Goal: Task Accomplishment & Management: Manage account settings

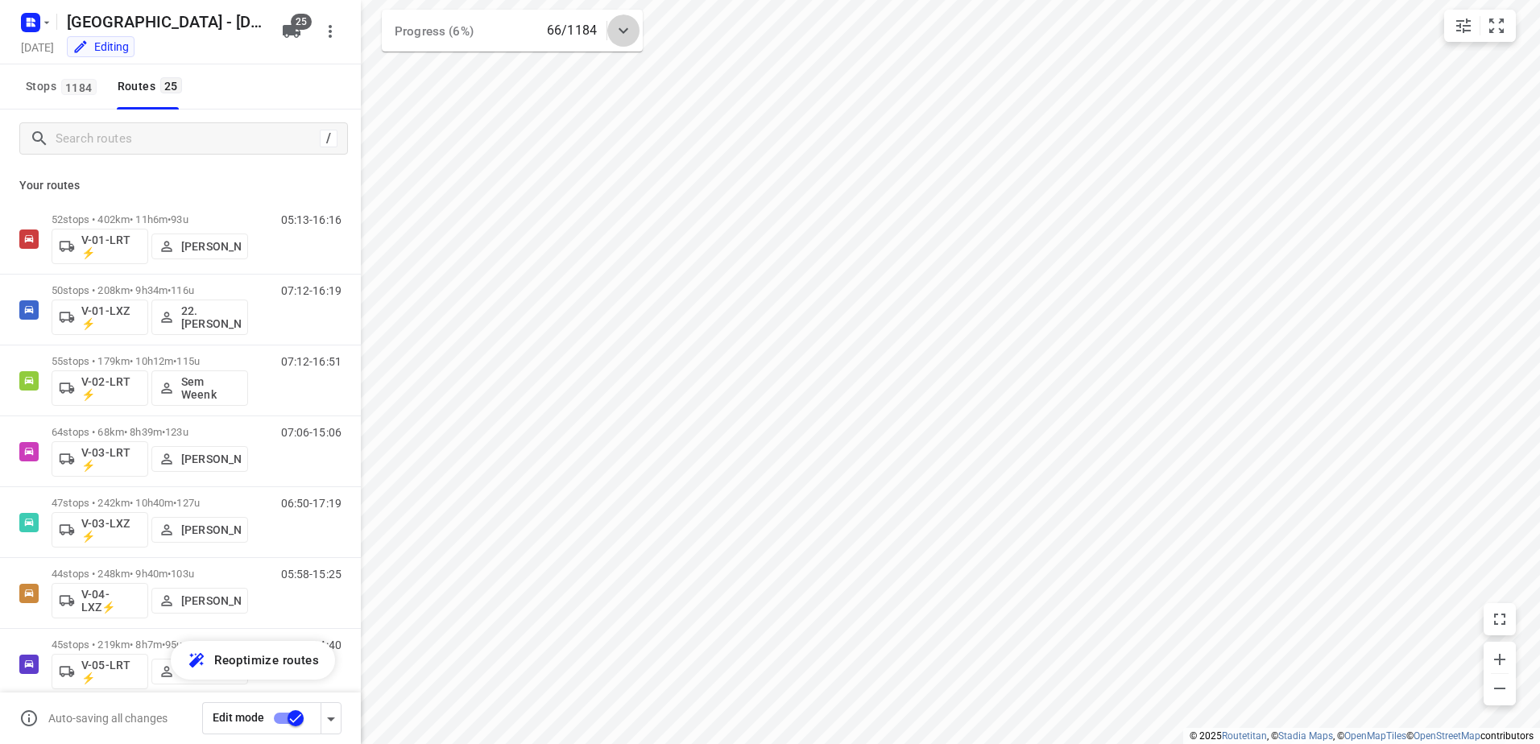
click at [622, 29] on icon at bounding box center [623, 30] width 19 height 19
click at [622, 29] on icon at bounding box center [623, 36] width 19 height 19
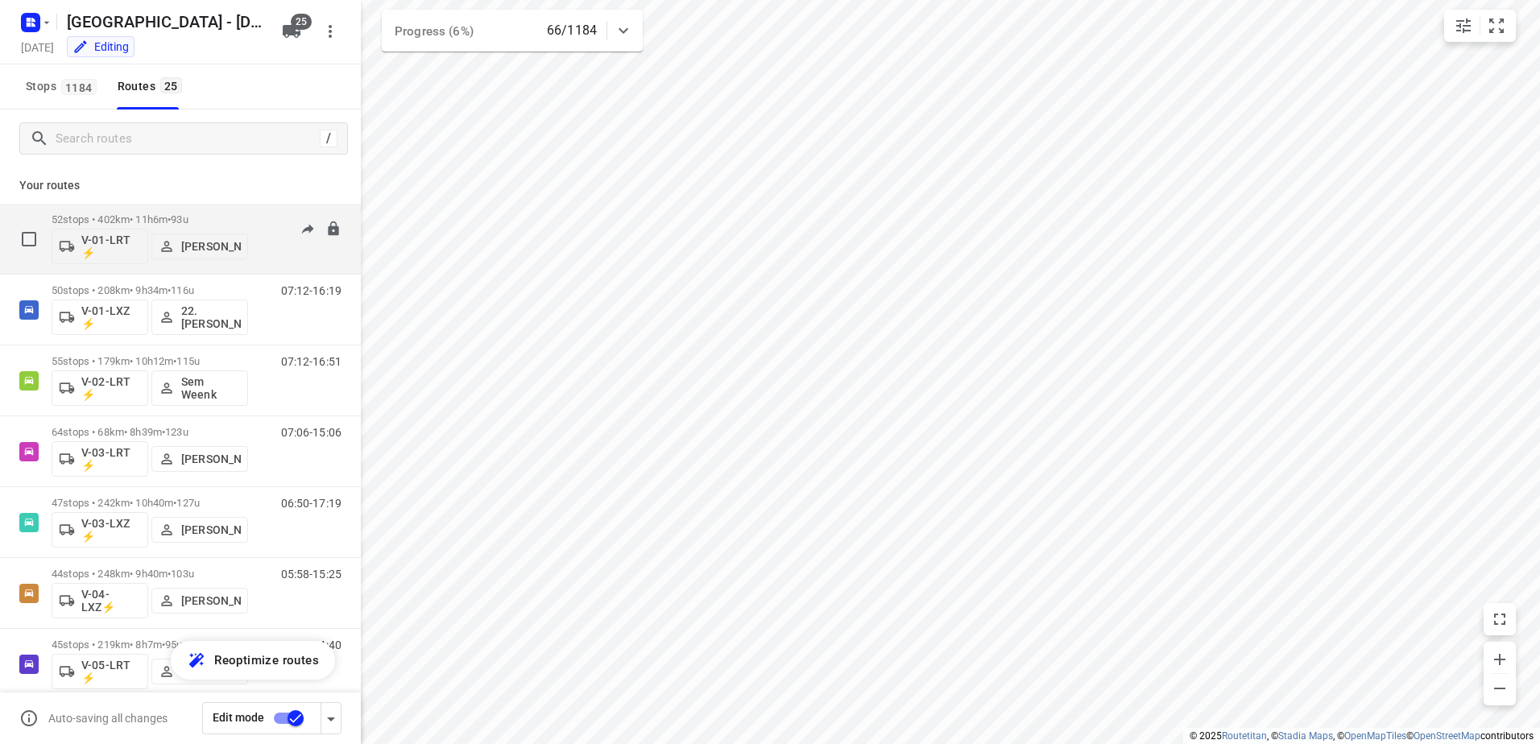
click at [261, 221] on div "05:13-16:16" at bounding box center [301, 242] width 81 height 59
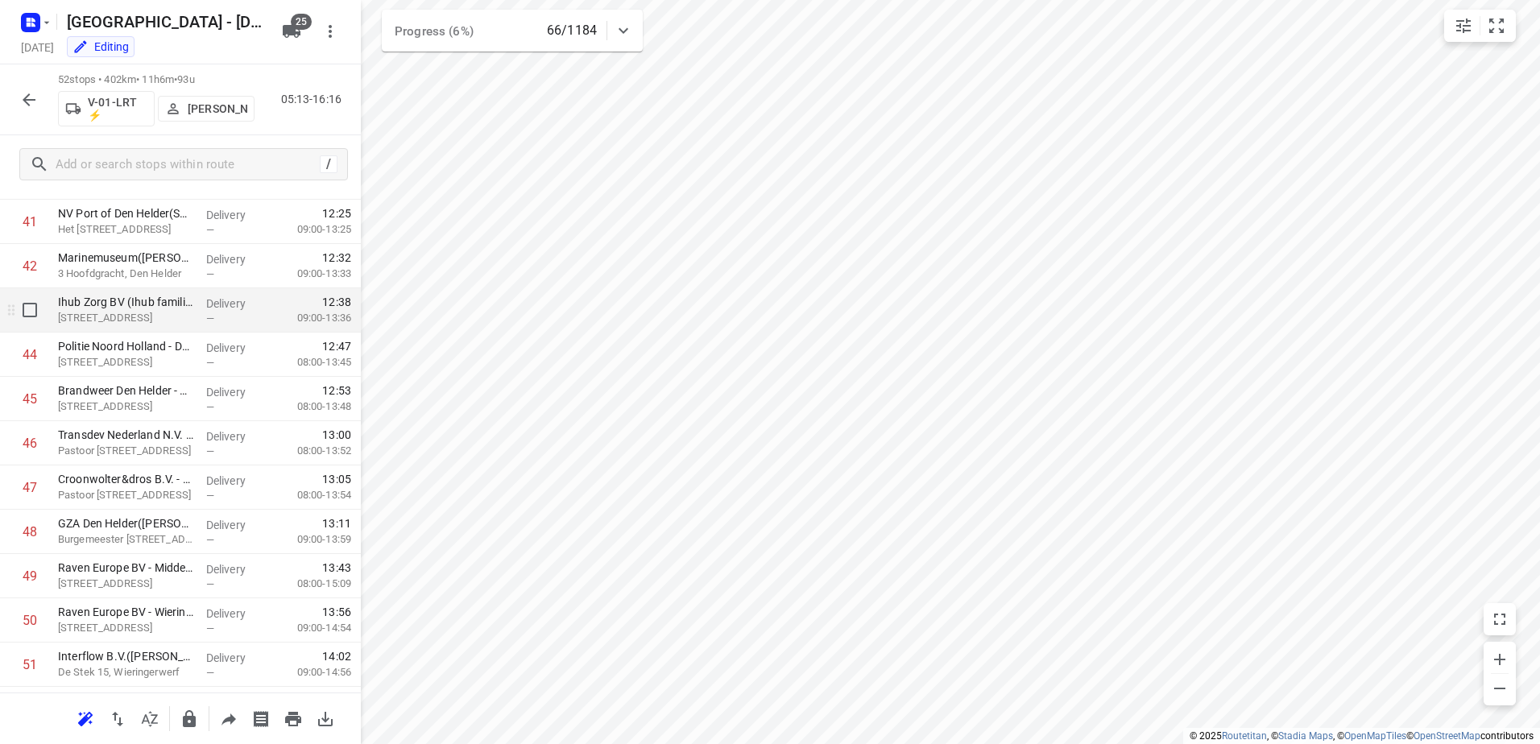
scroll to position [1929, 0]
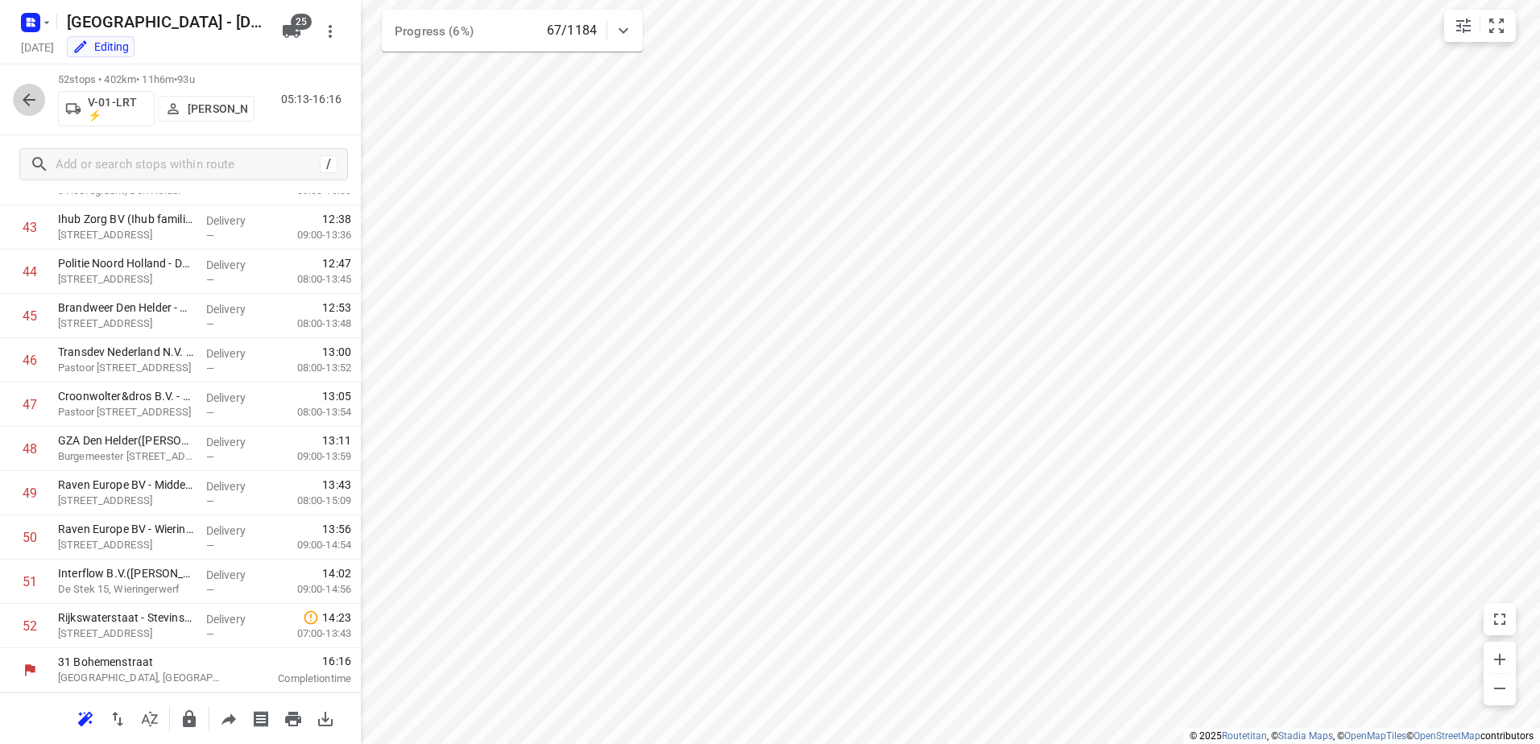
click at [30, 99] on icon "button" at bounding box center [29, 99] width 13 height 13
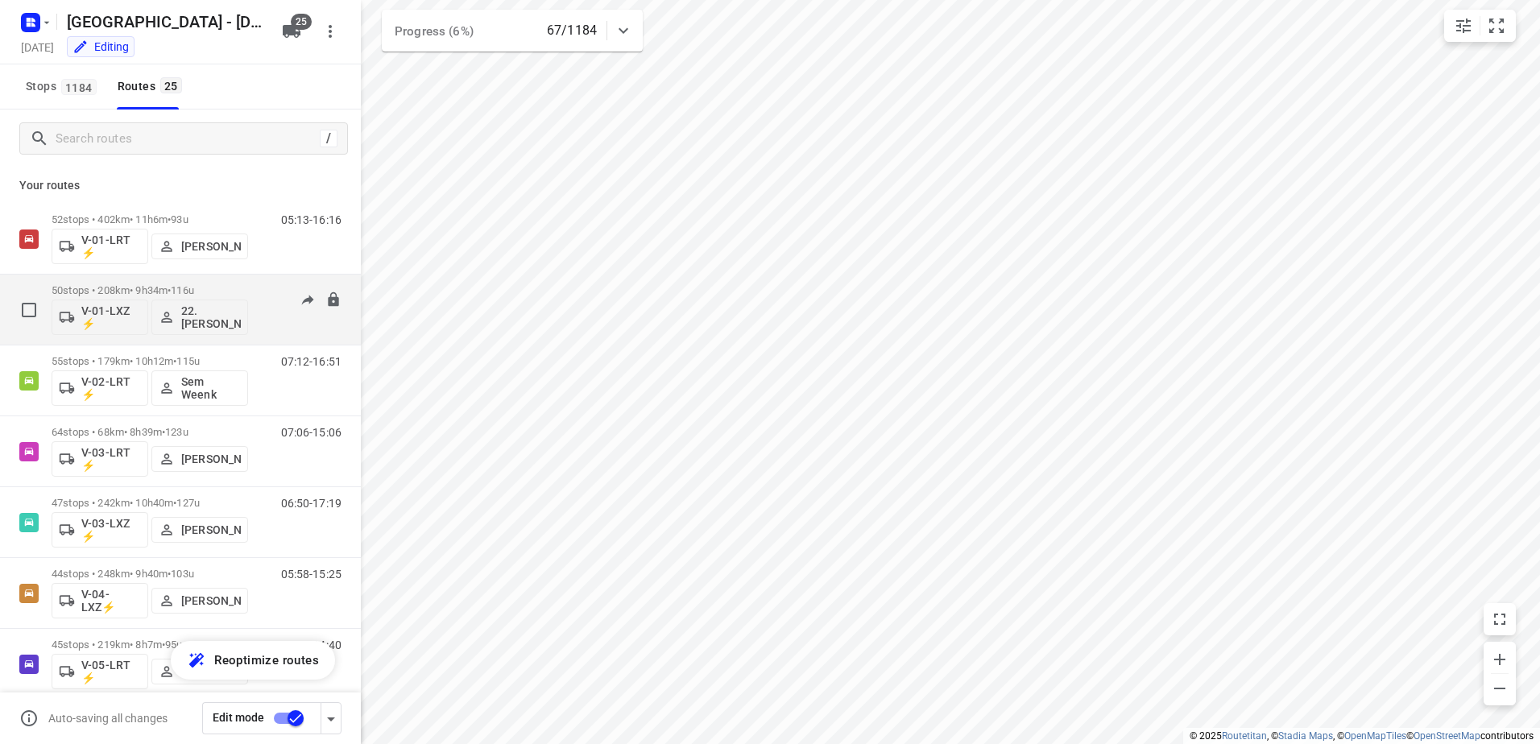
click at [263, 300] on div "07:12-16:19" at bounding box center [301, 313] width 81 height 59
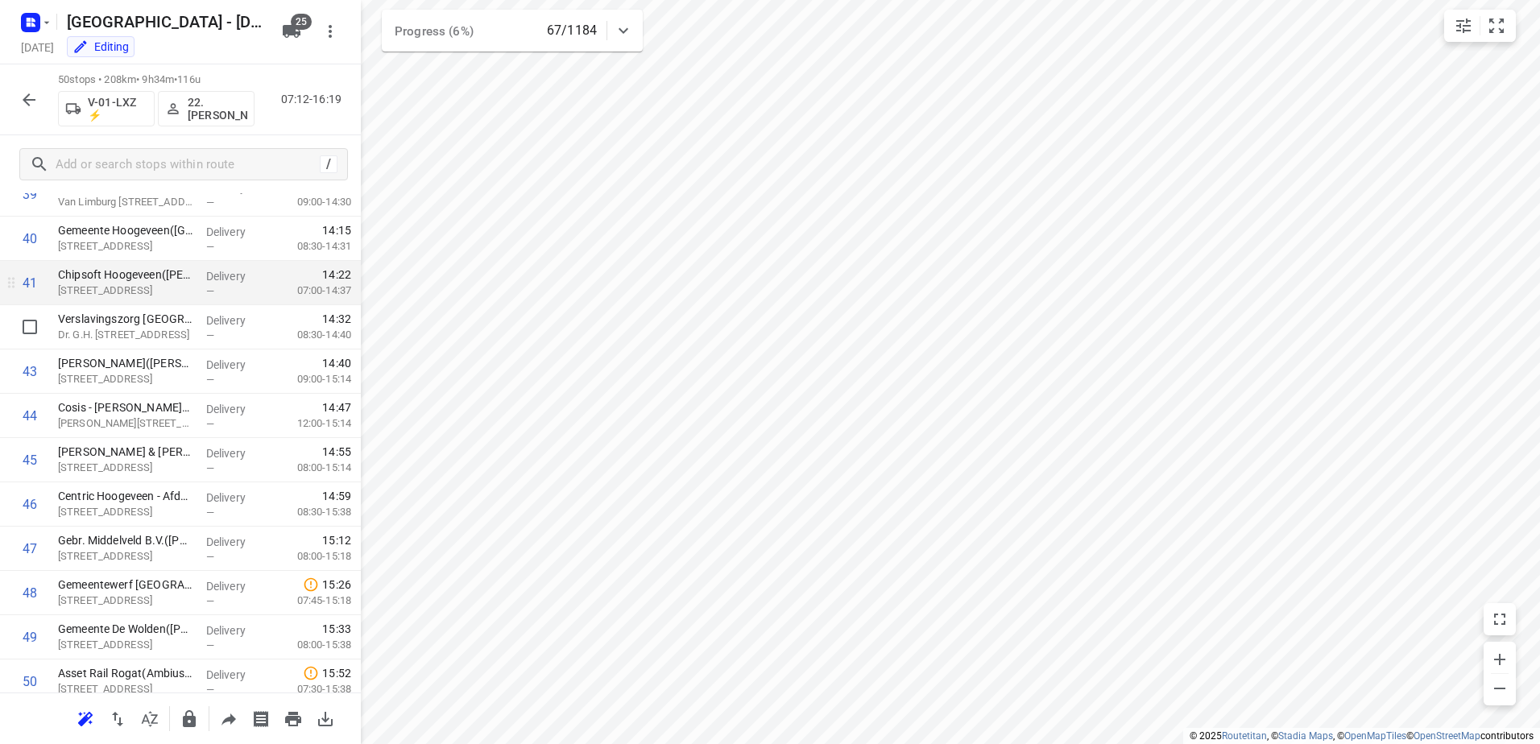
scroll to position [1840, 0]
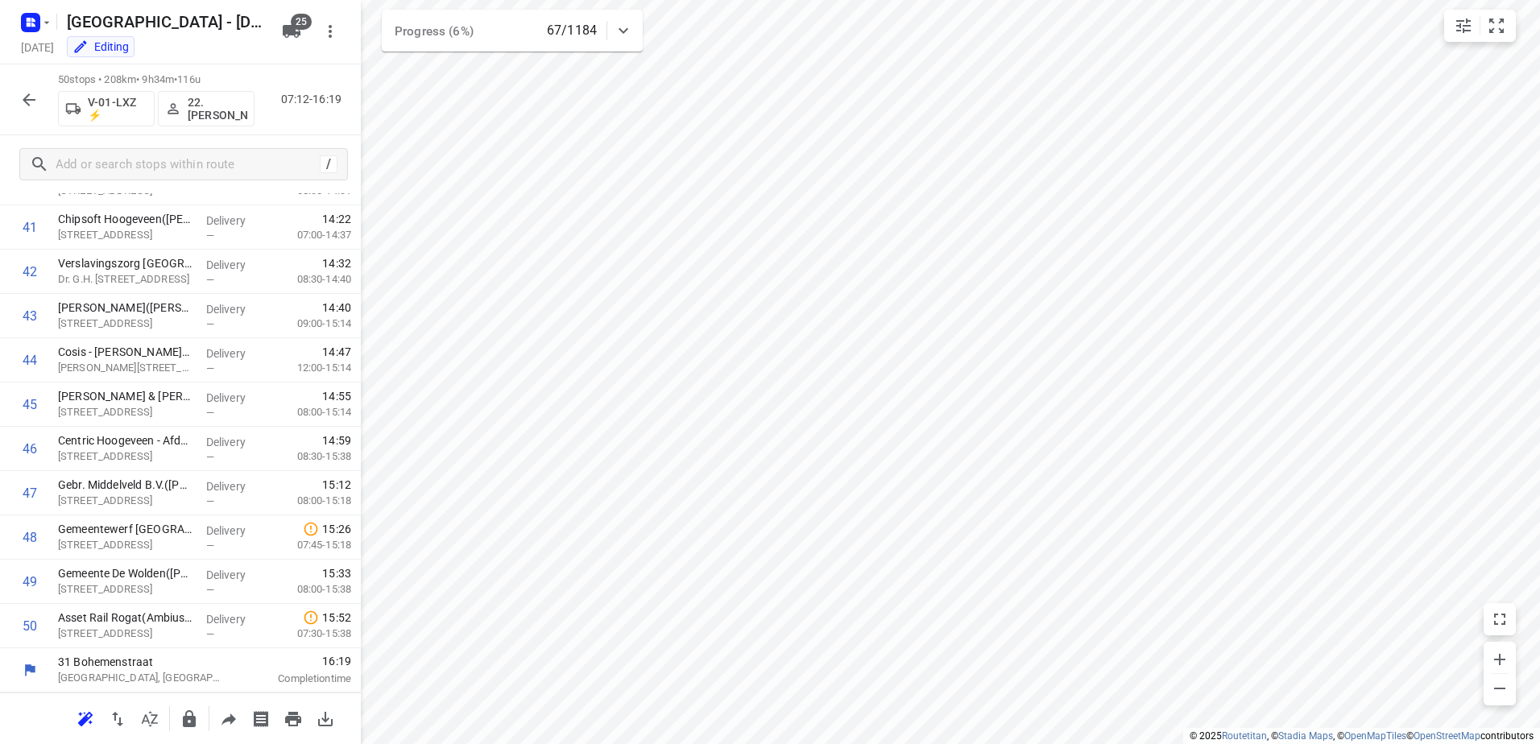
click at [33, 107] on icon "button" at bounding box center [28, 99] width 19 height 19
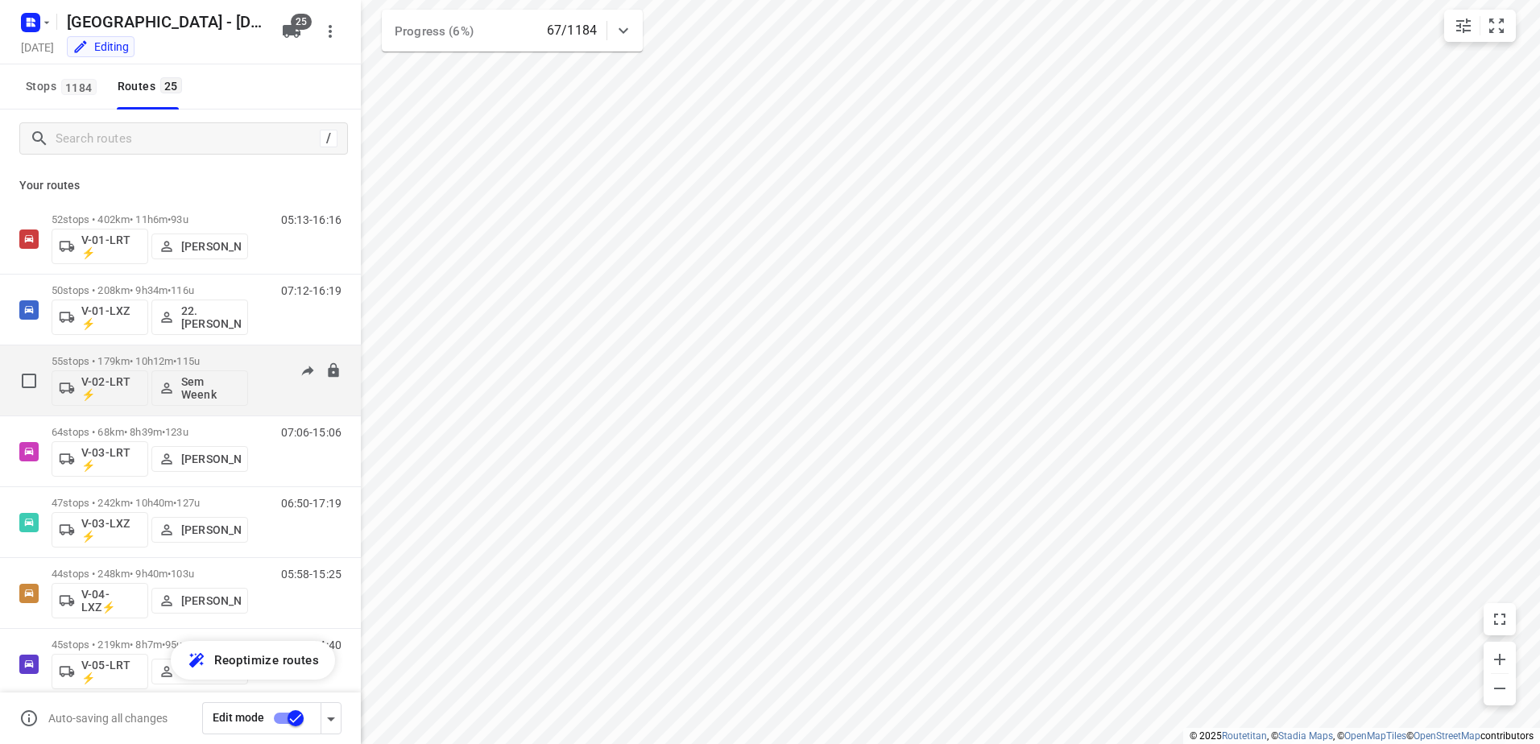
click at [261, 356] on div "07:12-16:51" at bounding box center [301, 384] width 81 height 59
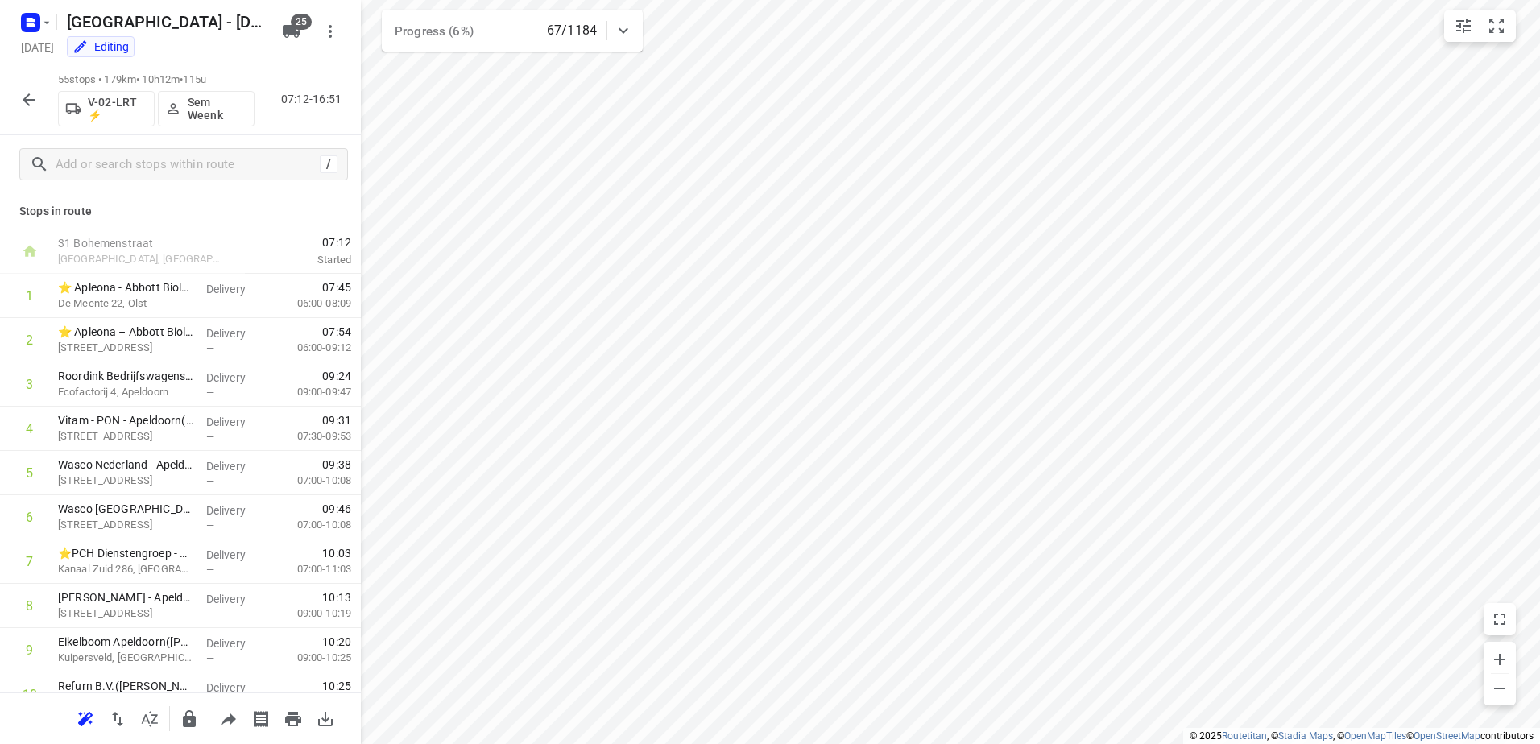
click at [31, 99] on icon "button" at bounding box center [29, 99] width 13 height 13
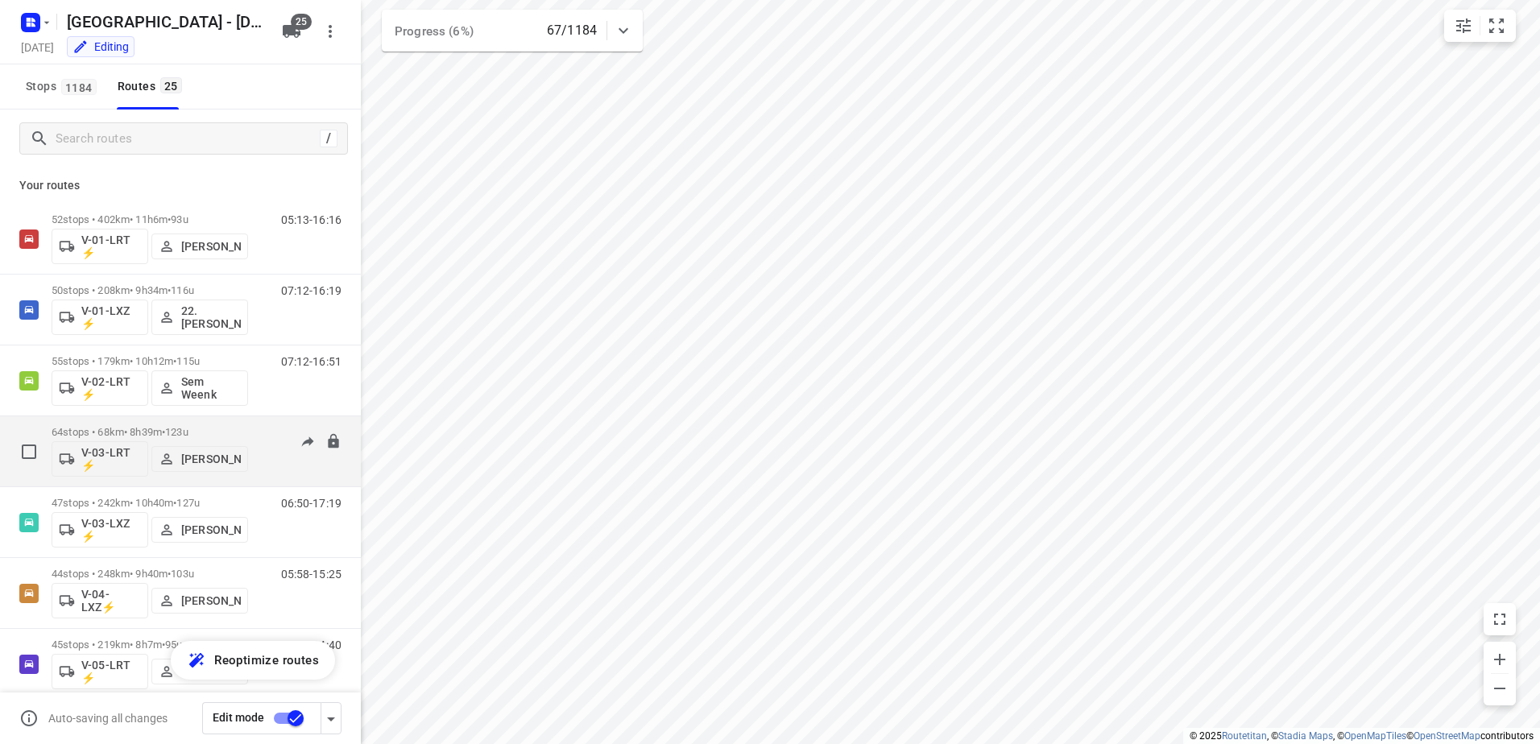
click at [278, 432] on div "07:06-15:06" at bounding box center [301, 455] width 81 height 59
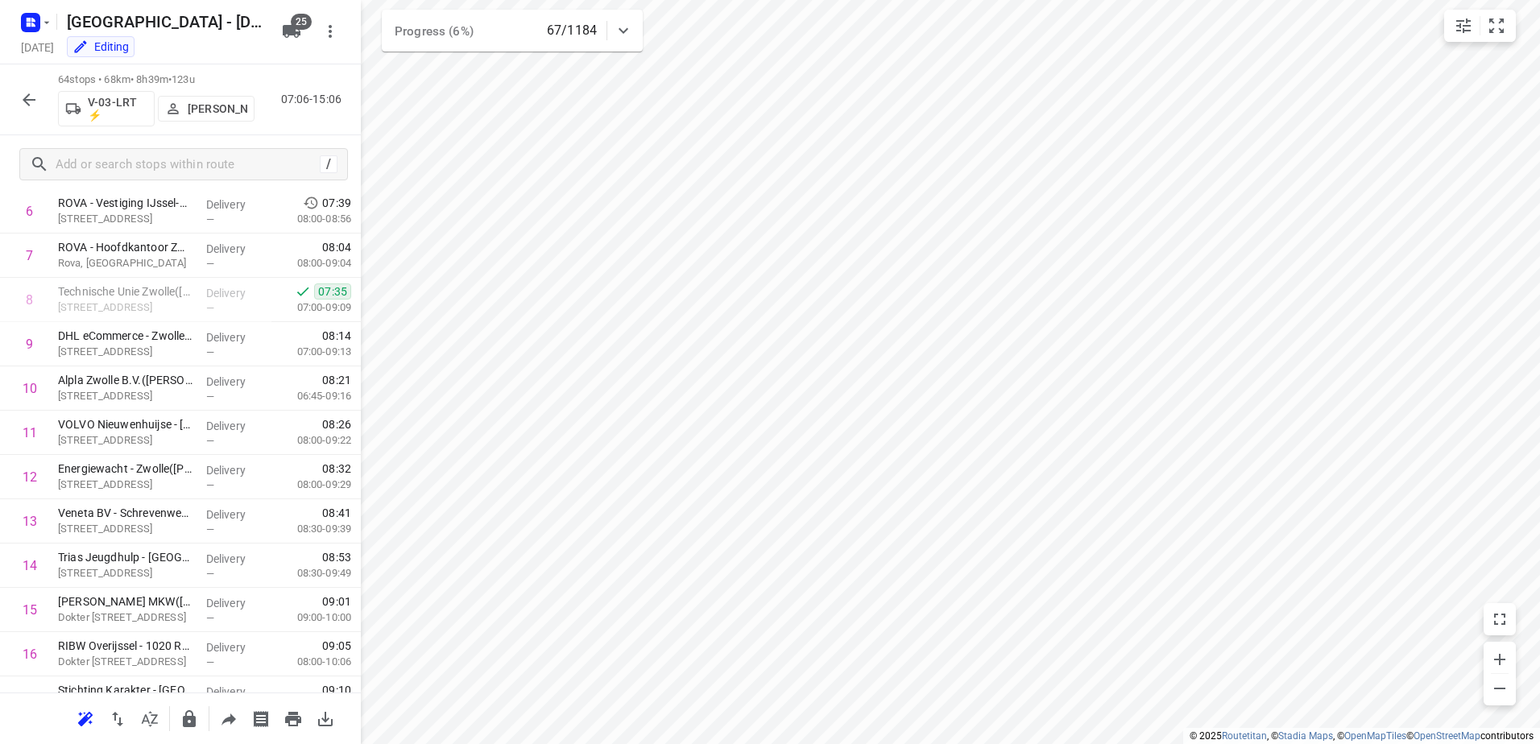
scroll to position [322, 0]
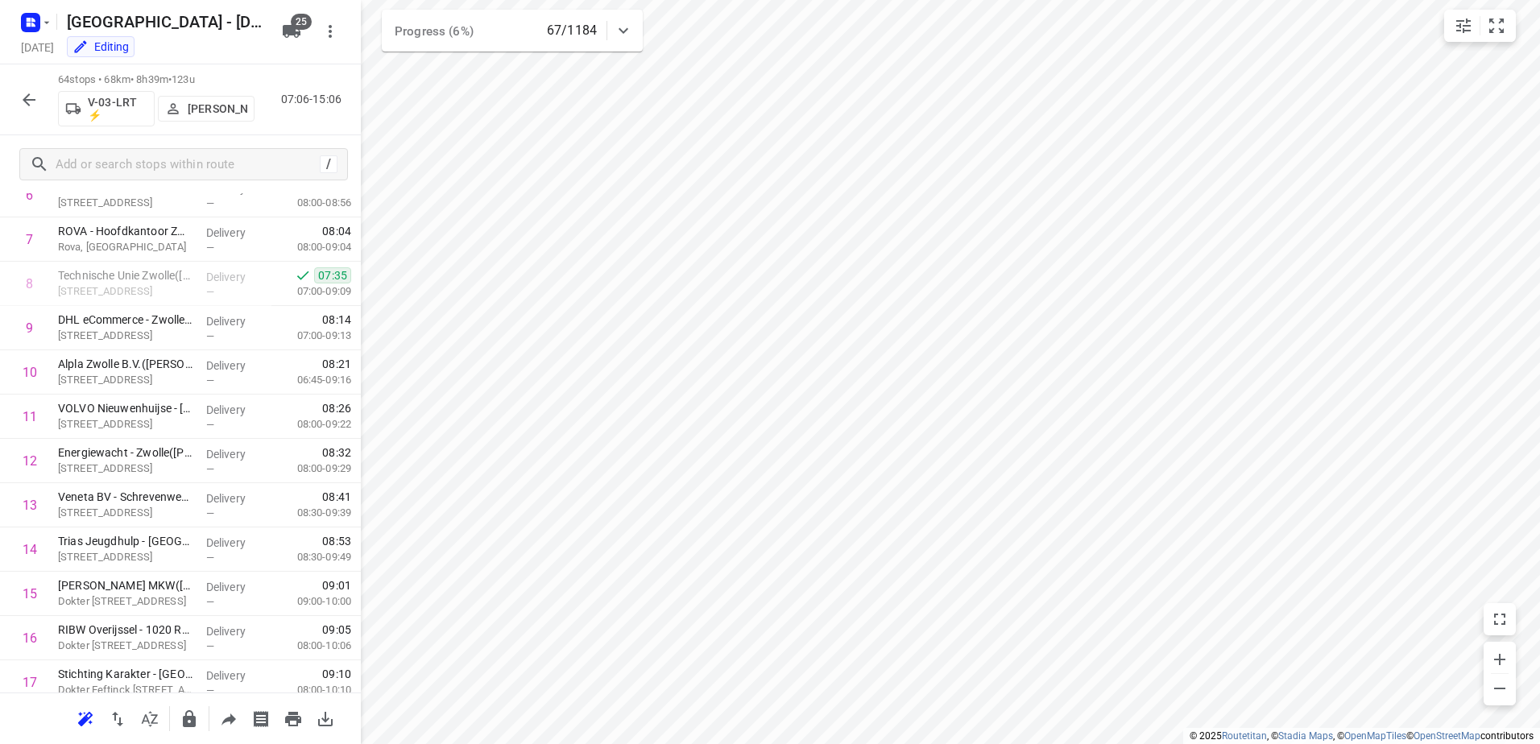
click at [40, 106] on button "button" at bounding box center [29, 100] width 32 height 32
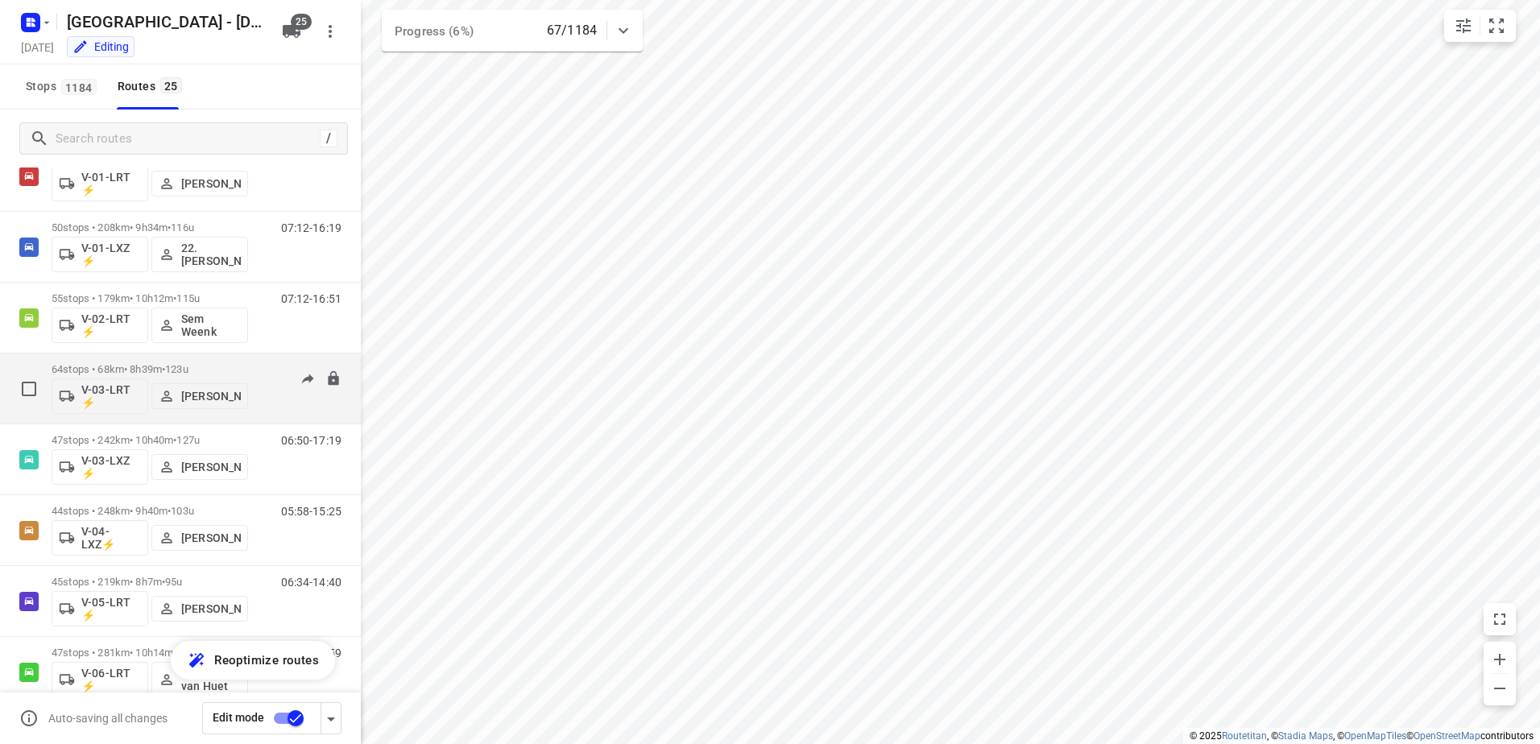
scroll to position [81, 0]
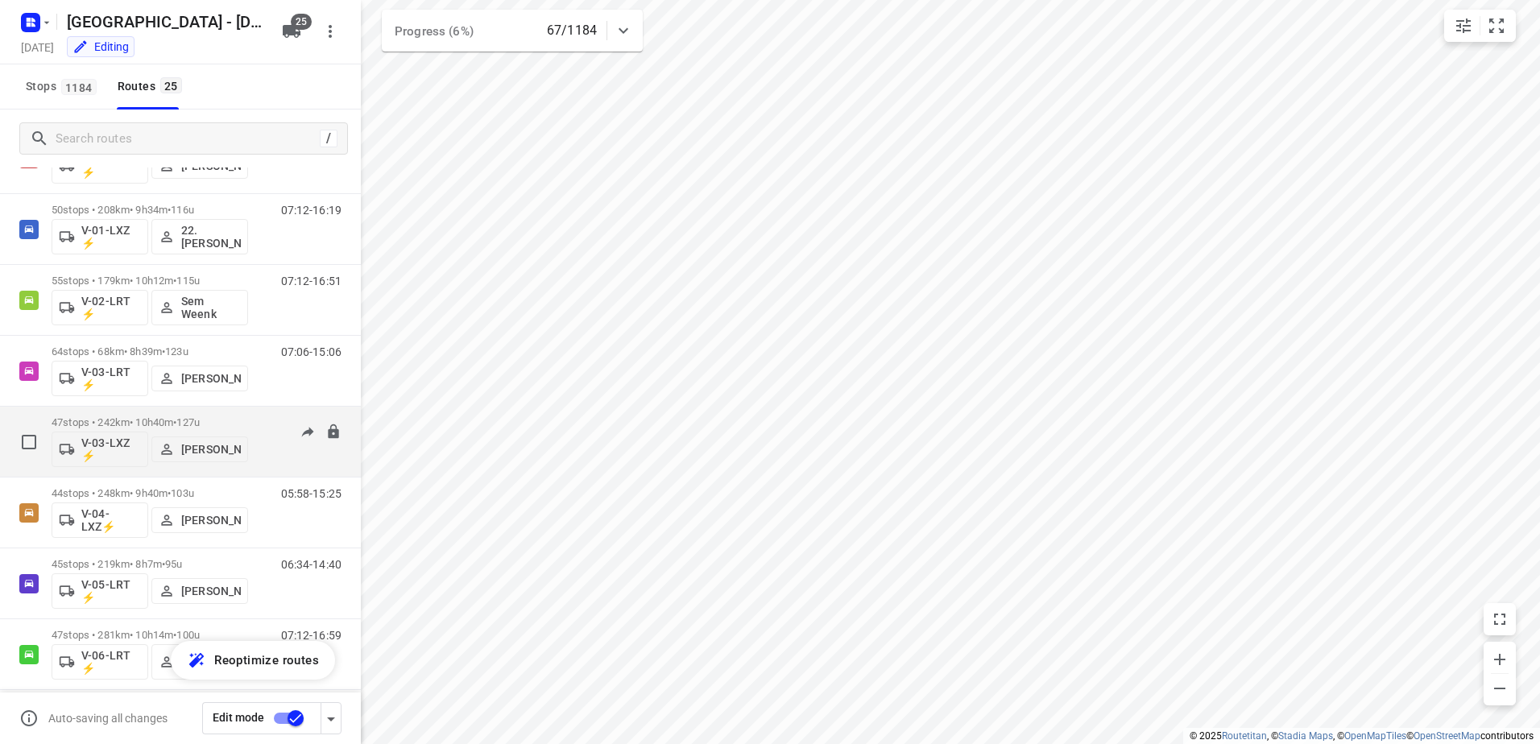
click at [261, 423] on div "06:50-17:19" at bounding box center [301, 445] width 81 height 59
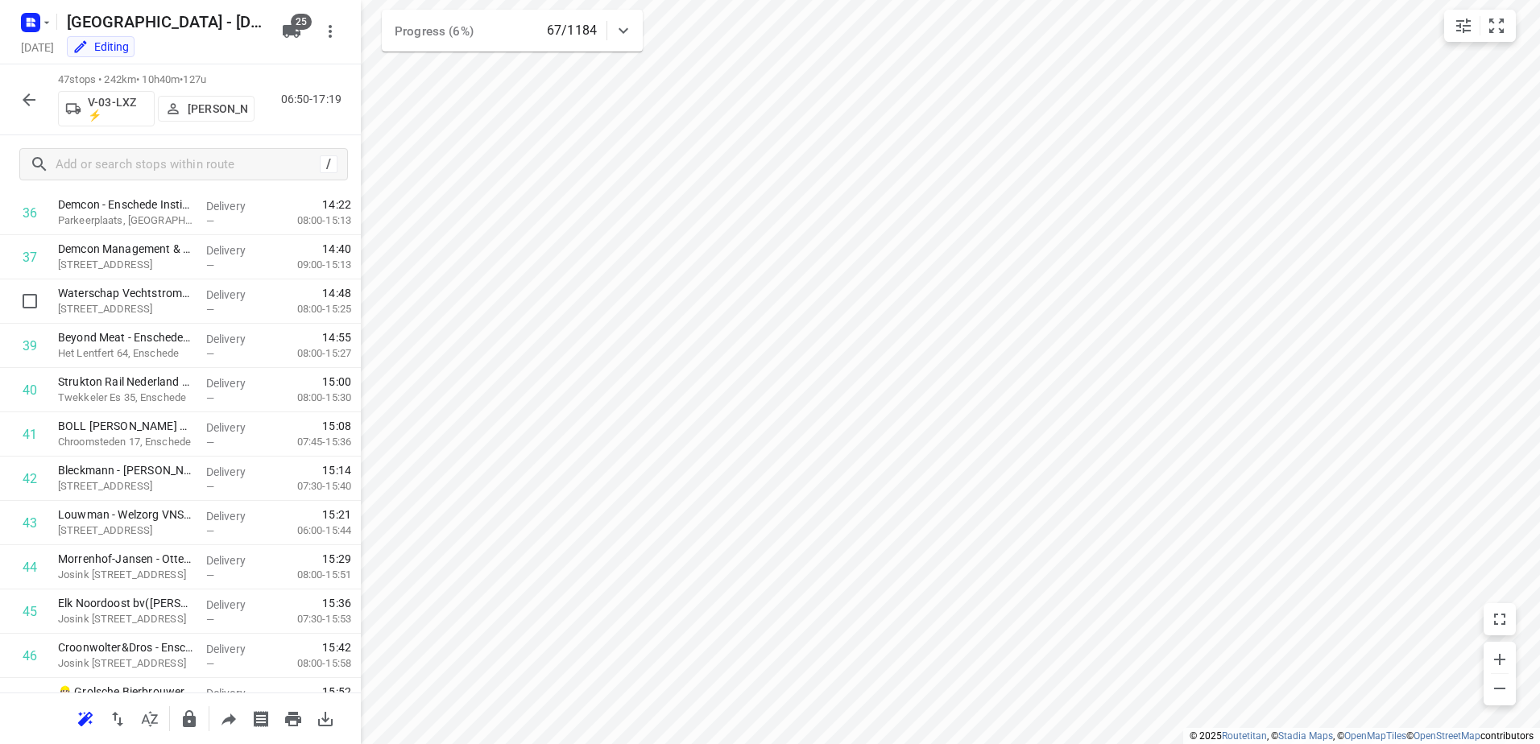
scroll to position [1707, 0]
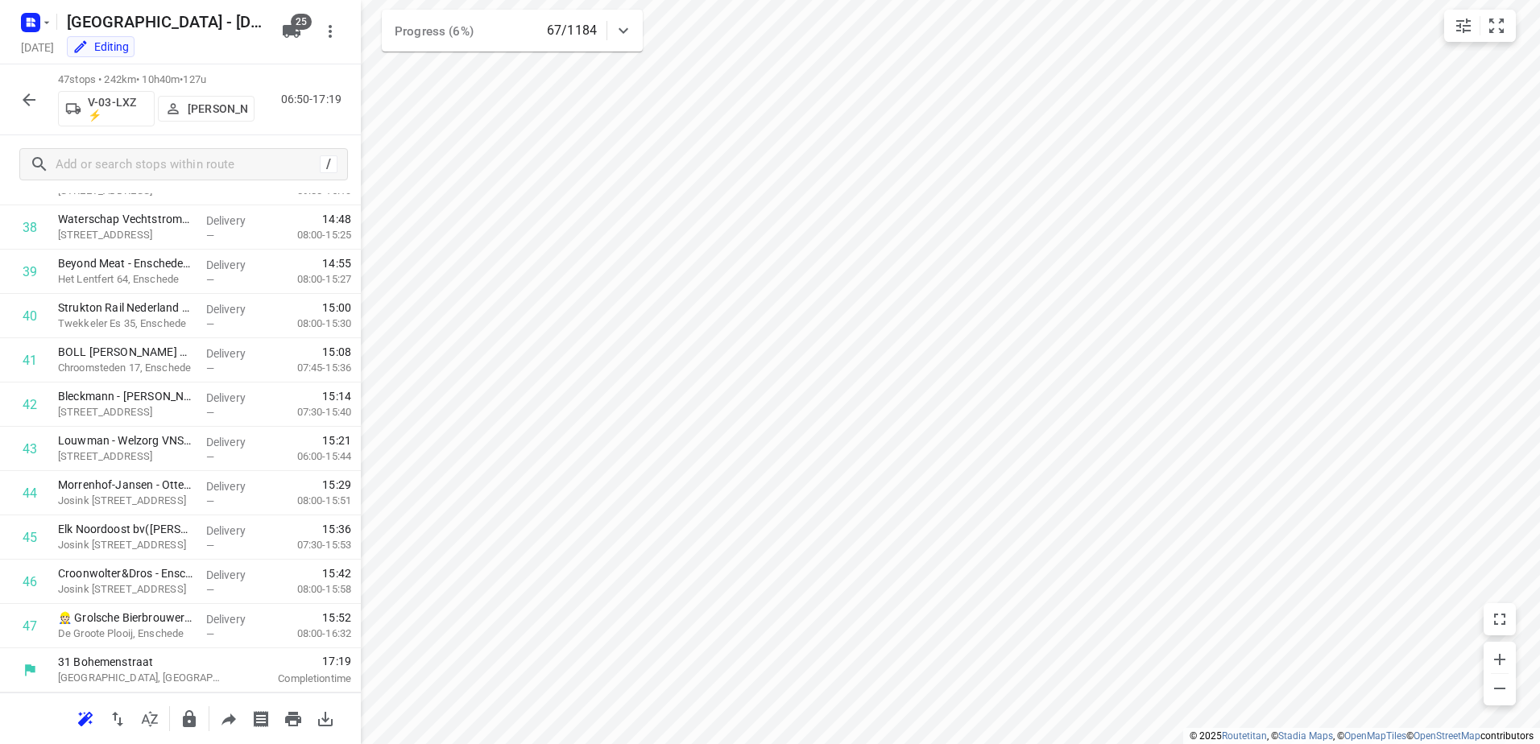
click at [35, 106] on icon "button" at bounding box center [28, 99] width 19 height 19
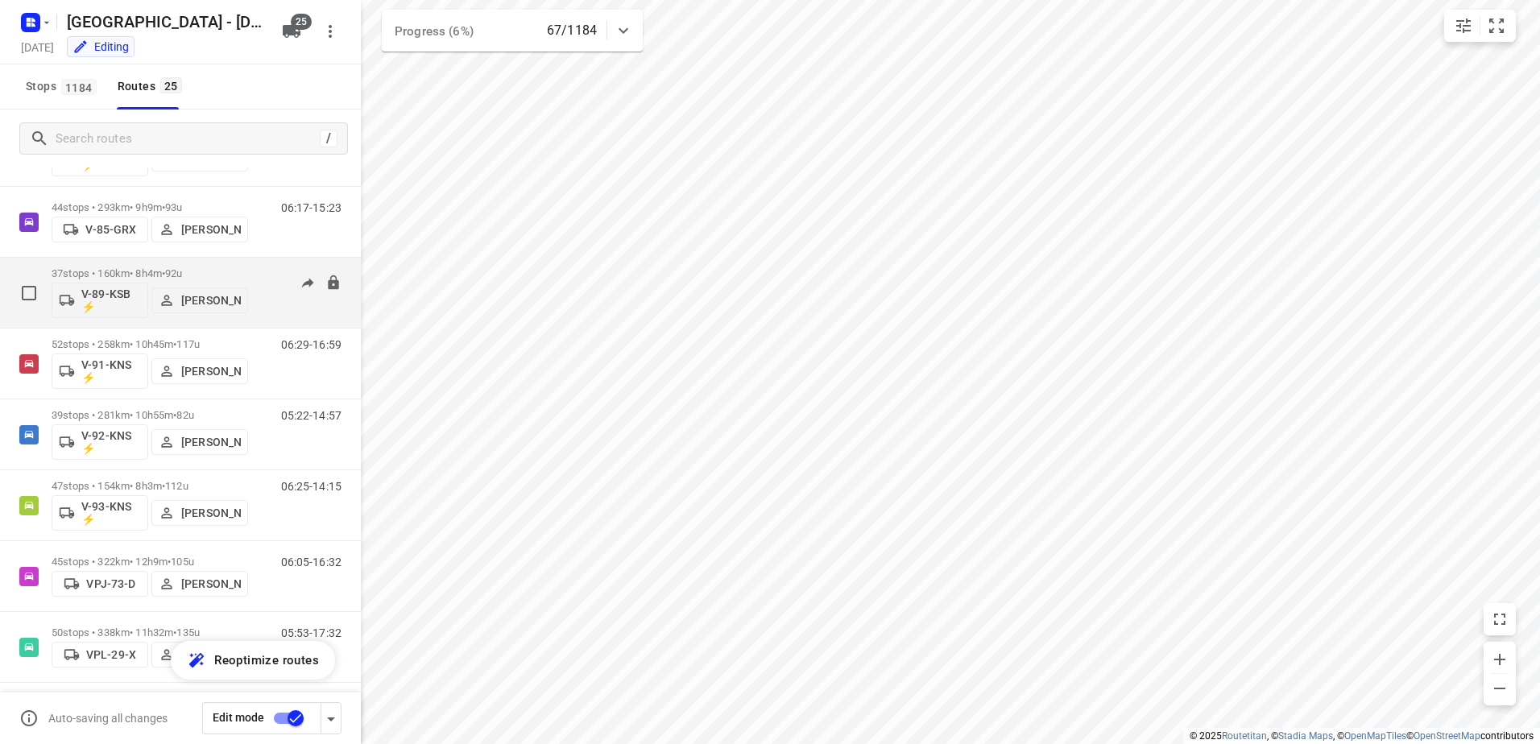
scroll to position [1299, 0]
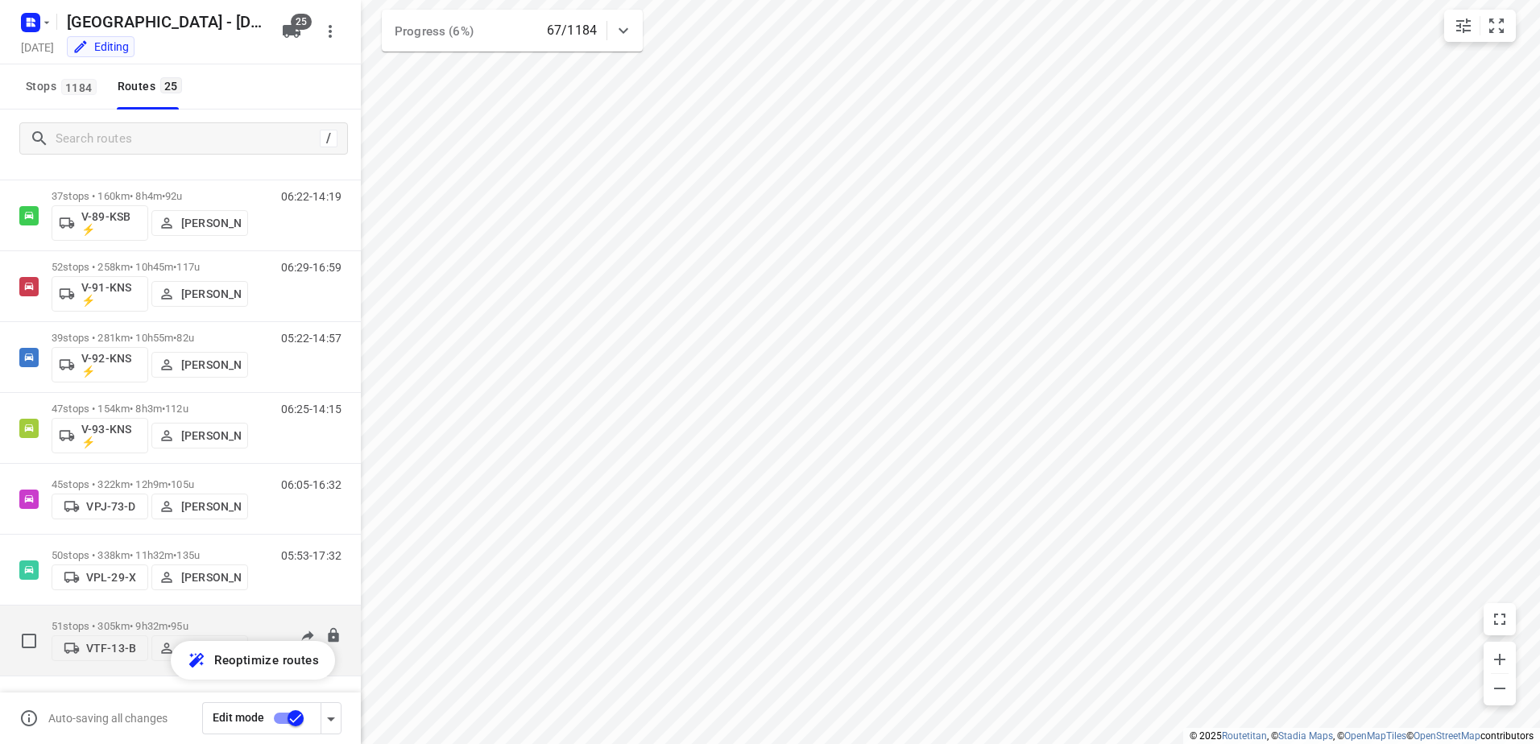
click at [247, 612] on div "51 stops • 305km • 9h32m • 95u VTF-13-B Frank Louwdijk" at bounding box center [150, 640] width 196 height 57
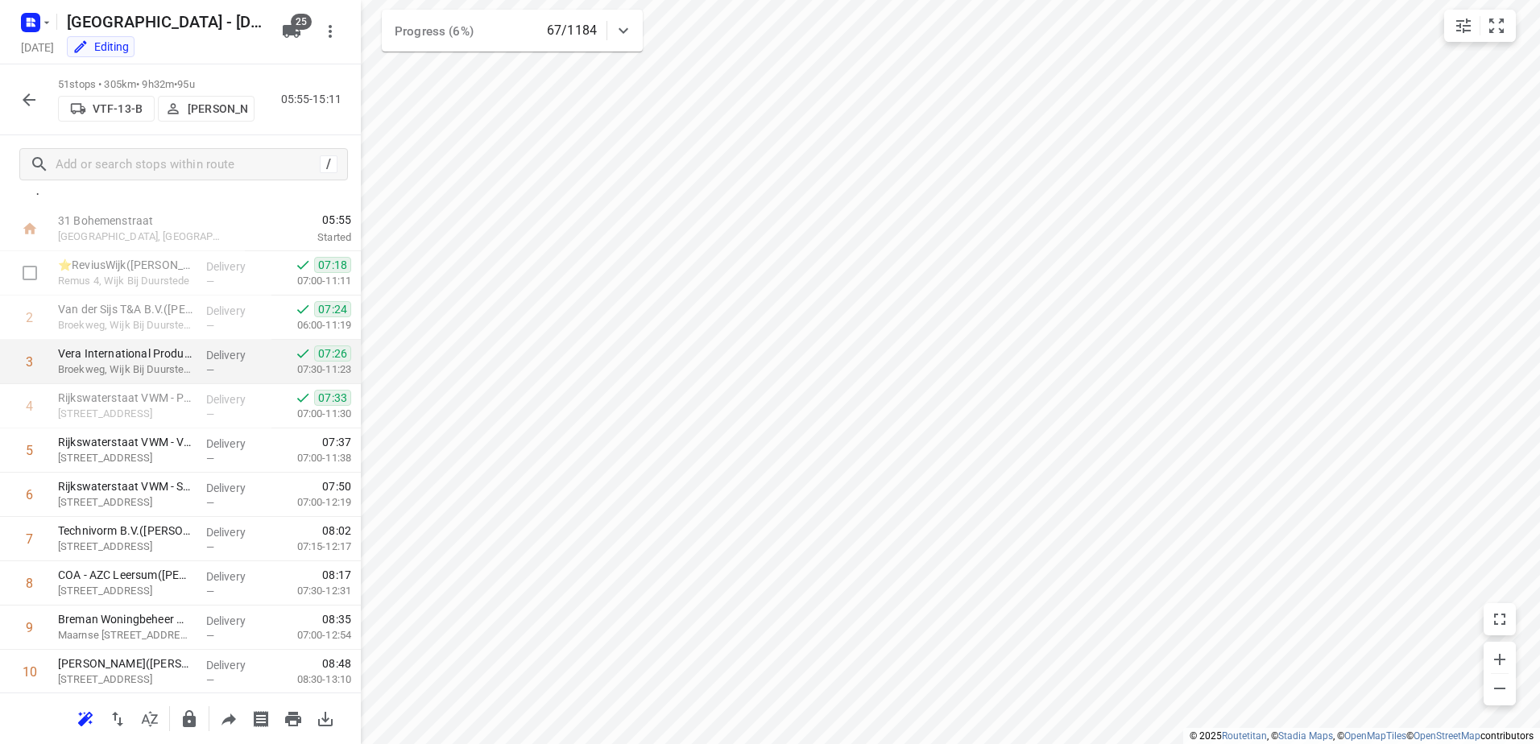
scroll to position [0, 0]
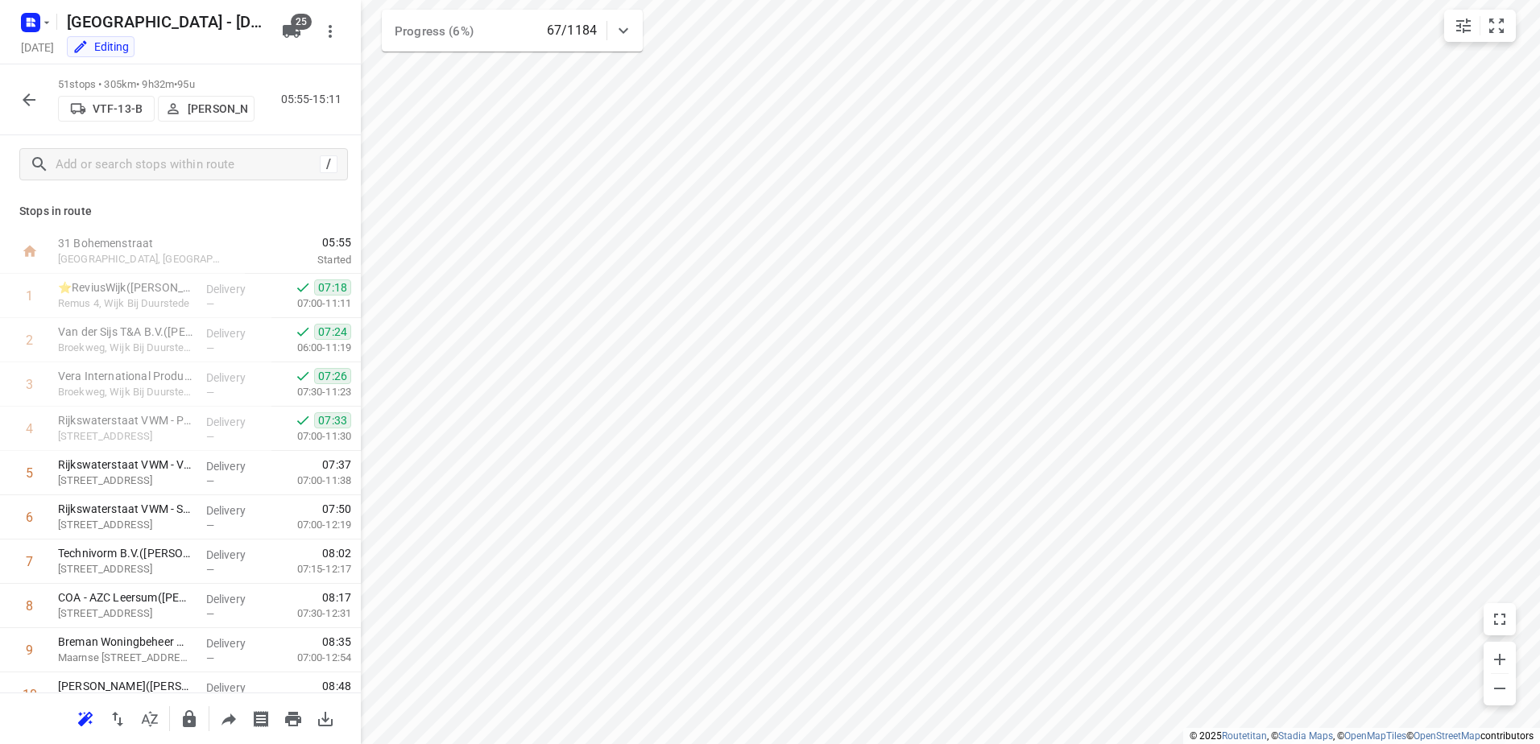
click at [30, 98] on icon "button" at bounding box center [28, 99] width 19 height 19
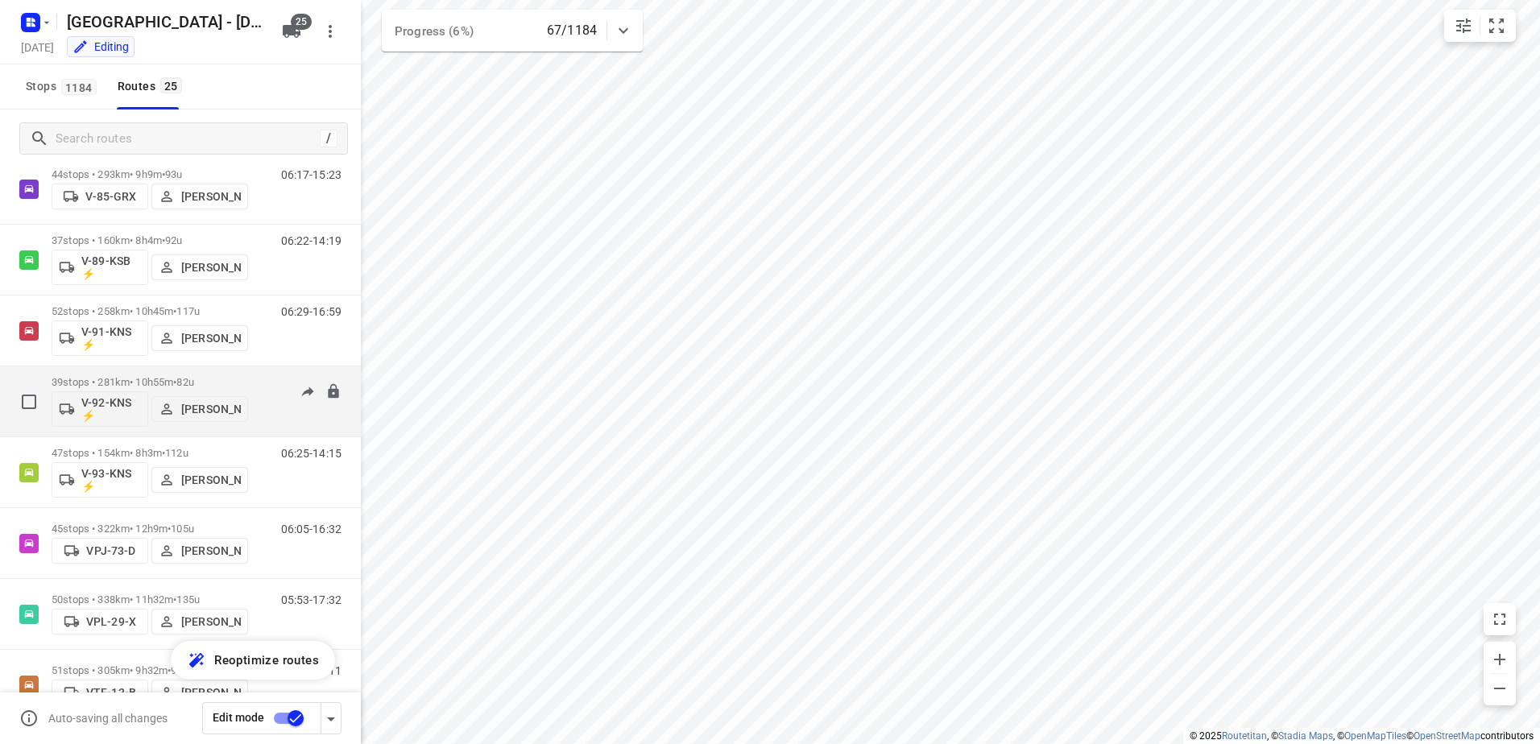
scroll to position [1299, 0]
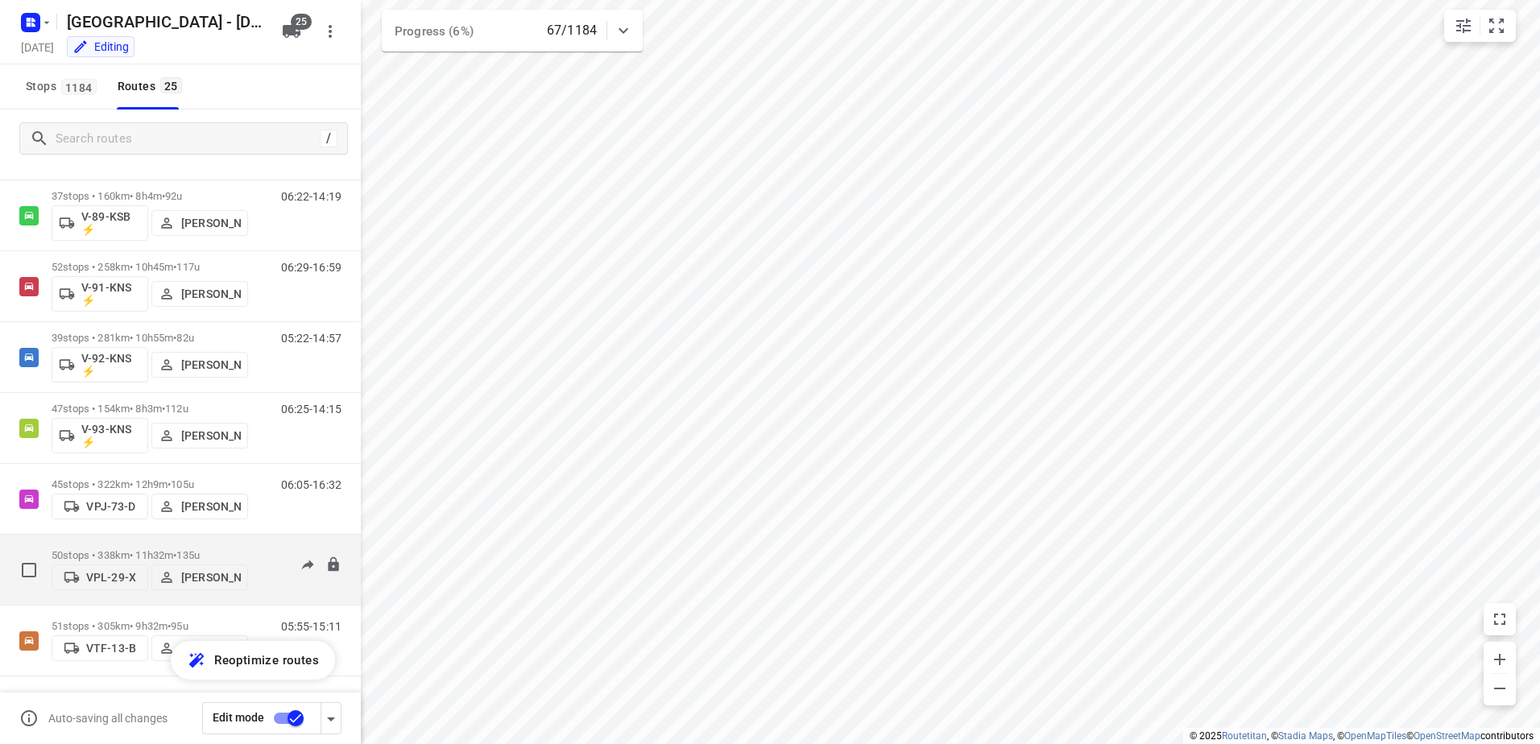
click at [263, 544] on div "50 stops • 338km • 11h32m • 135u VPL-29-X Marius Deckers 05:53-17:32" at bounding box center [206, 569] width 309 height 57
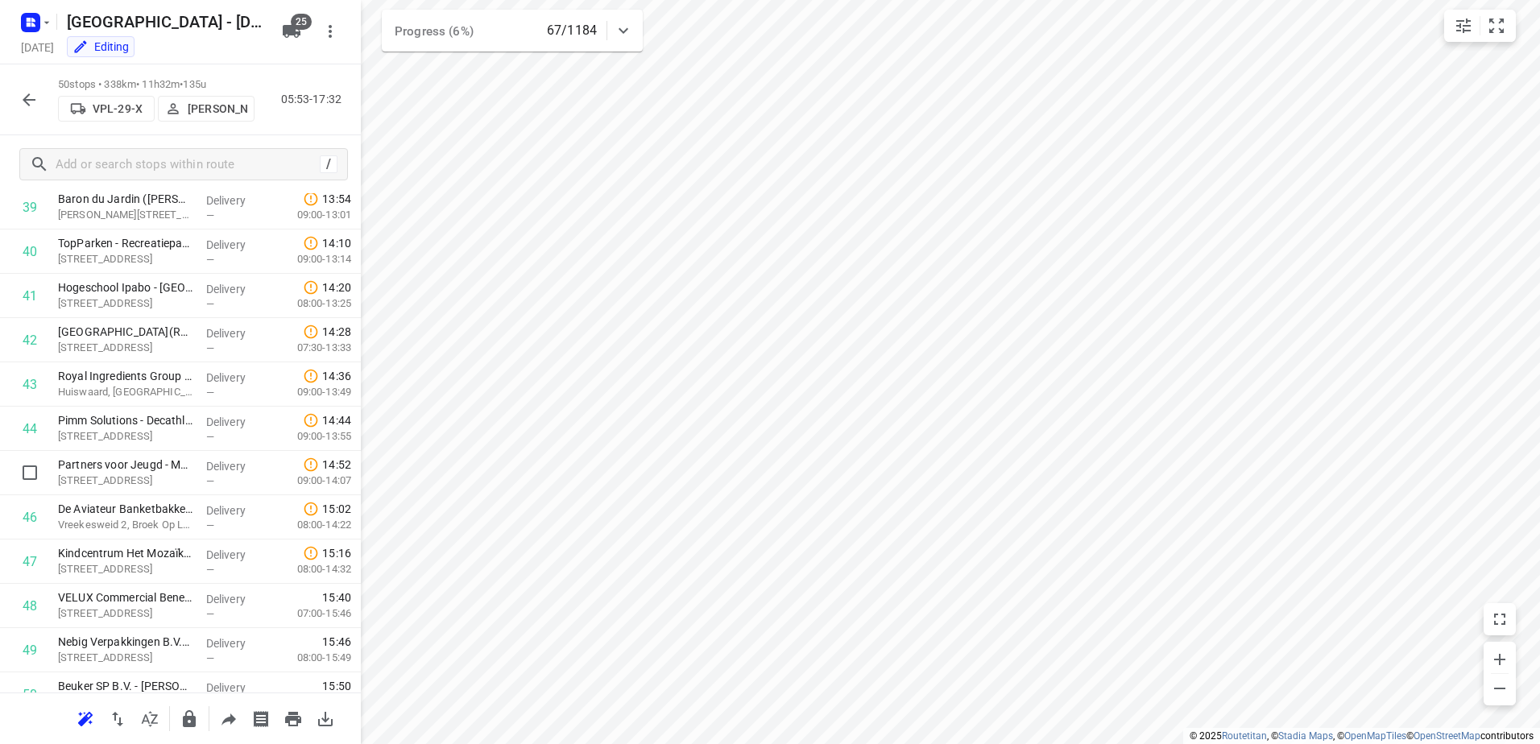
scroll to position [1840, 0]
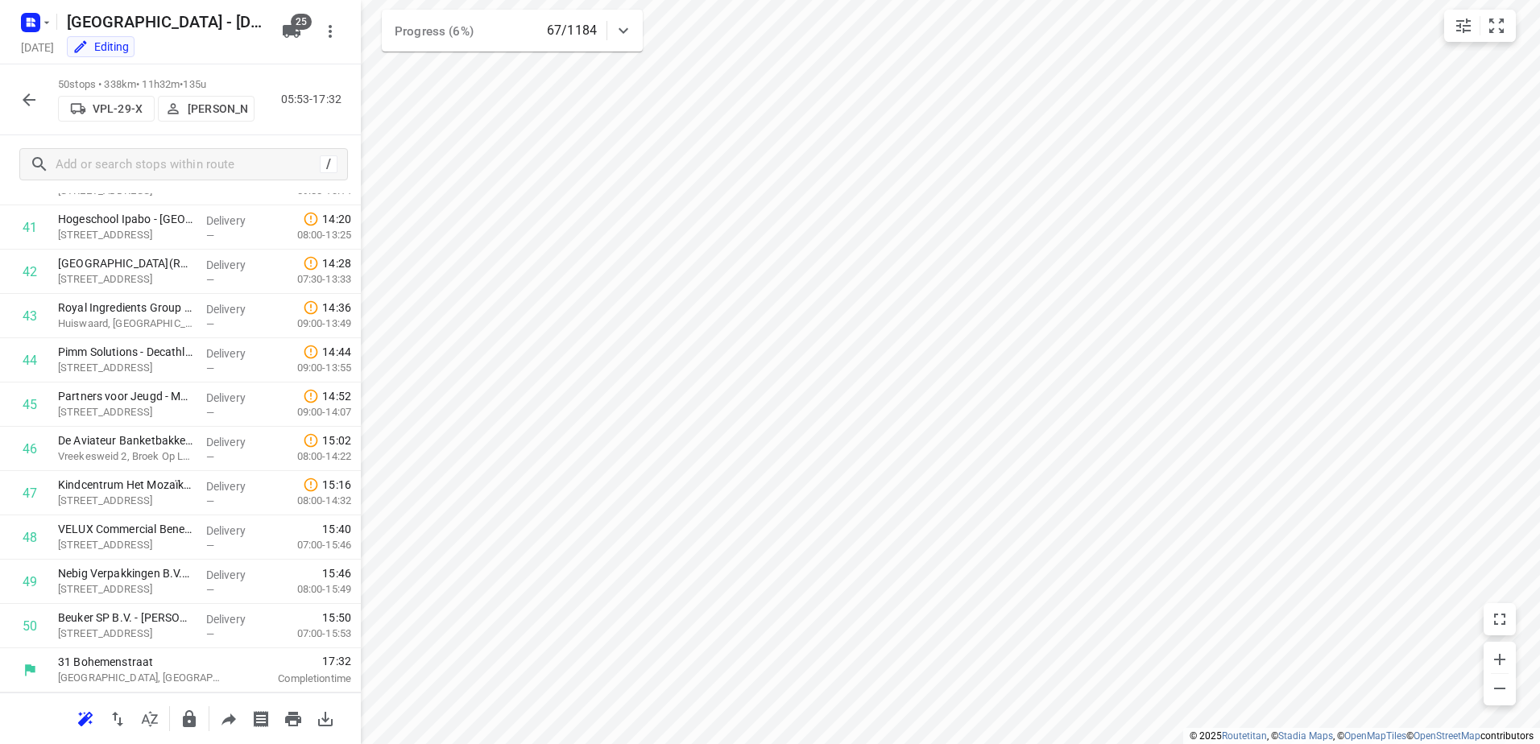
click at [30, 96] on icon "button" at bounding box center [28, 99] width 19 height 19
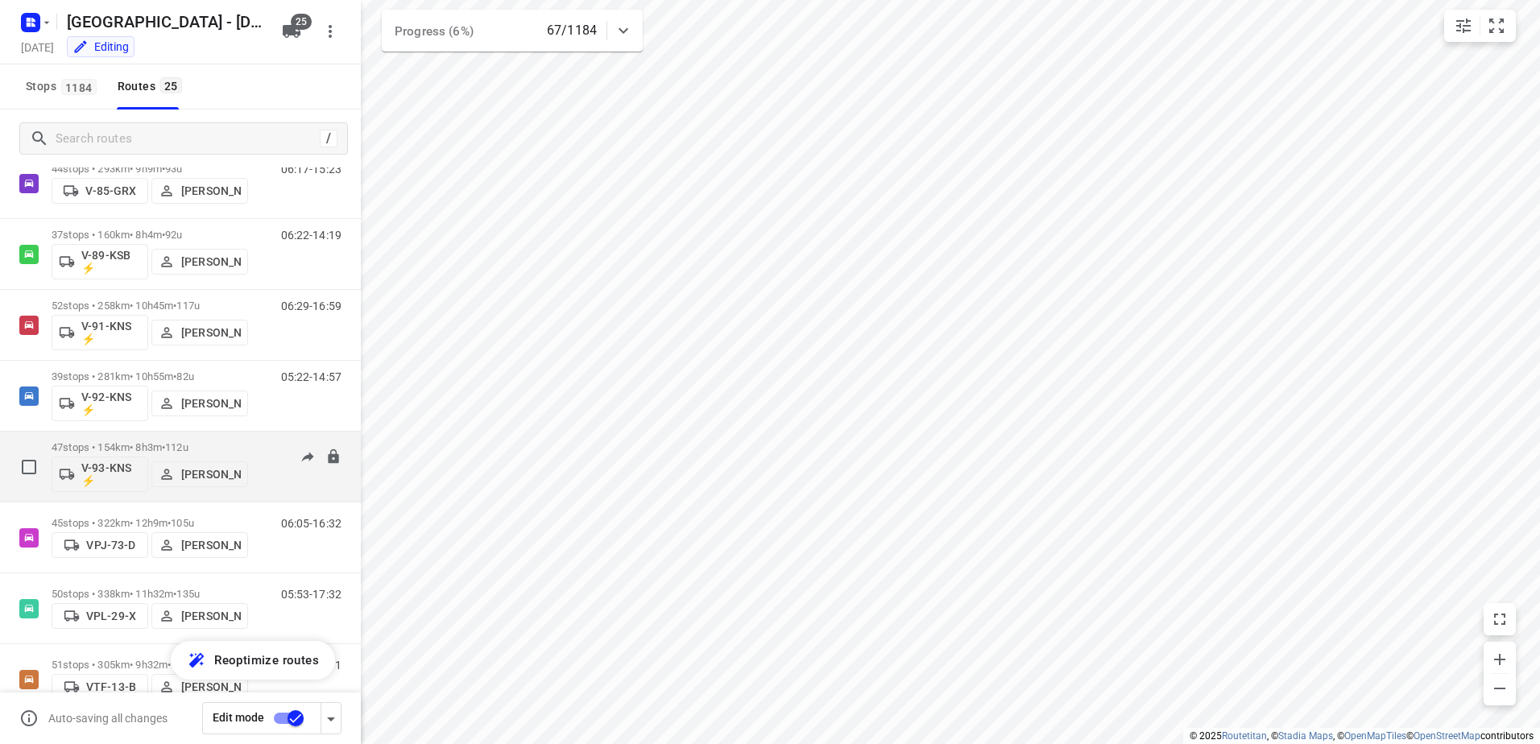
scroll to position [1299, 0]
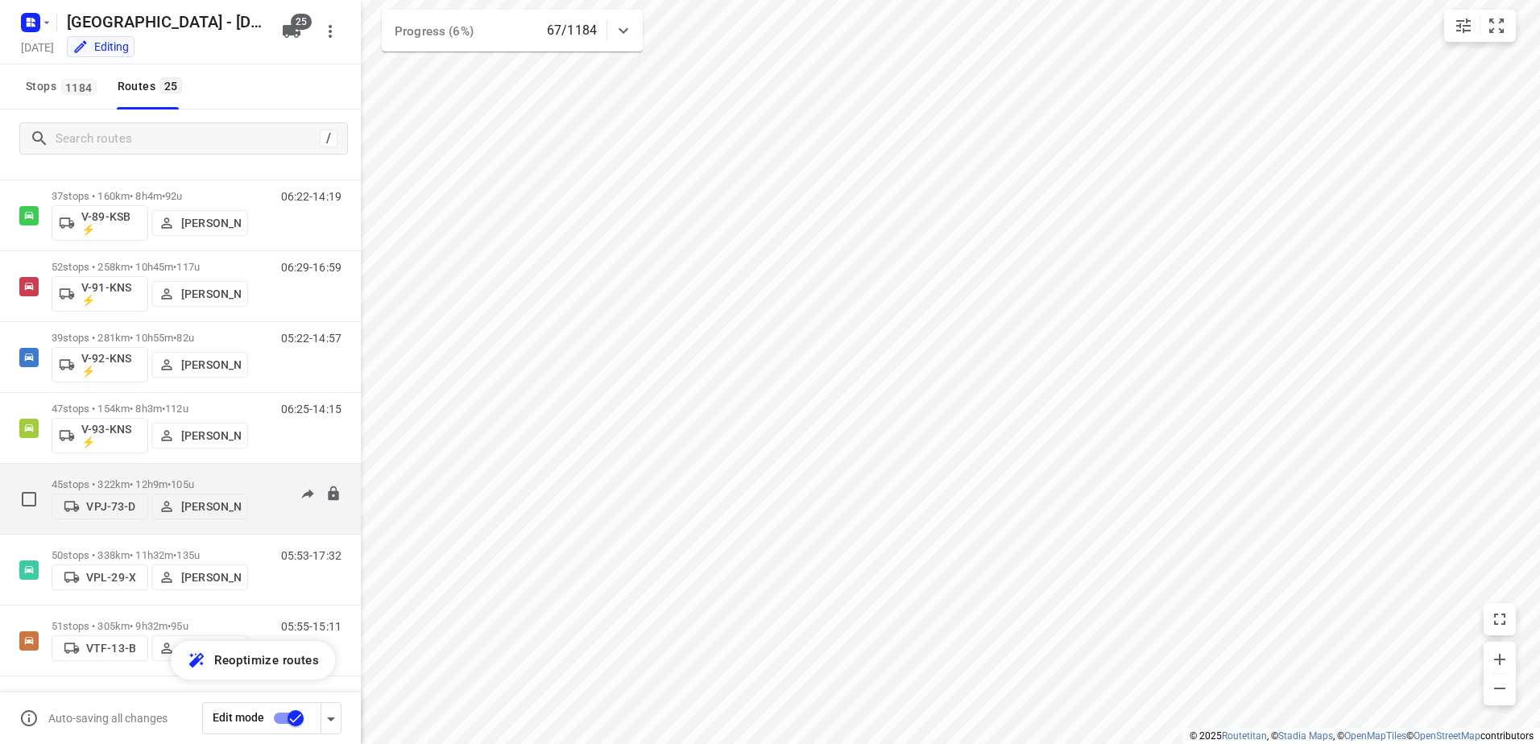
click at [242, 478] on p "45 stops • 322km • 12h9m • 105u" at bounding box center [150, 484] width 196 height 12
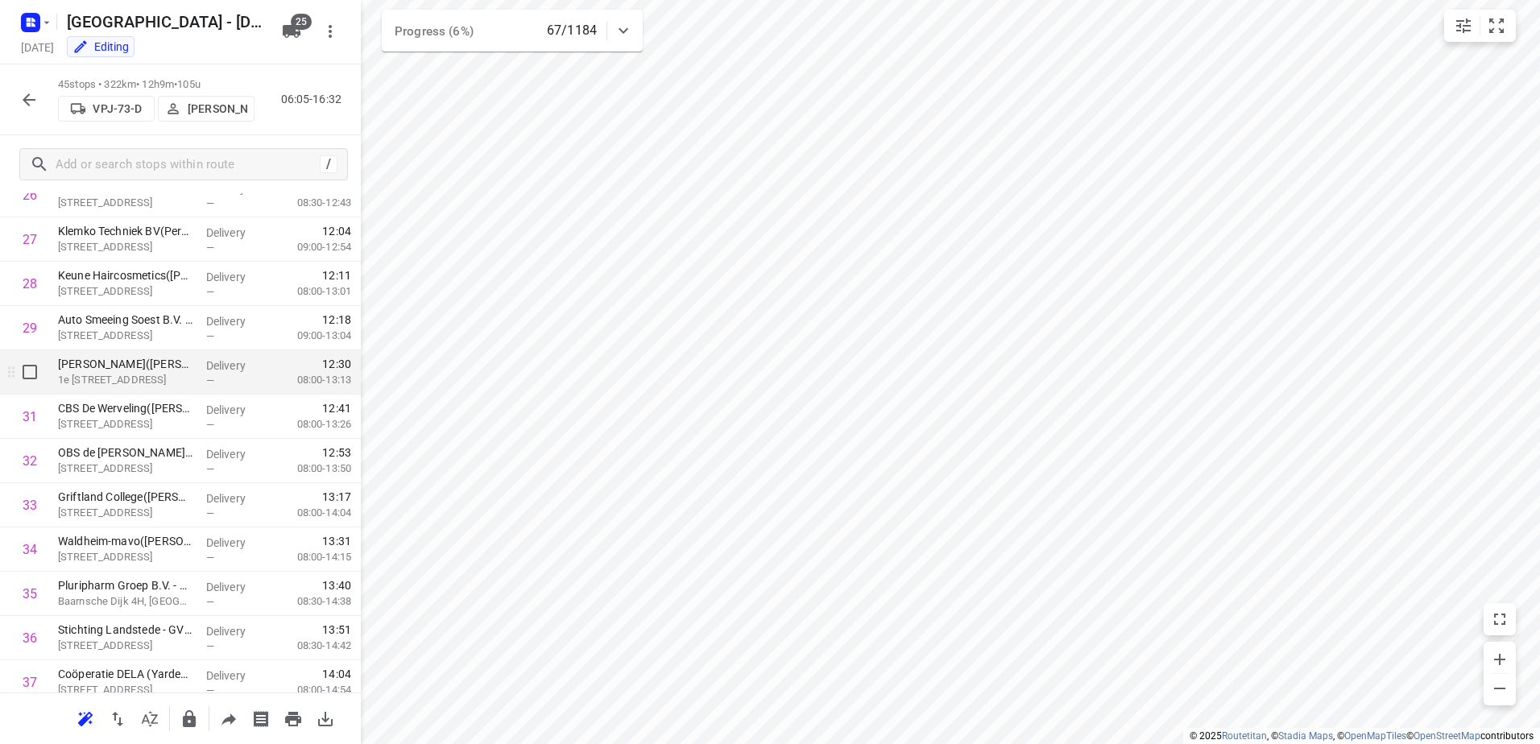
scroll to position [1619, 0]
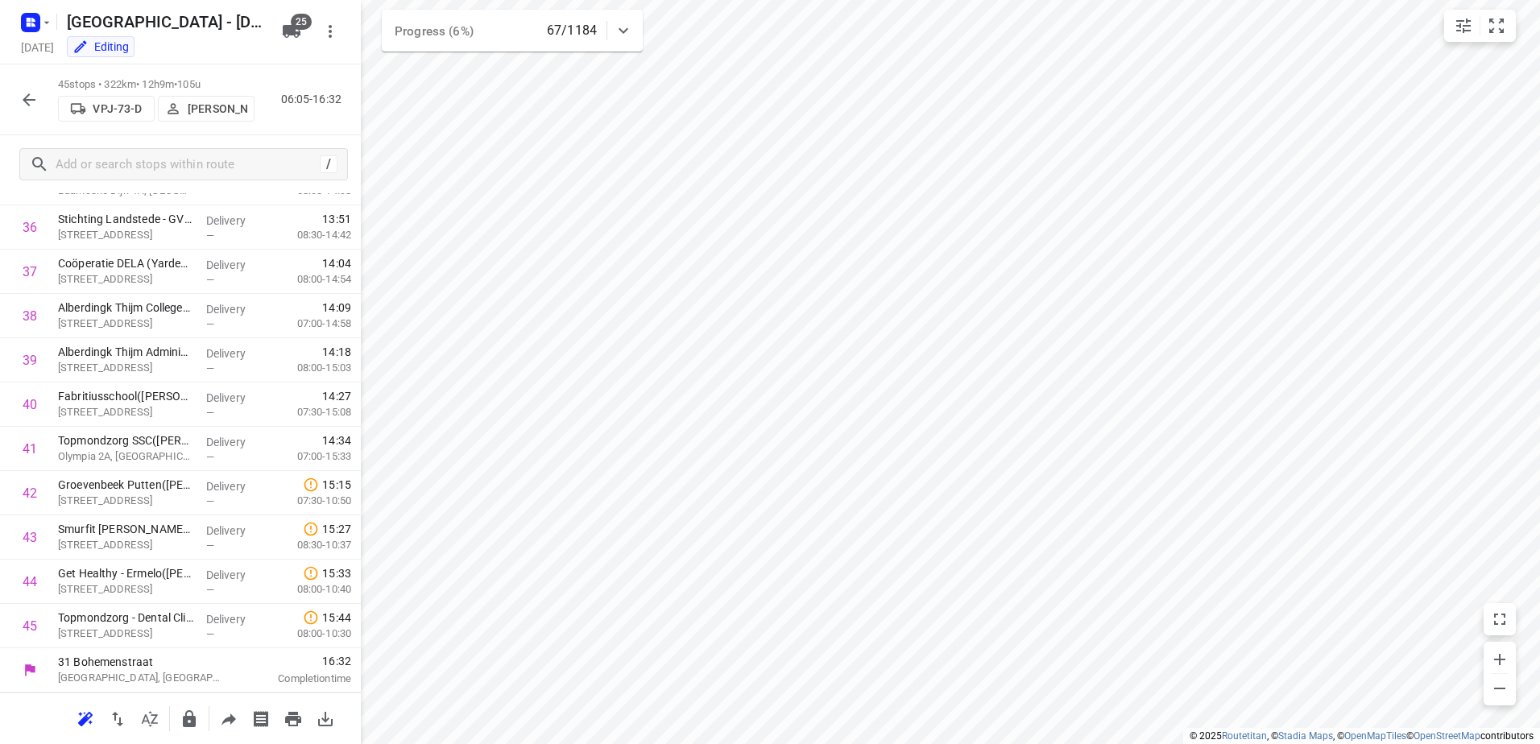
click at [38, 96] on icon "button" at bounding box center [28, 99] width 19 height 19
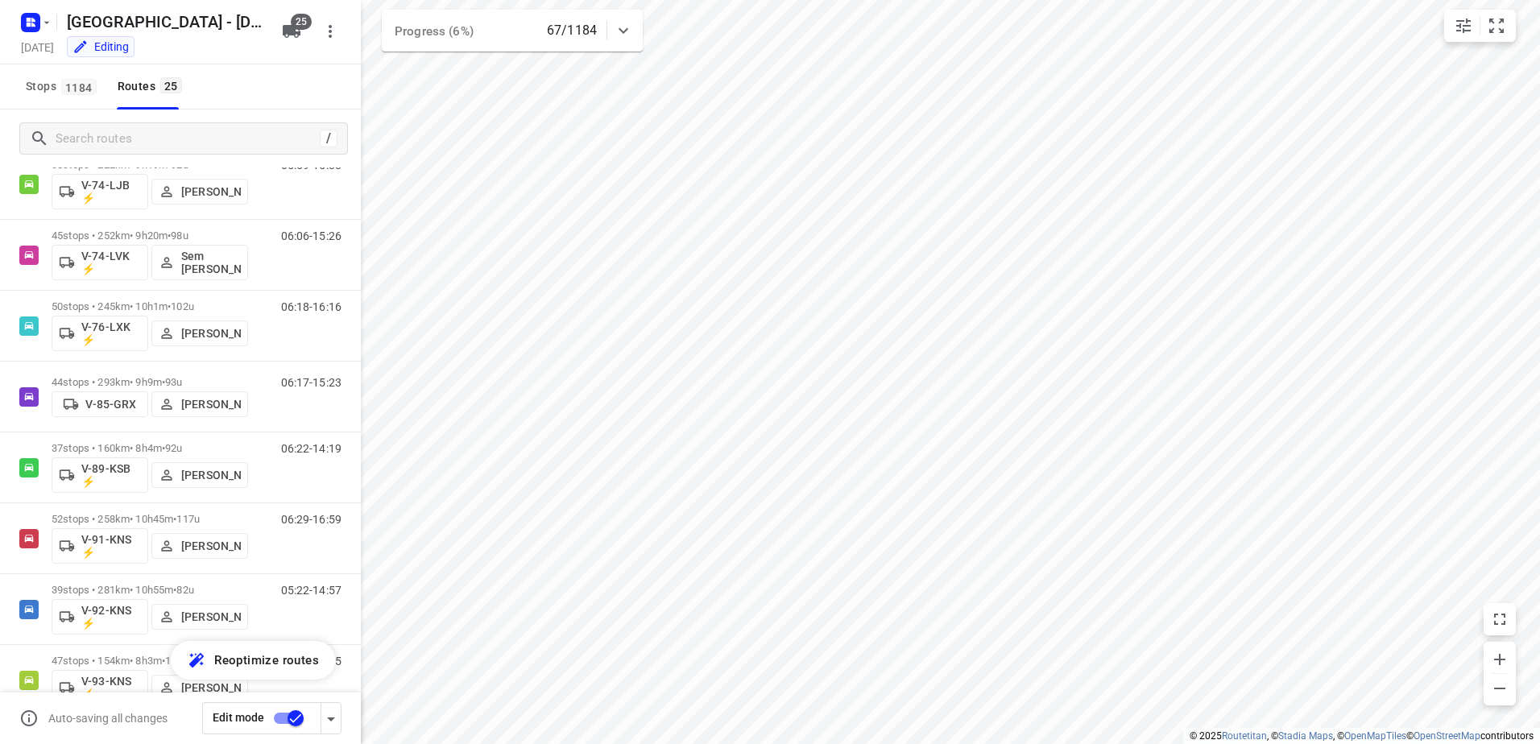
scroll to position [1299, 0]
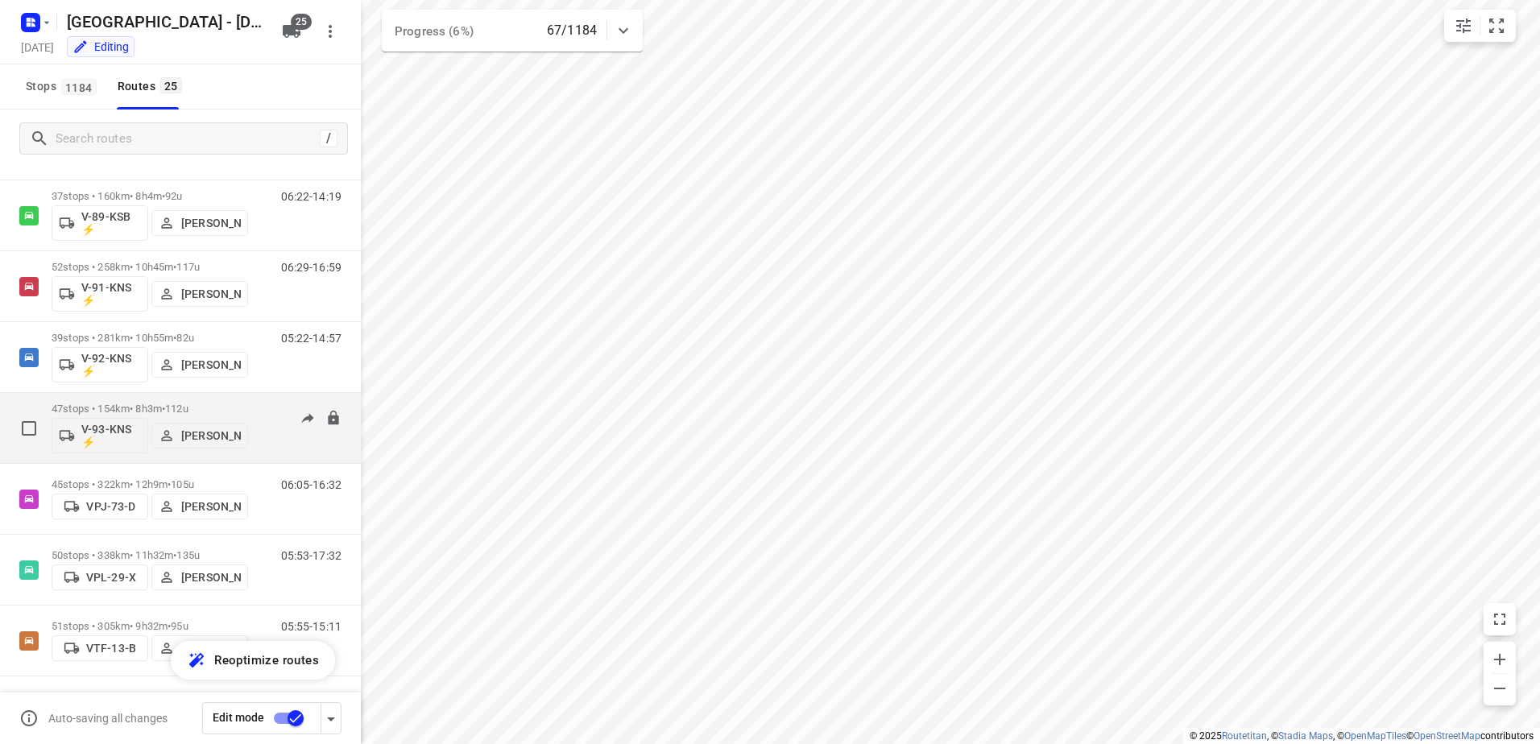
click at [260, 399] on div "47 stops • 154km • 8h3m • 112u V-93-KNS ⚡ Thom Van Oenen 06:25-14:15" at bounding box center [206, 428] width 309 height 67
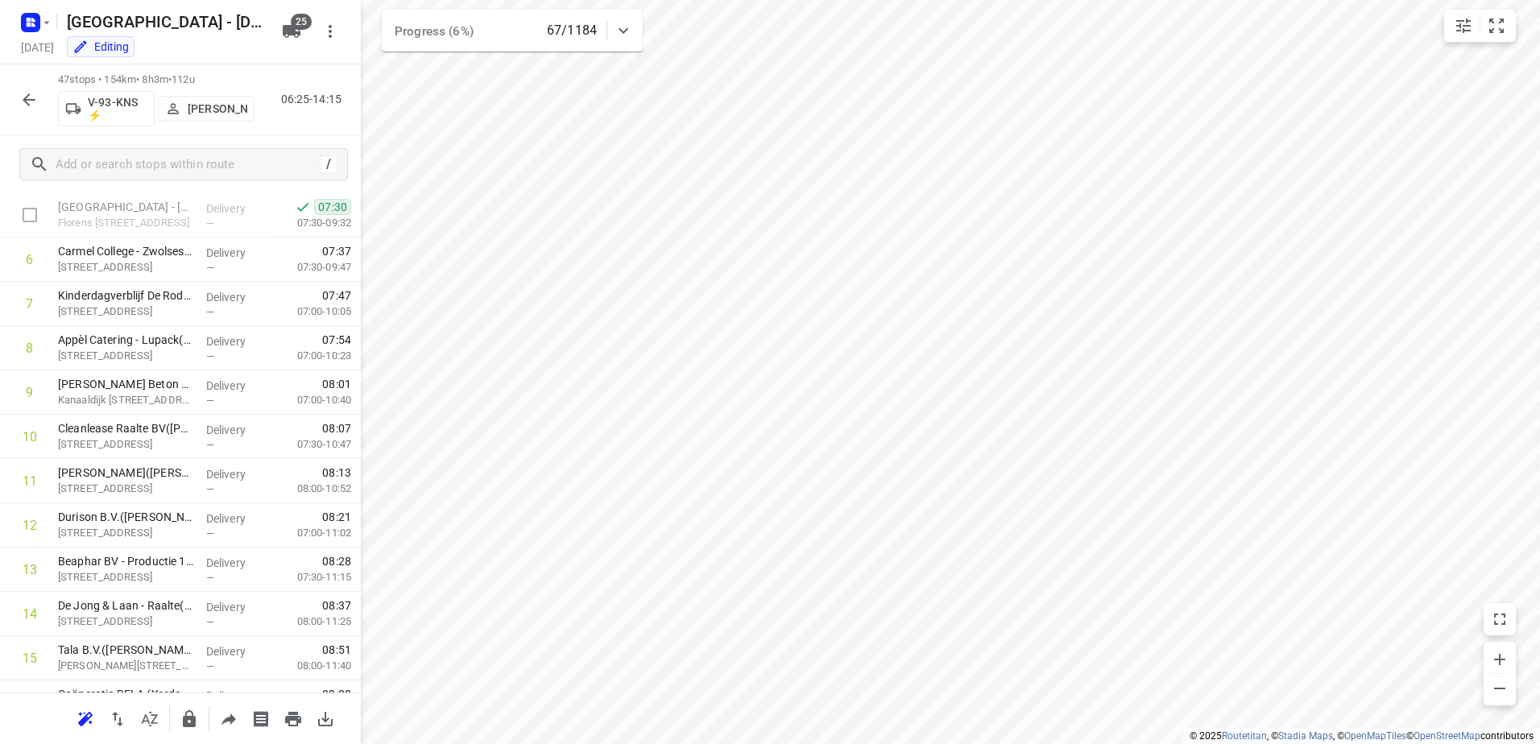
scroll to position [0, 0]
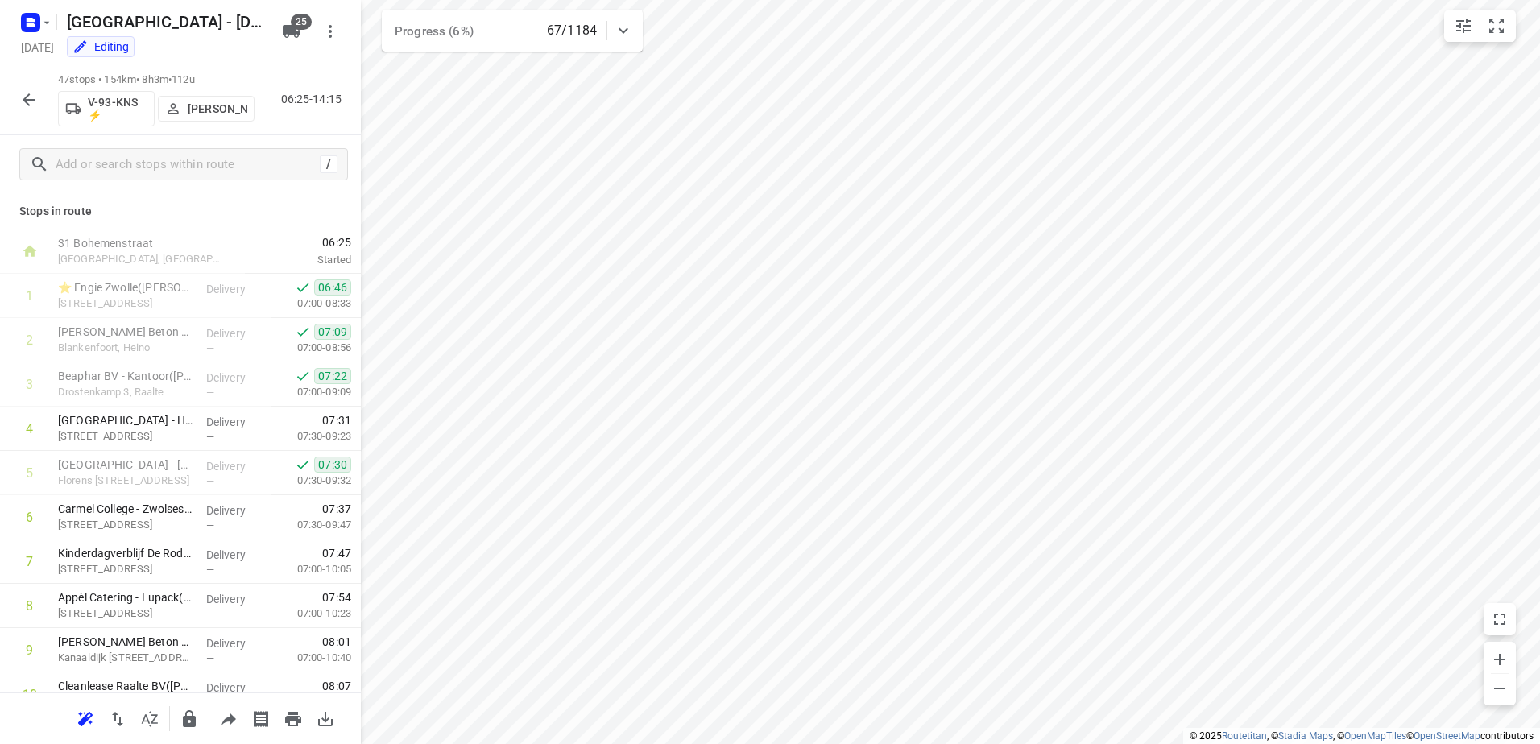
click at [126, 205] on p "Stops in route" at bounding box center [180, 211] width 322 height 17
click at [37, 97] on icon "button" at bounding box center [28, 99] width 19 height 19
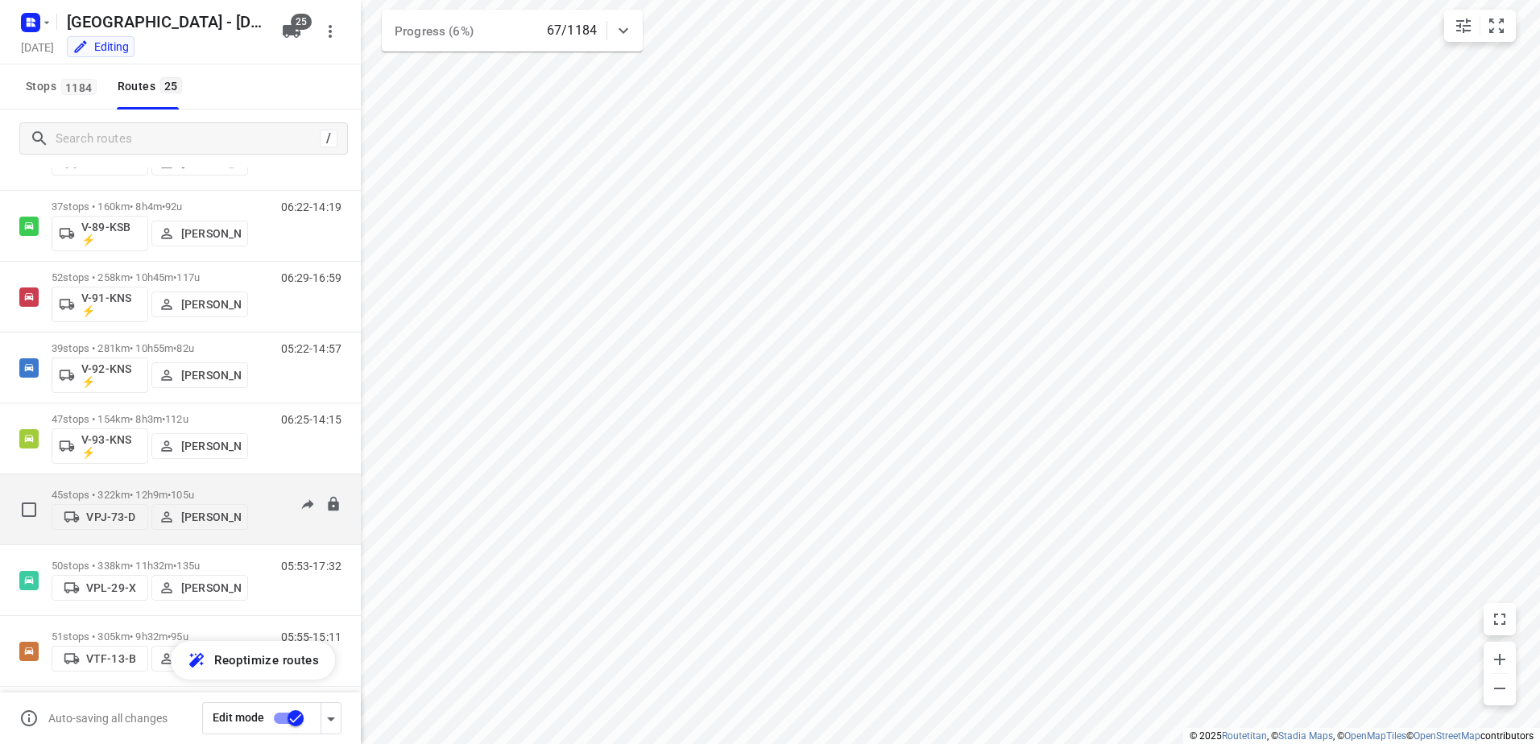
scroll to position [1299, 0]
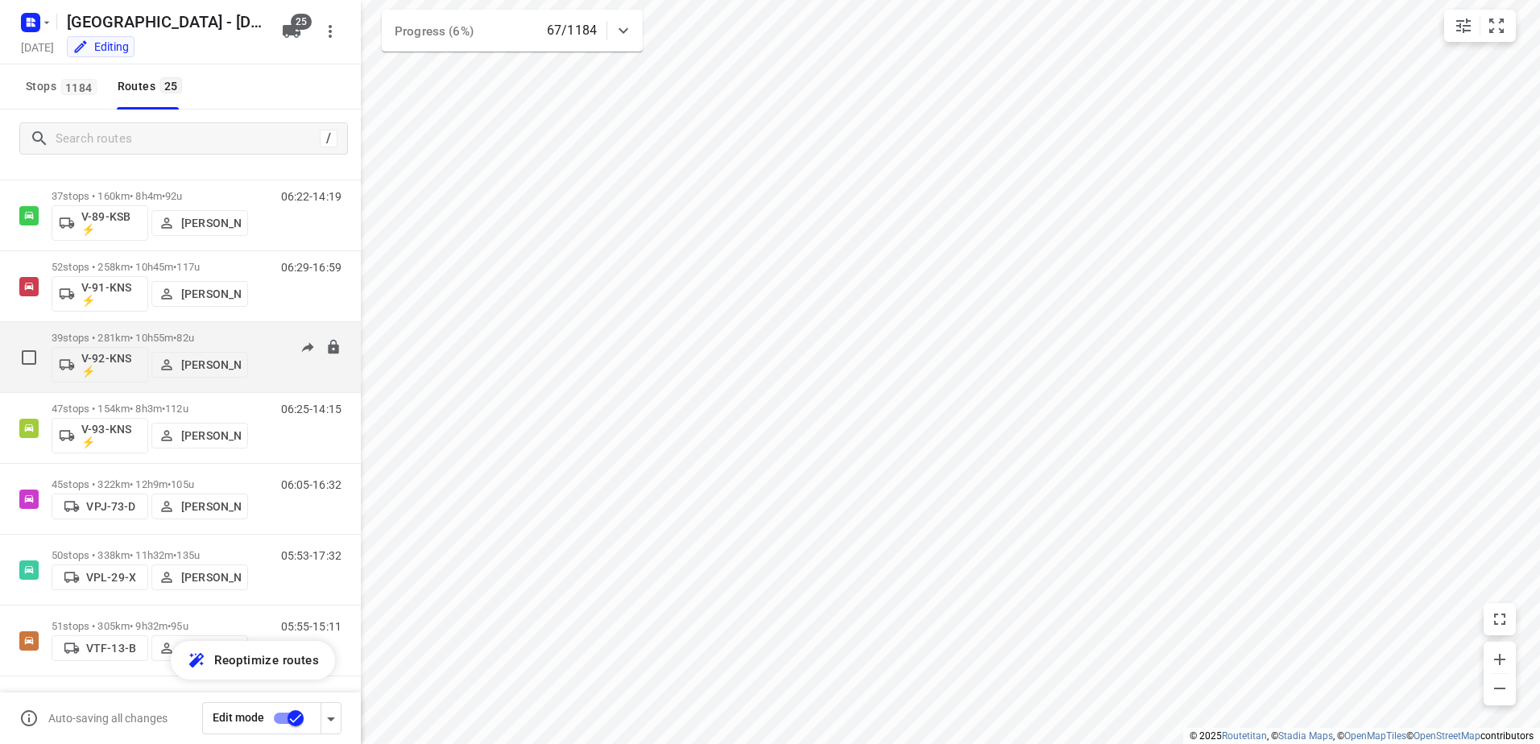
click at [270, 336] on div "05:22-14:57" at bounding box center [301, 361] width 81 height 59
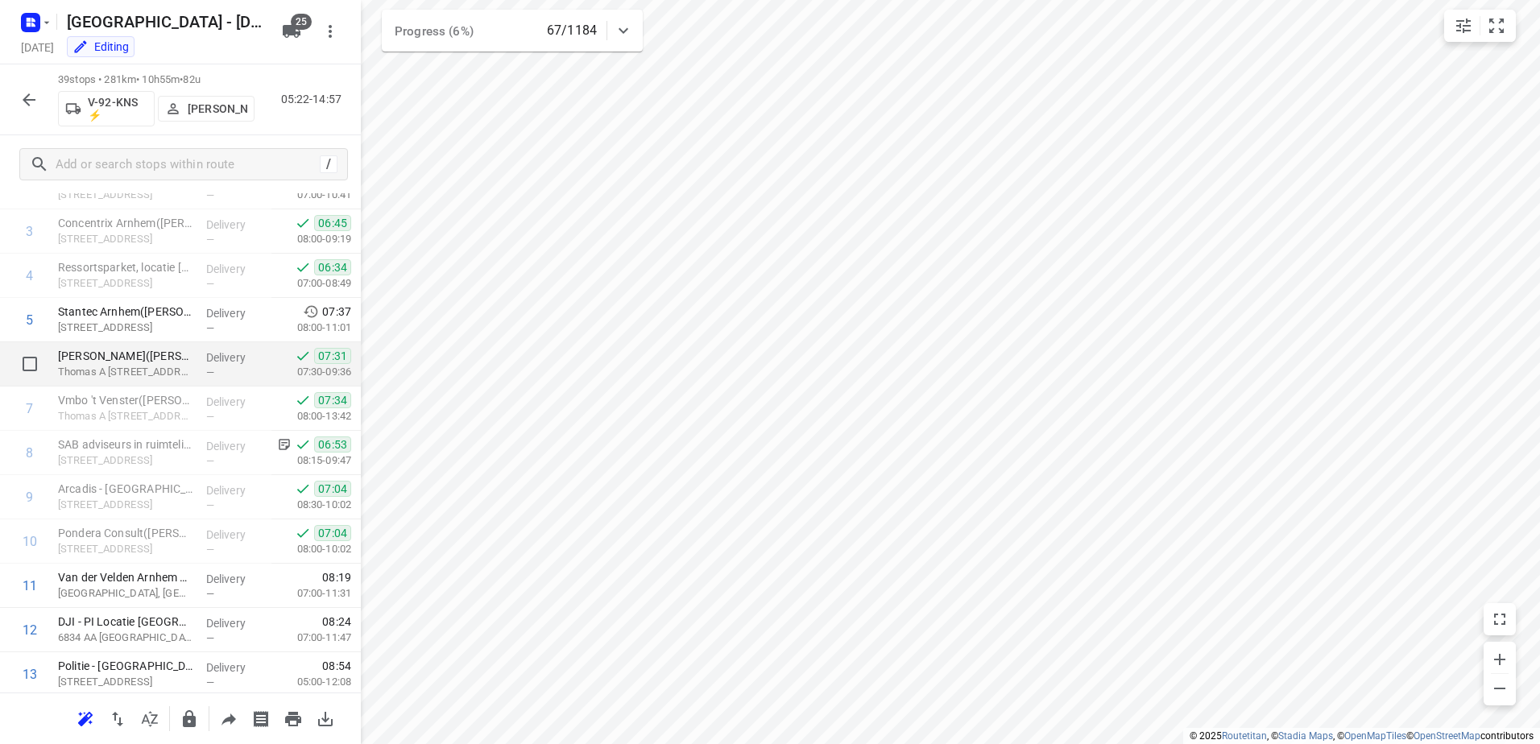
scroll to position [0, 0]
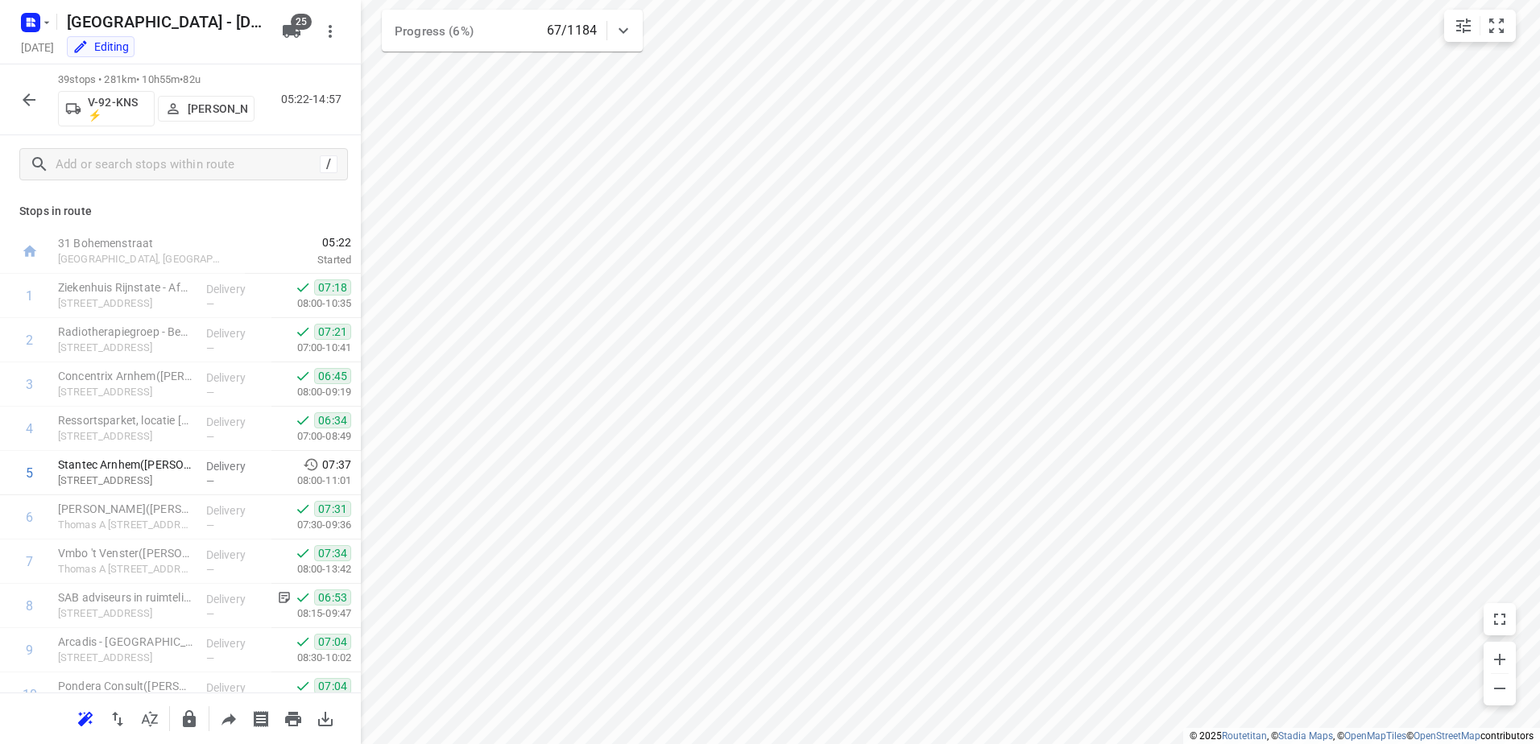
click at [33, 103] on icon "button" at bounding box center [28, 99] width 19 height 19
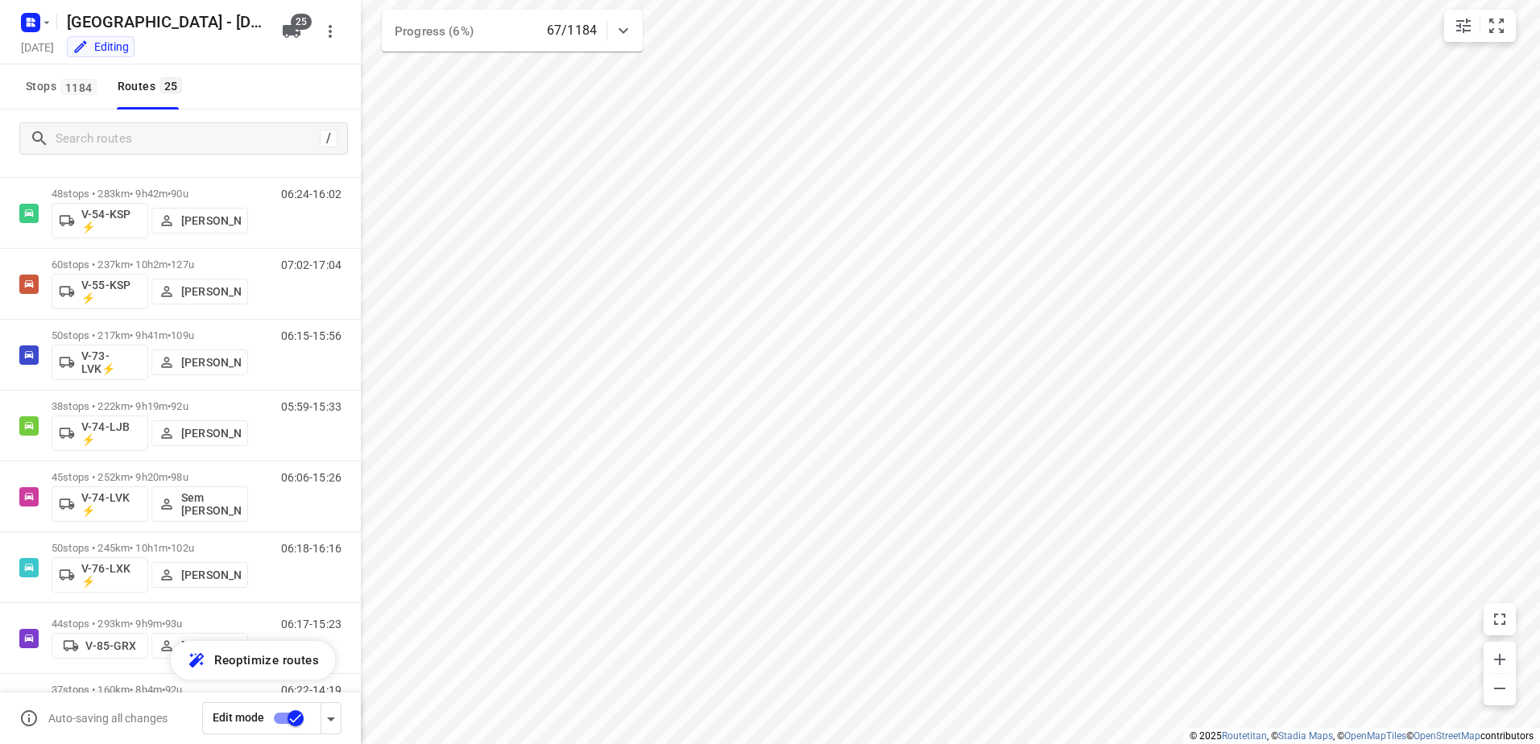
scroll to position [1208, 0]
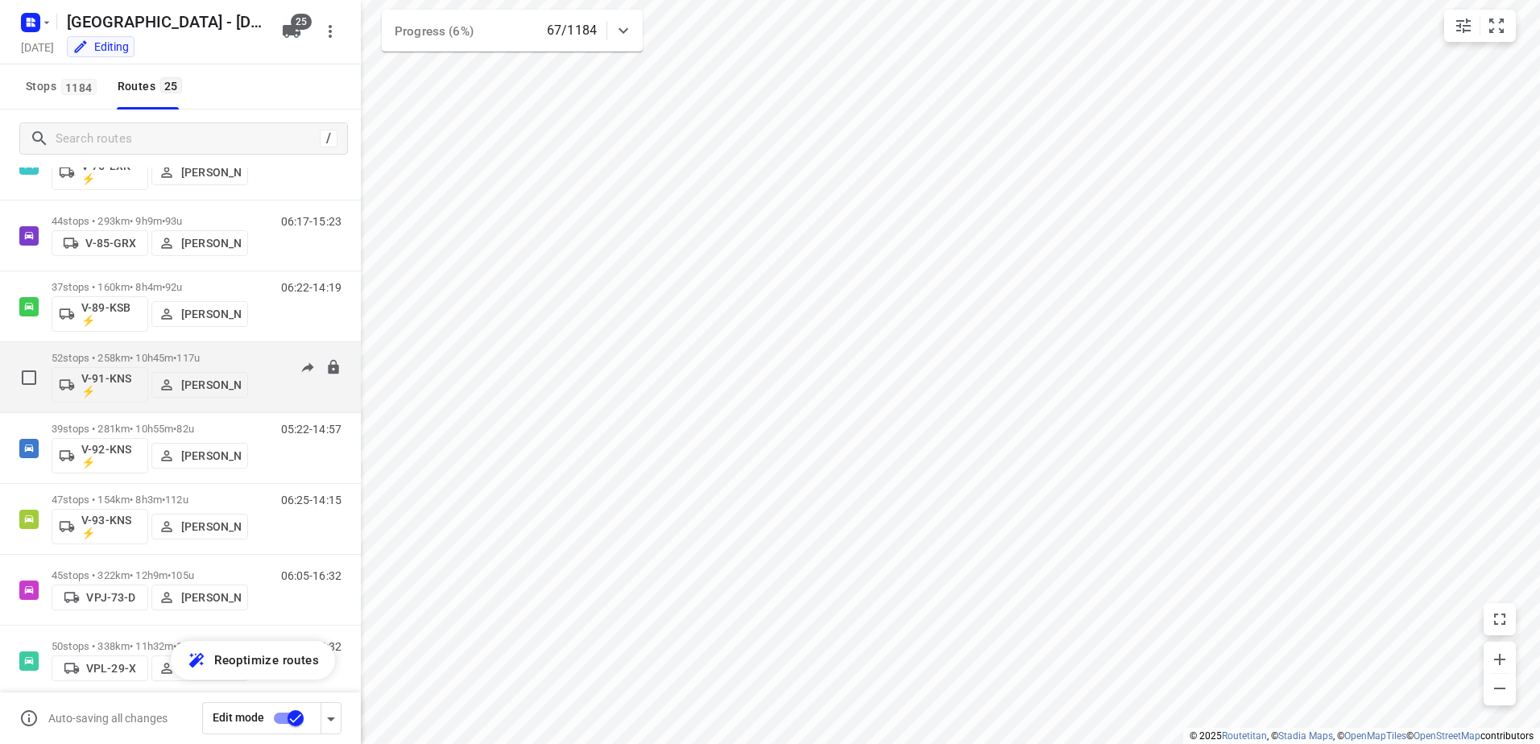
click at [261, 356] on div "06:29-16:59" at bounding box center [301, 381] width 81 height 59
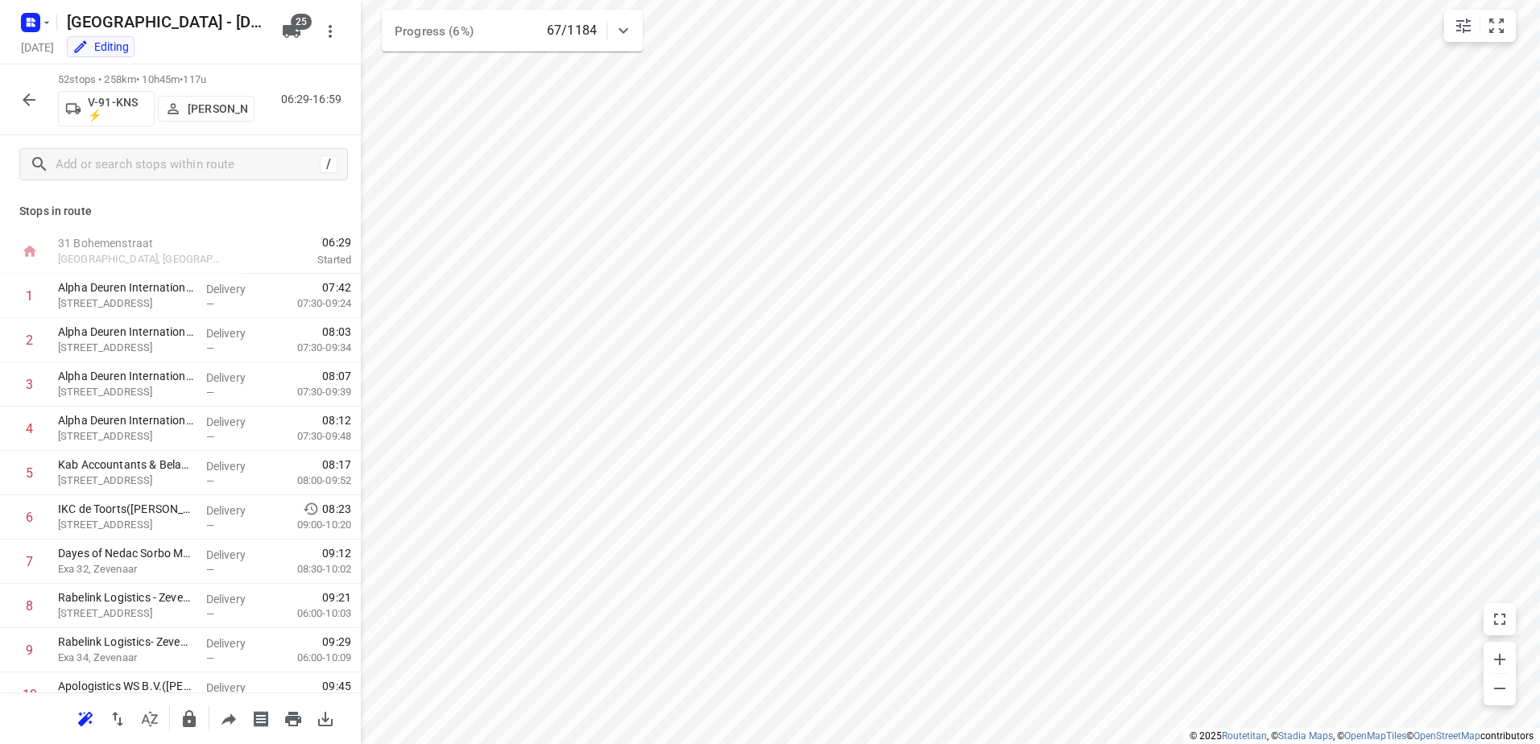
click at [24, 96] on icon "button" at bounding box center [28, 99] width 19 height 19
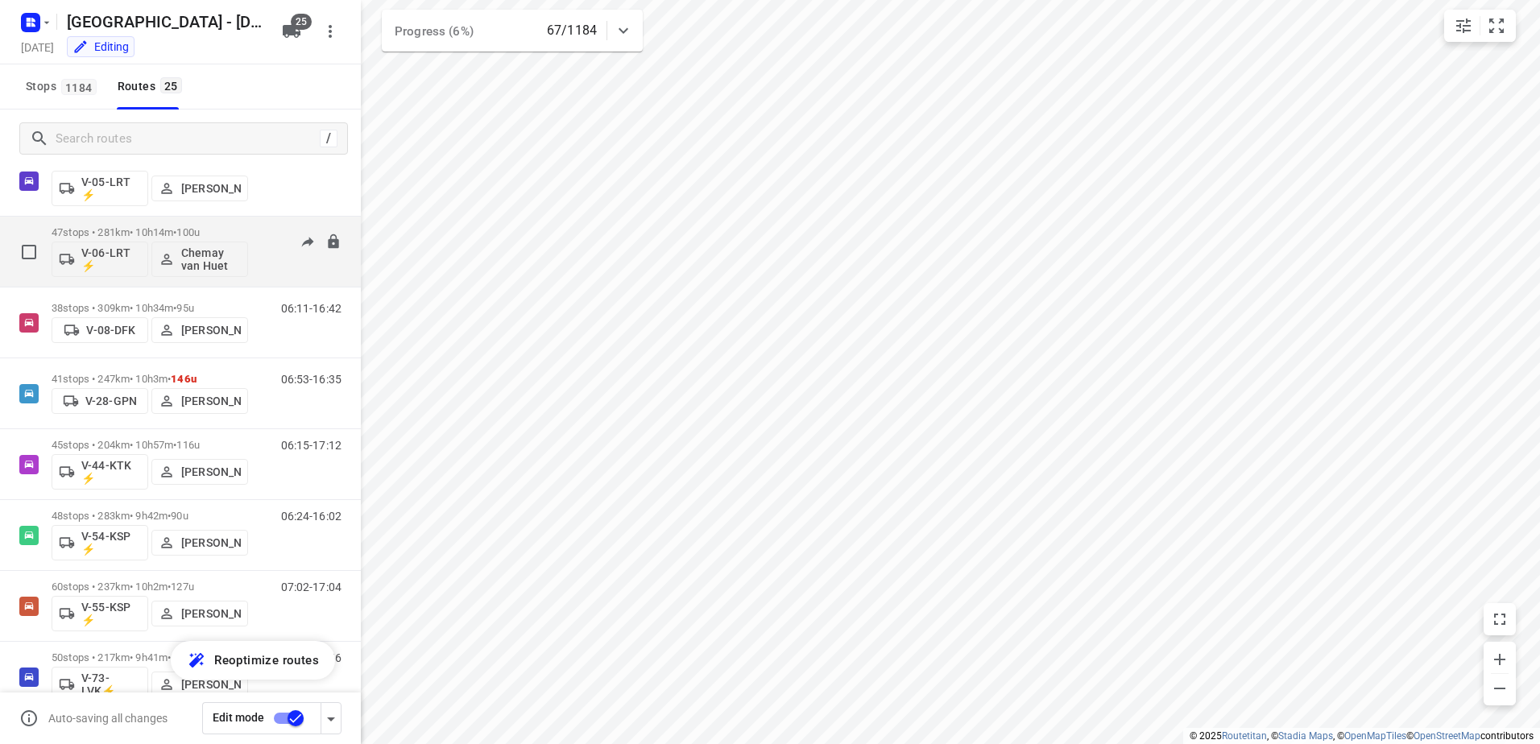
scroll to position [564, 0]
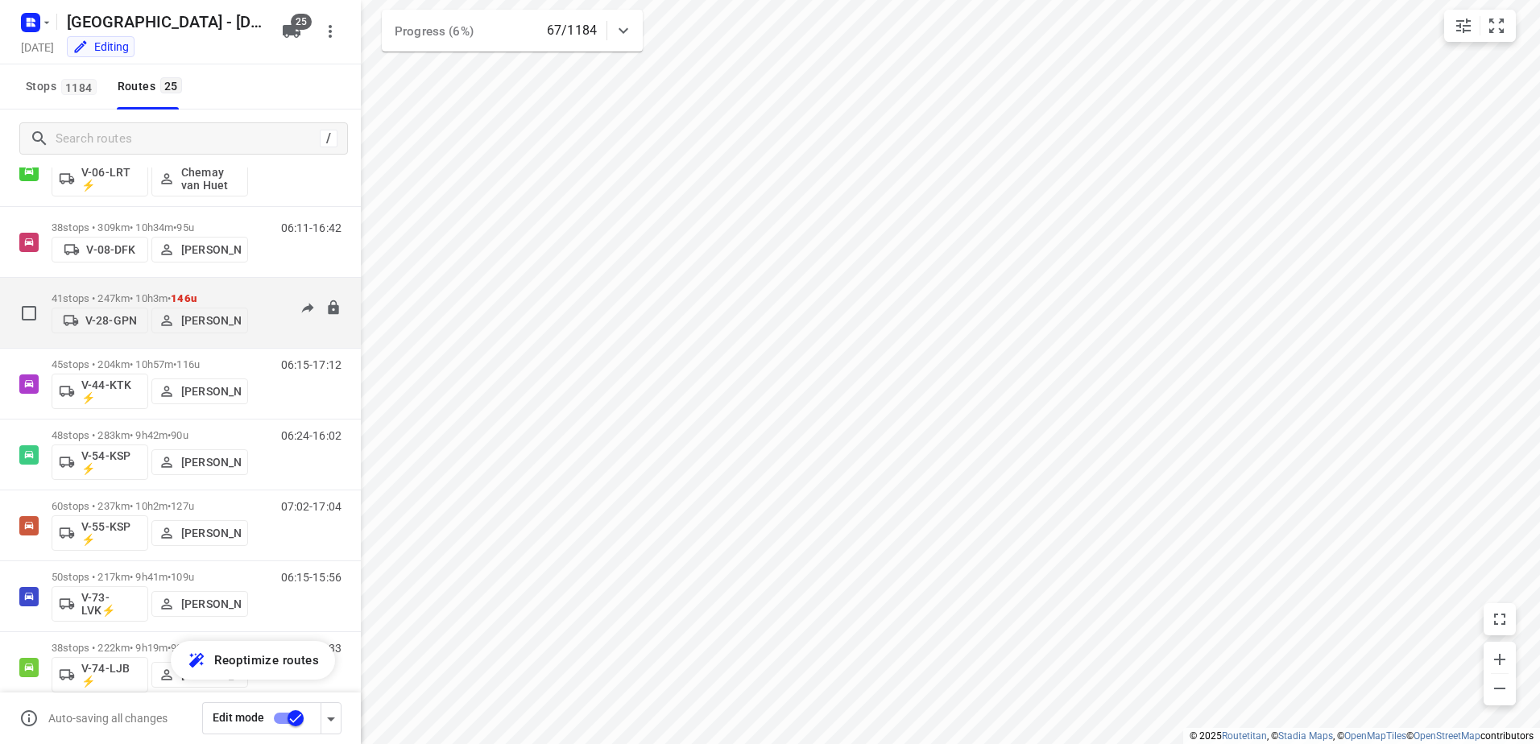
click at [264, 295] on div "06:53-16:35" at bounding box center [301, 316] width 81 height 49
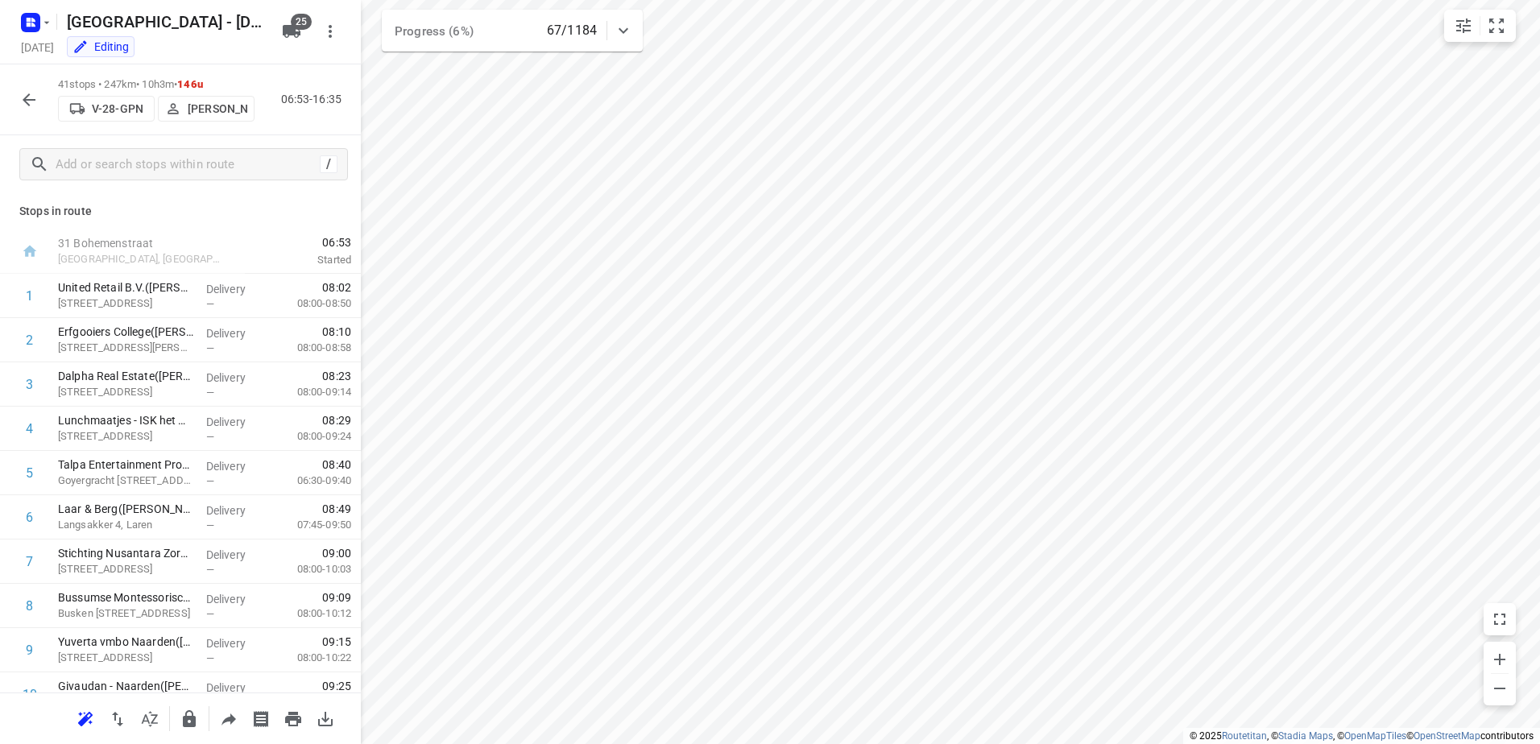
click at [34, 101] on icon "button" at bounding box center [28, 99] width 19 height 19
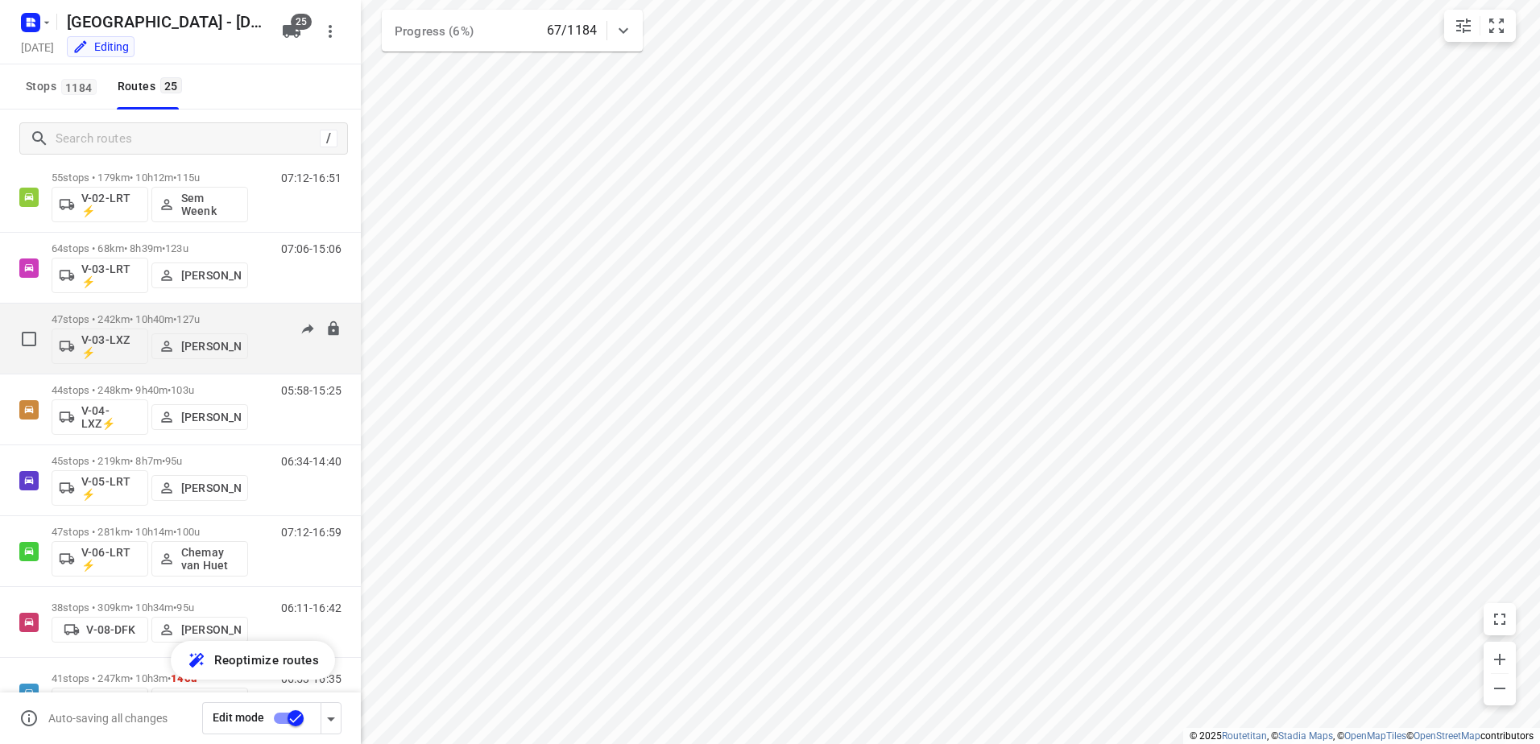
scroll to position [483, 0]
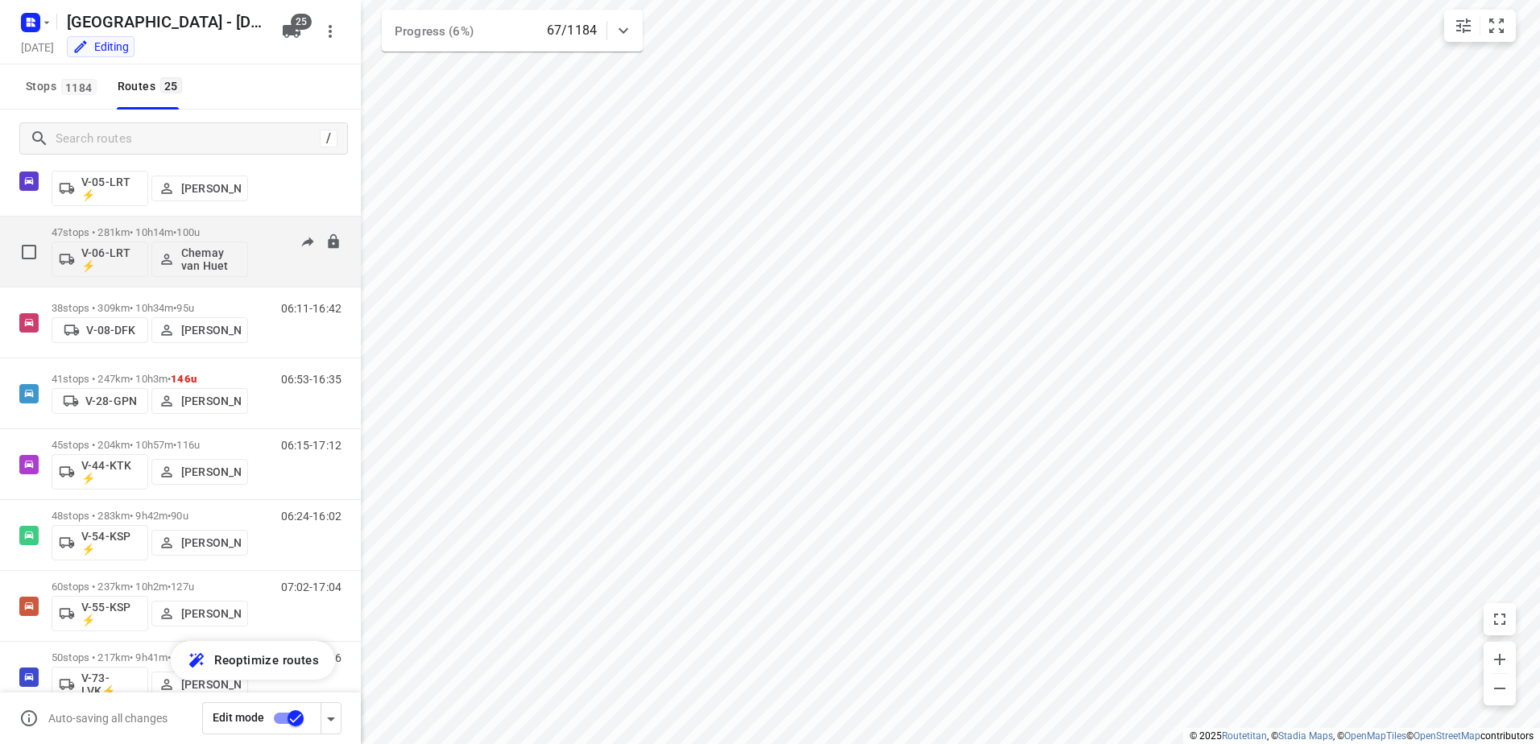
click at [261, 233] on div "07:12-16:59" at bounding box center [301, 255] width 81 height 59
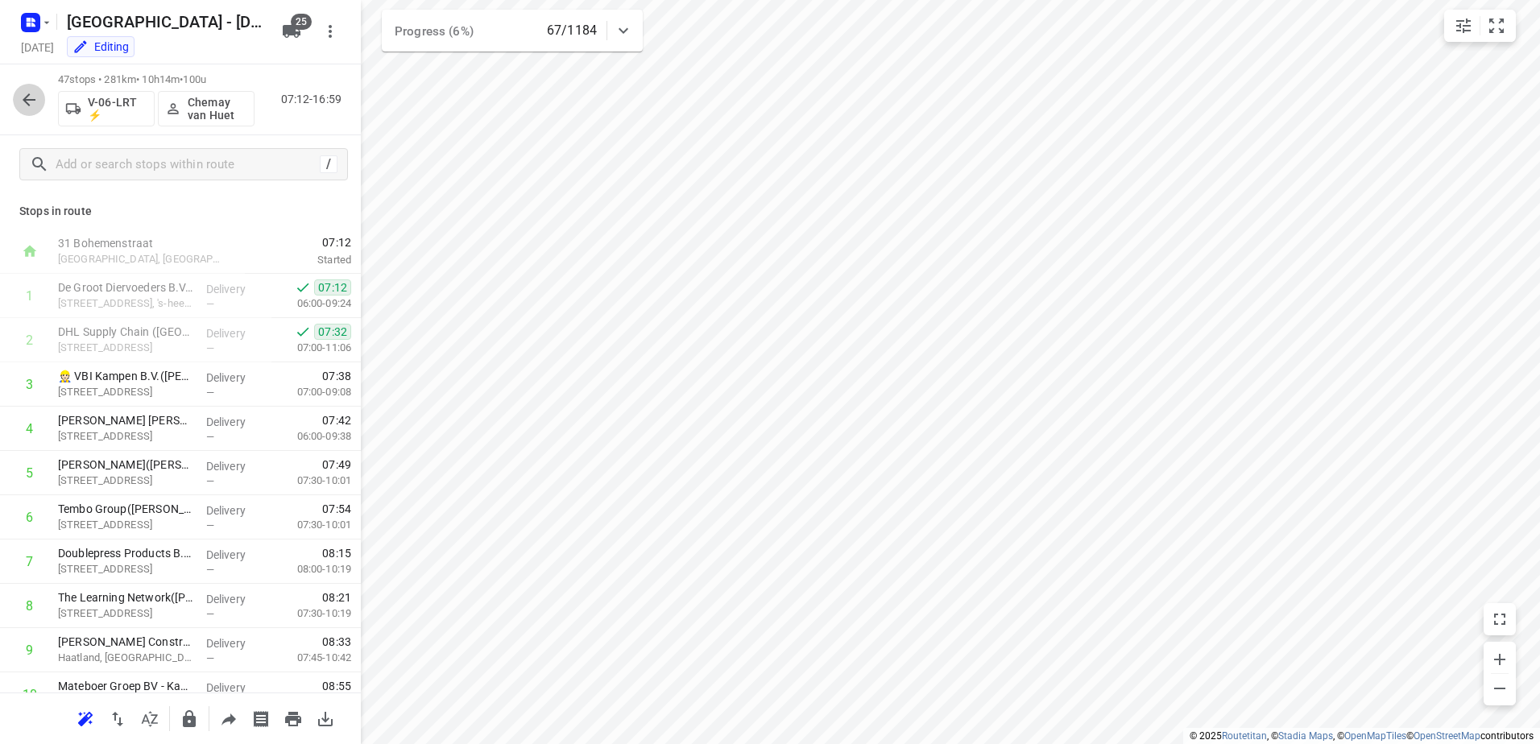
click at [21, 94] on icon "button" at bounding box center [28, 99] width 19 height 19
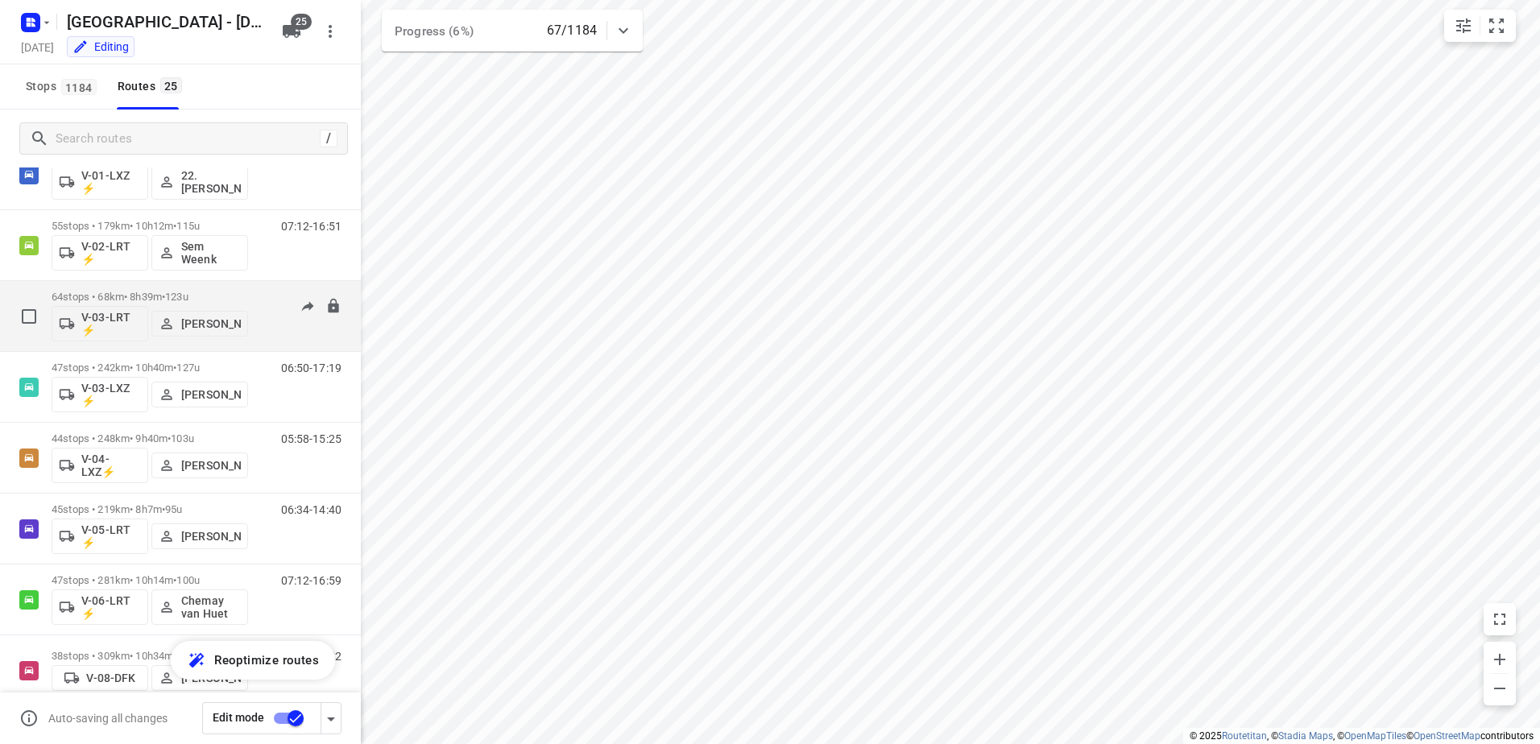
scroll to position [161, 0]
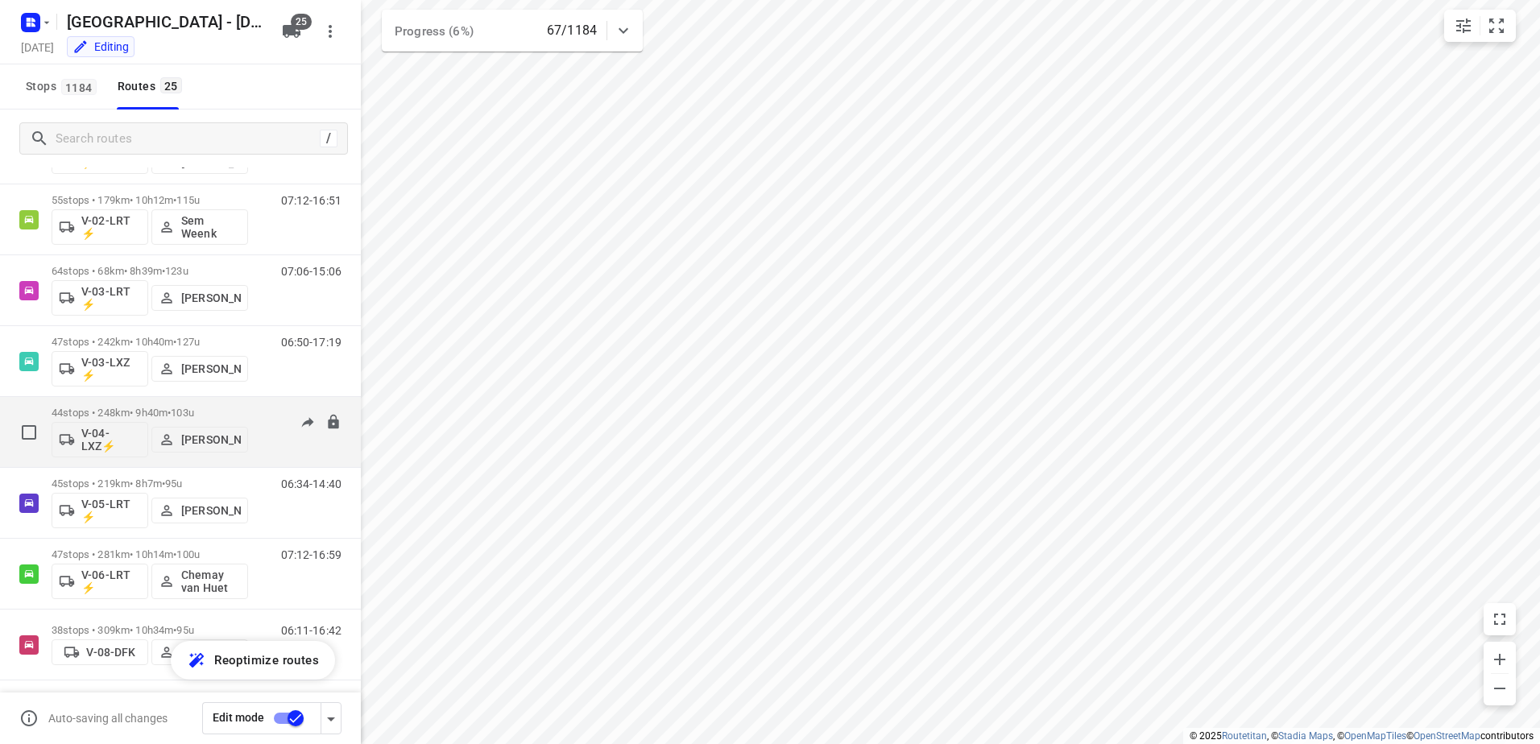
click at [265, 418] on div "05:58-15:25" at bounding box center [301, 436] width 81 height 59
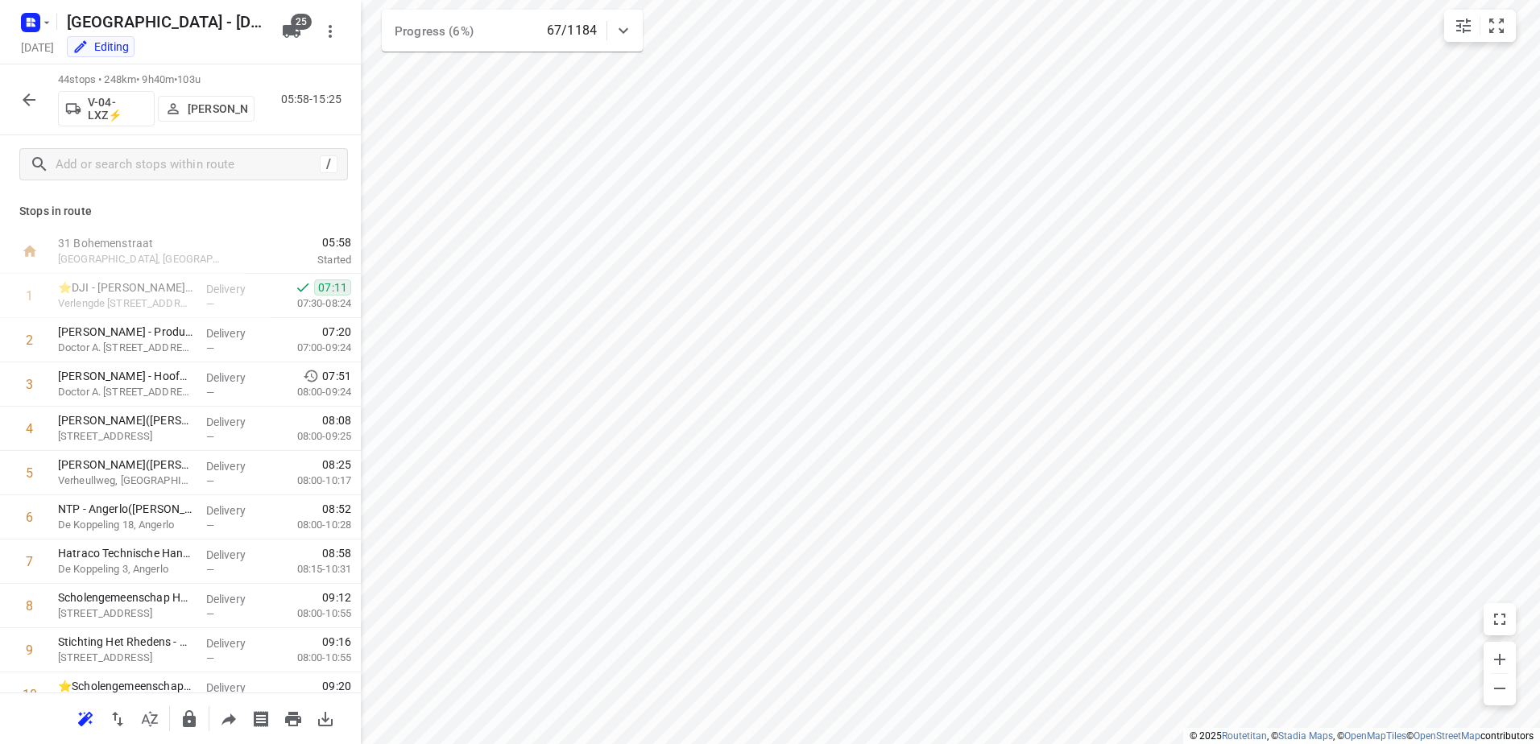
click at [27, 95] on icon "button" at bounding box center [29, 99] width 13 height 13
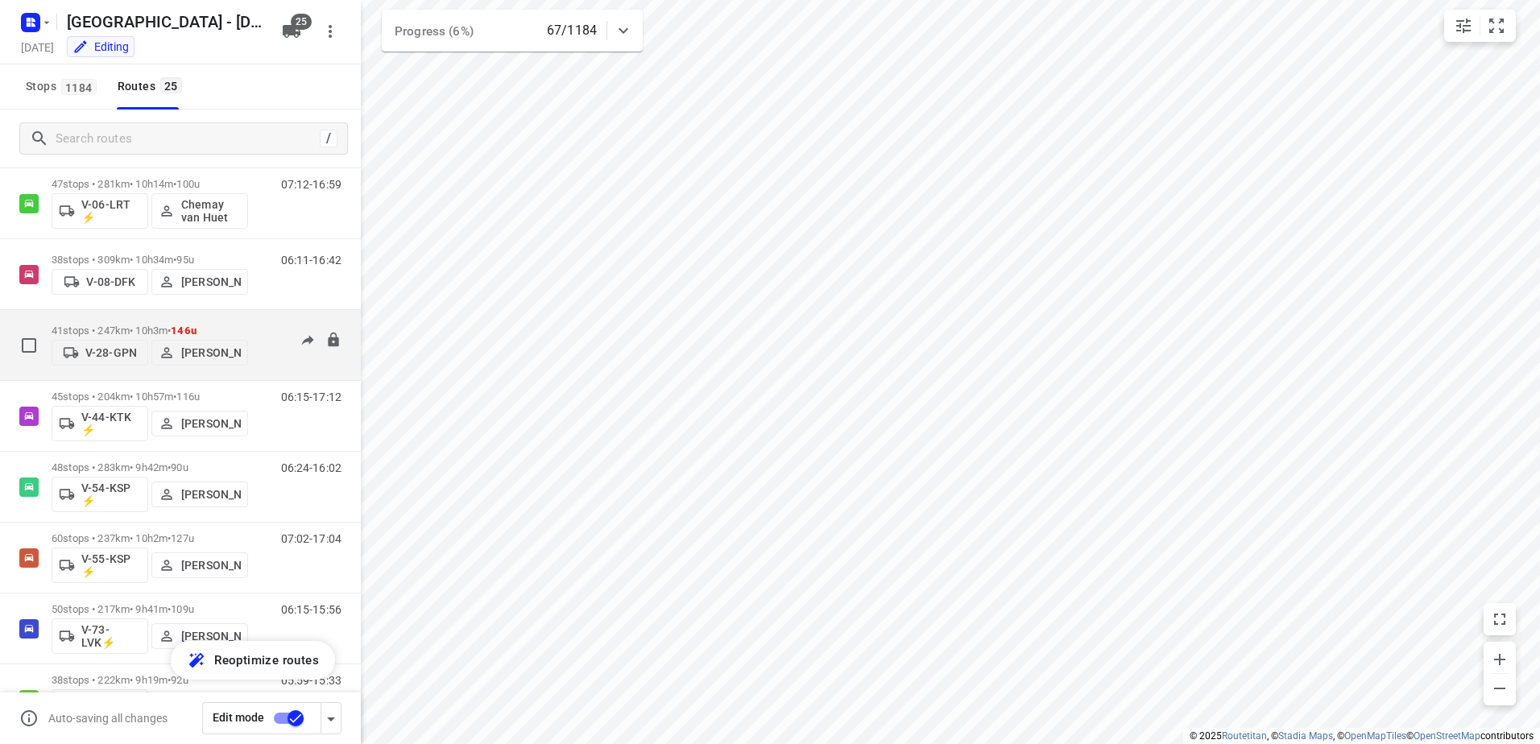
scroll to position [564, 0]
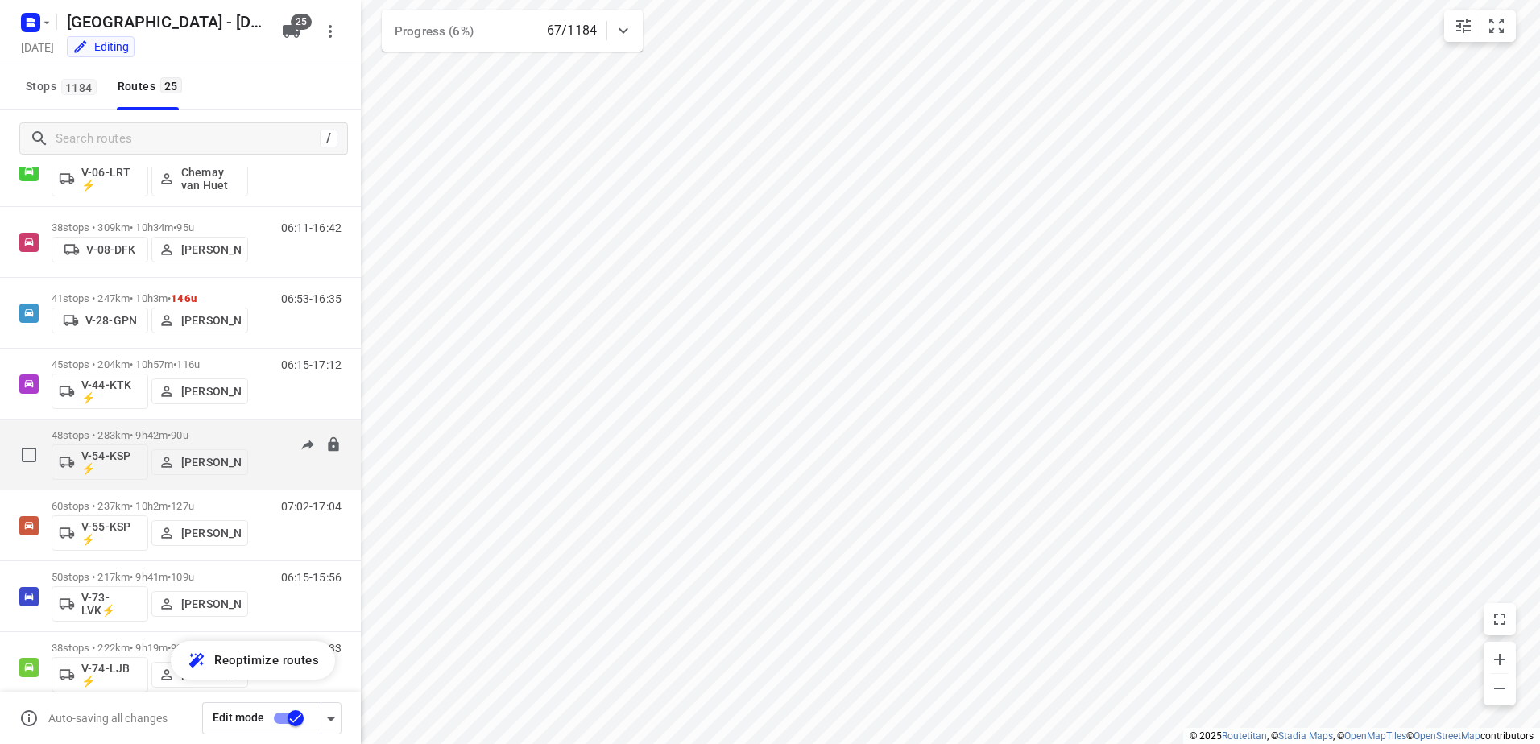
click at [270, 439] on div "06:24-16:02" at bounding box center [301, 458] width 81 height 59
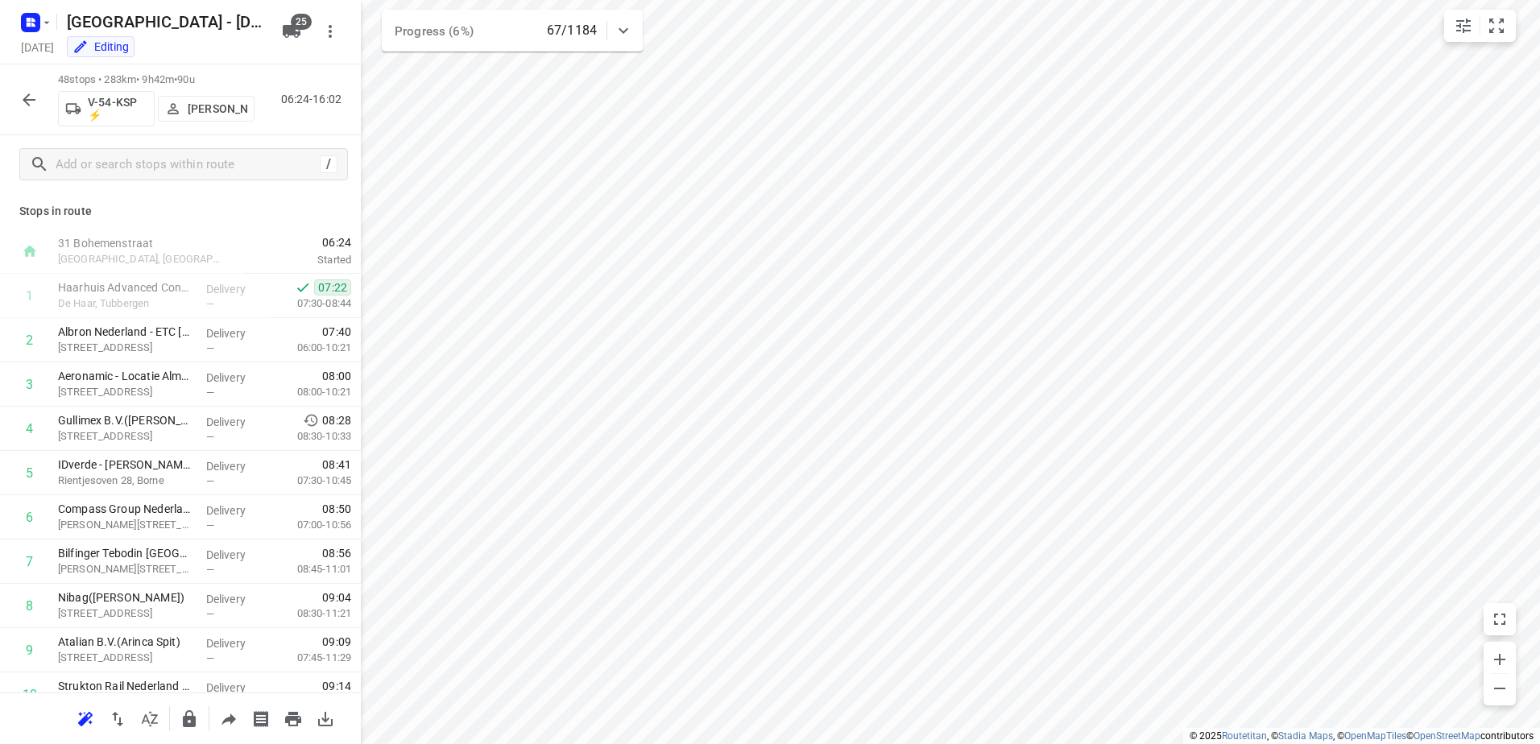
click at [22, 104] on icon "button" at bounding box center [28, 99] width 19 height 19
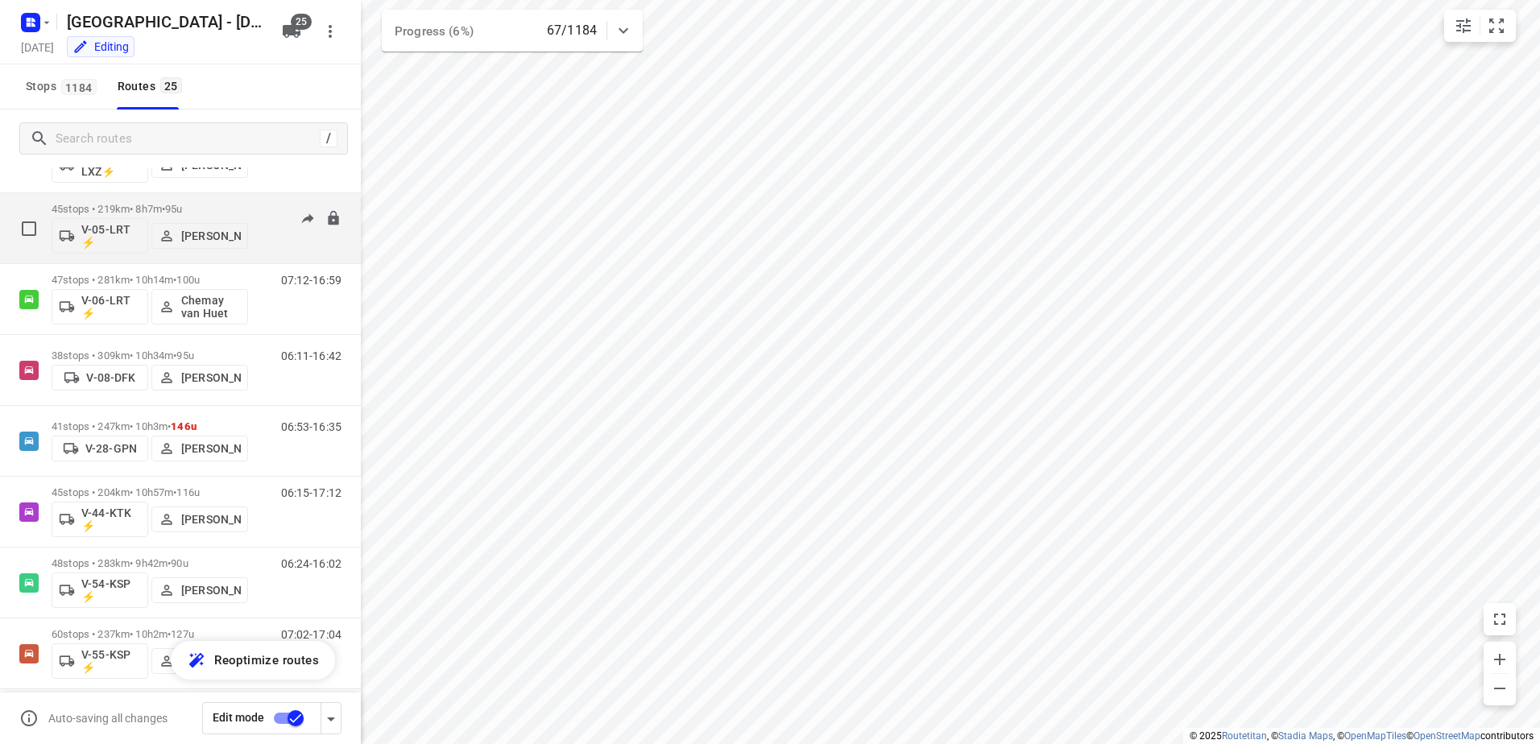
scroll to position [483, 0]
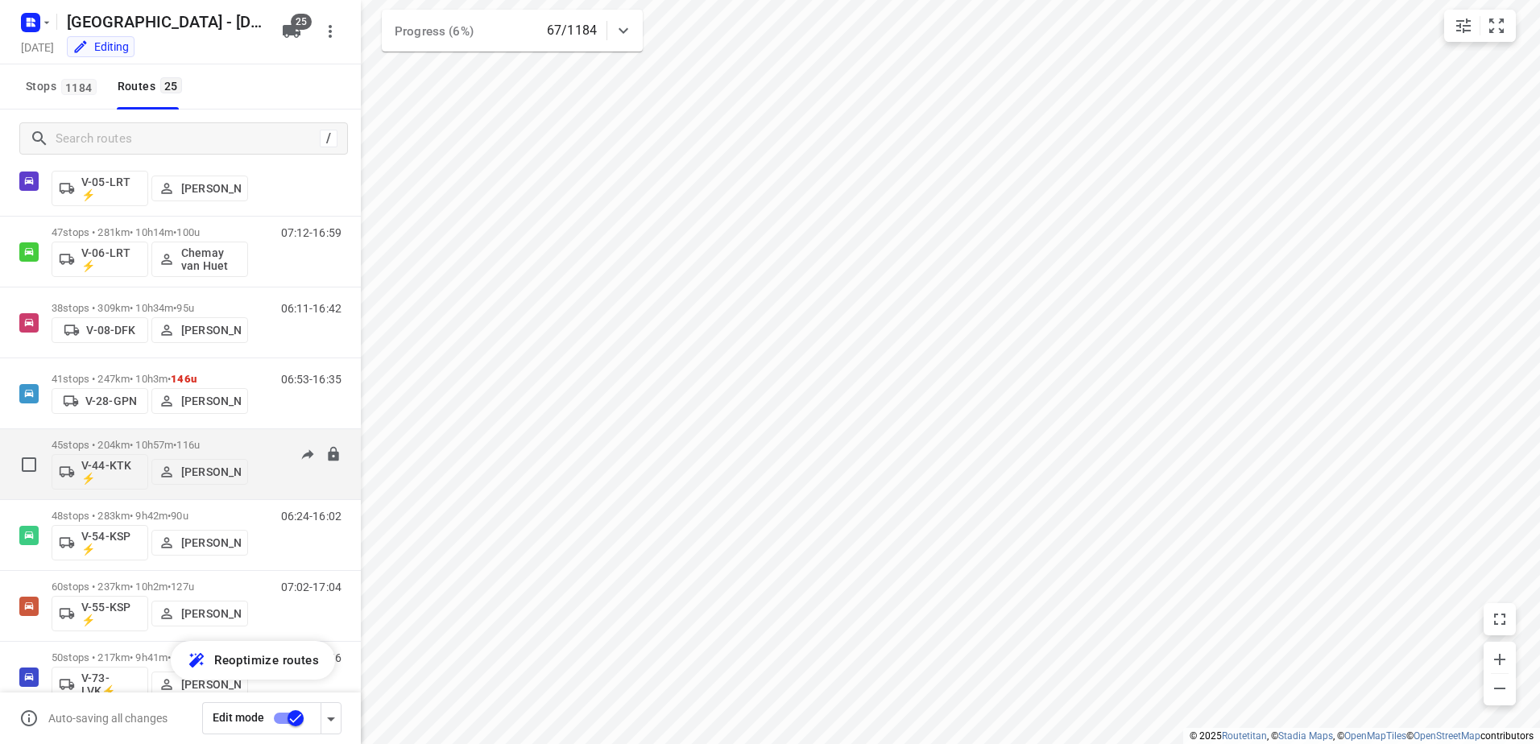
click at [248, 449] on div "45 stops • 204km • 10h57m • 116u V-44-KTK ⚡ Yermo Broekman 06:15-17:12" at bounding box center [206, 464] width 309 height 67
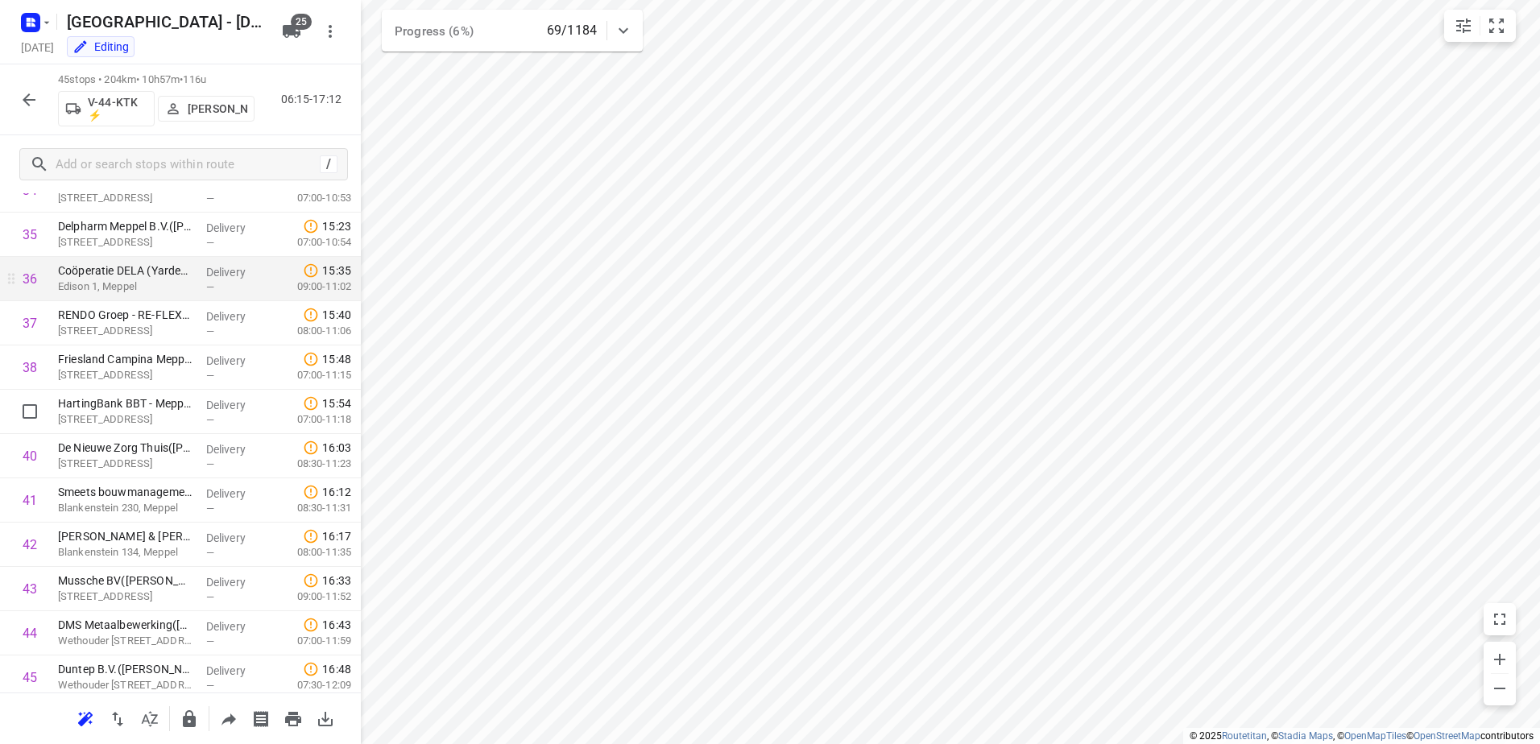
scroll to position [1619, 0]
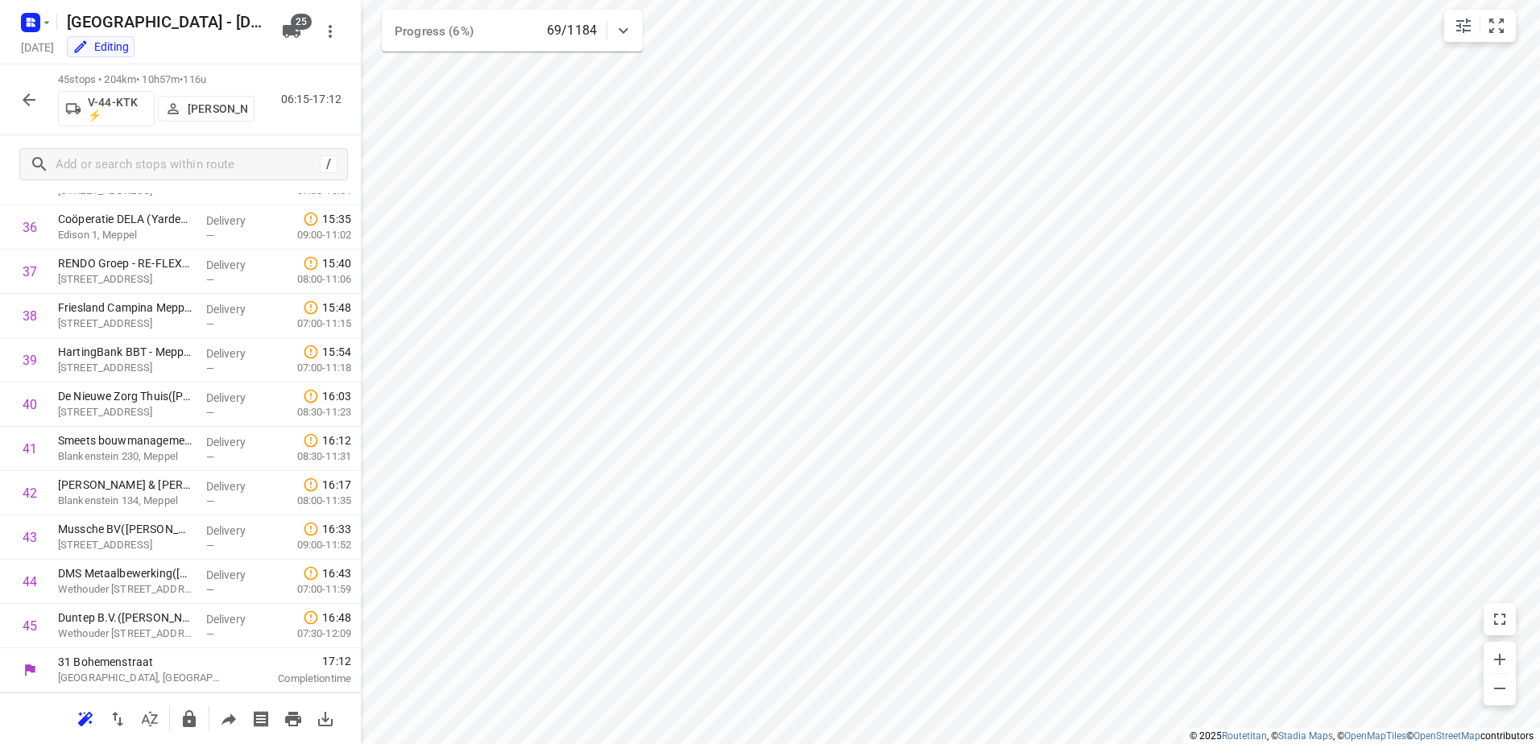
click at [32, 116] on div "45 stops • 204km • 10h57m • 116u V-44-KTK ⚡ Yermo Broekman 06:15-17:12" at bounding box center [180, 99] width 361 height 71
click at [31, 100] on icon "button" at bounding box center [29, 99] width 13 height 13
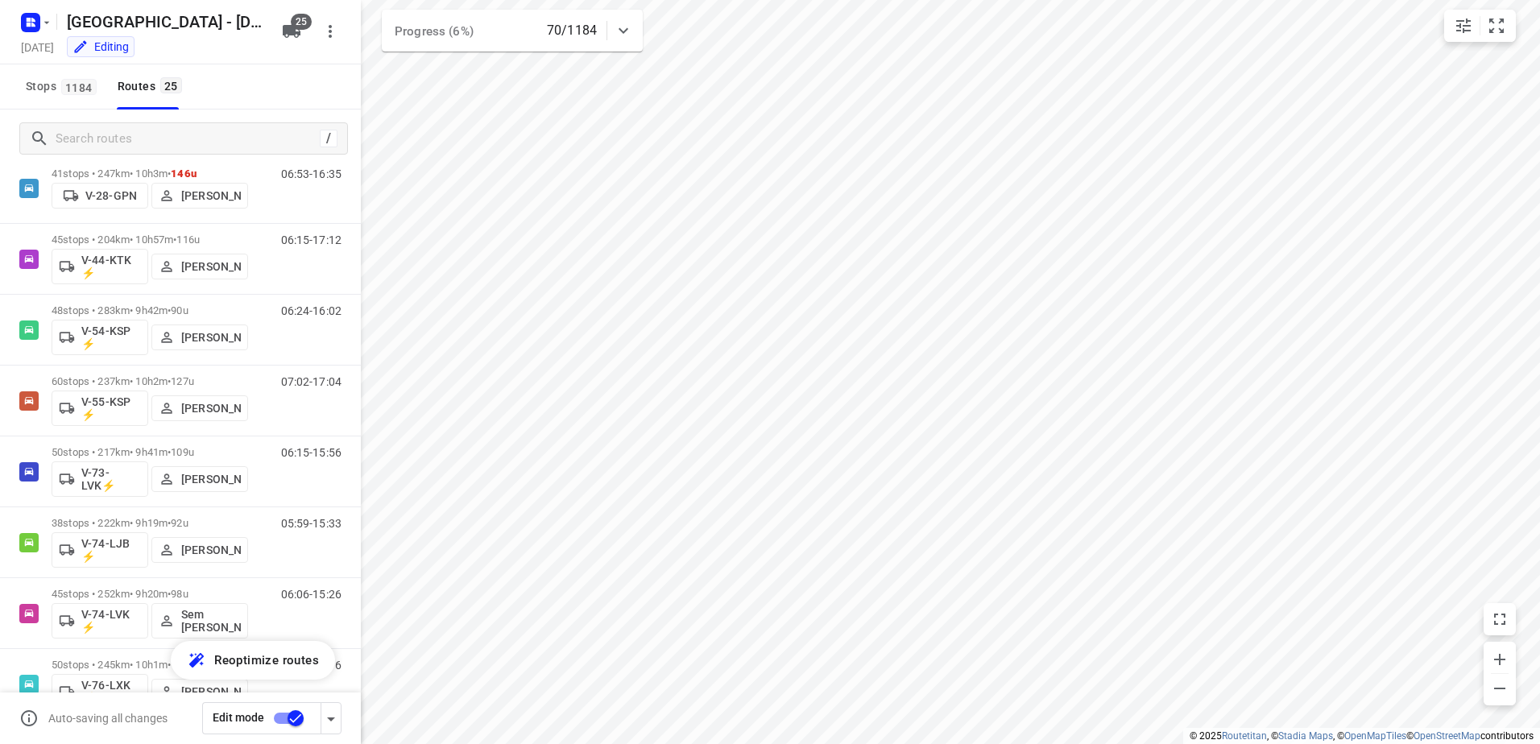
scroll to position [644, 0]
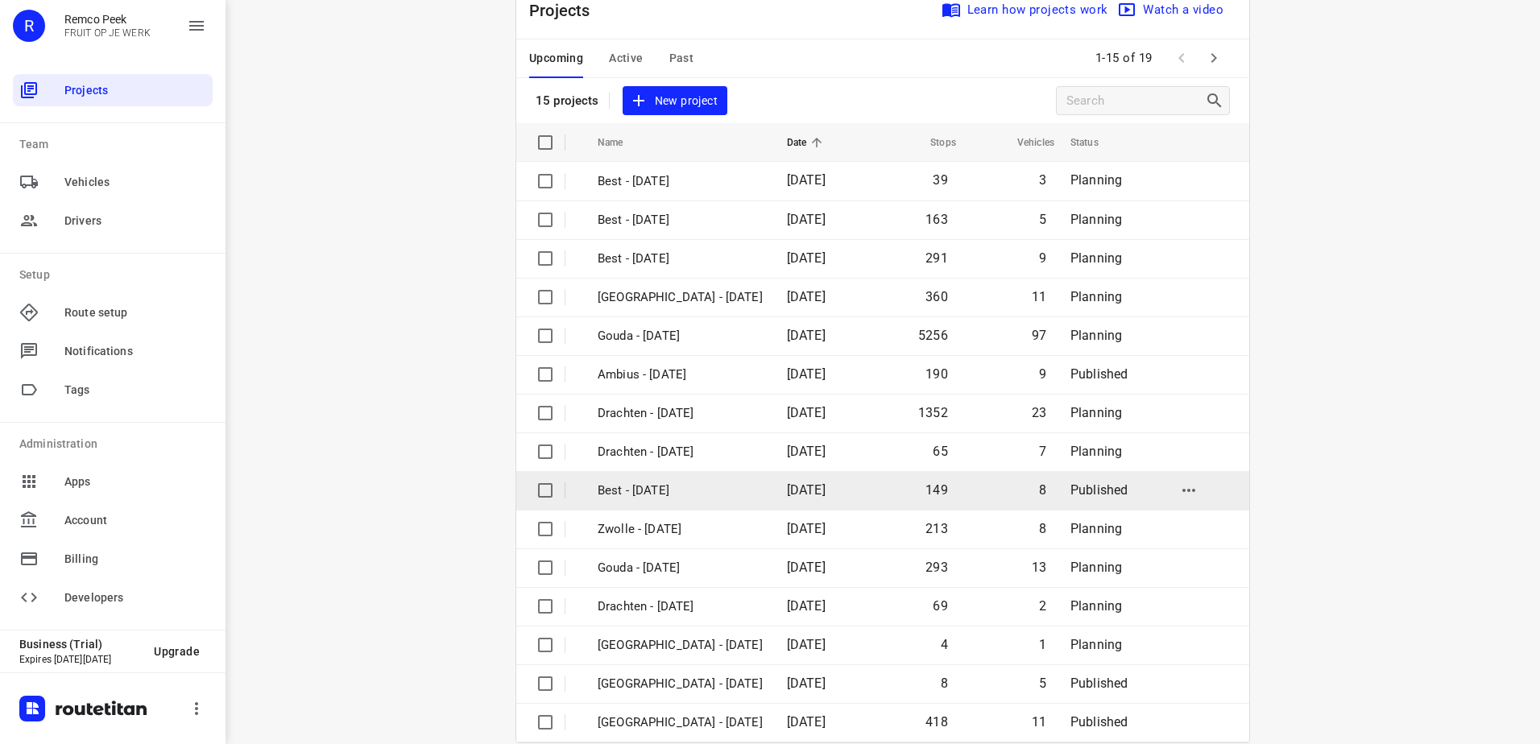
scroll to position [70, 0]
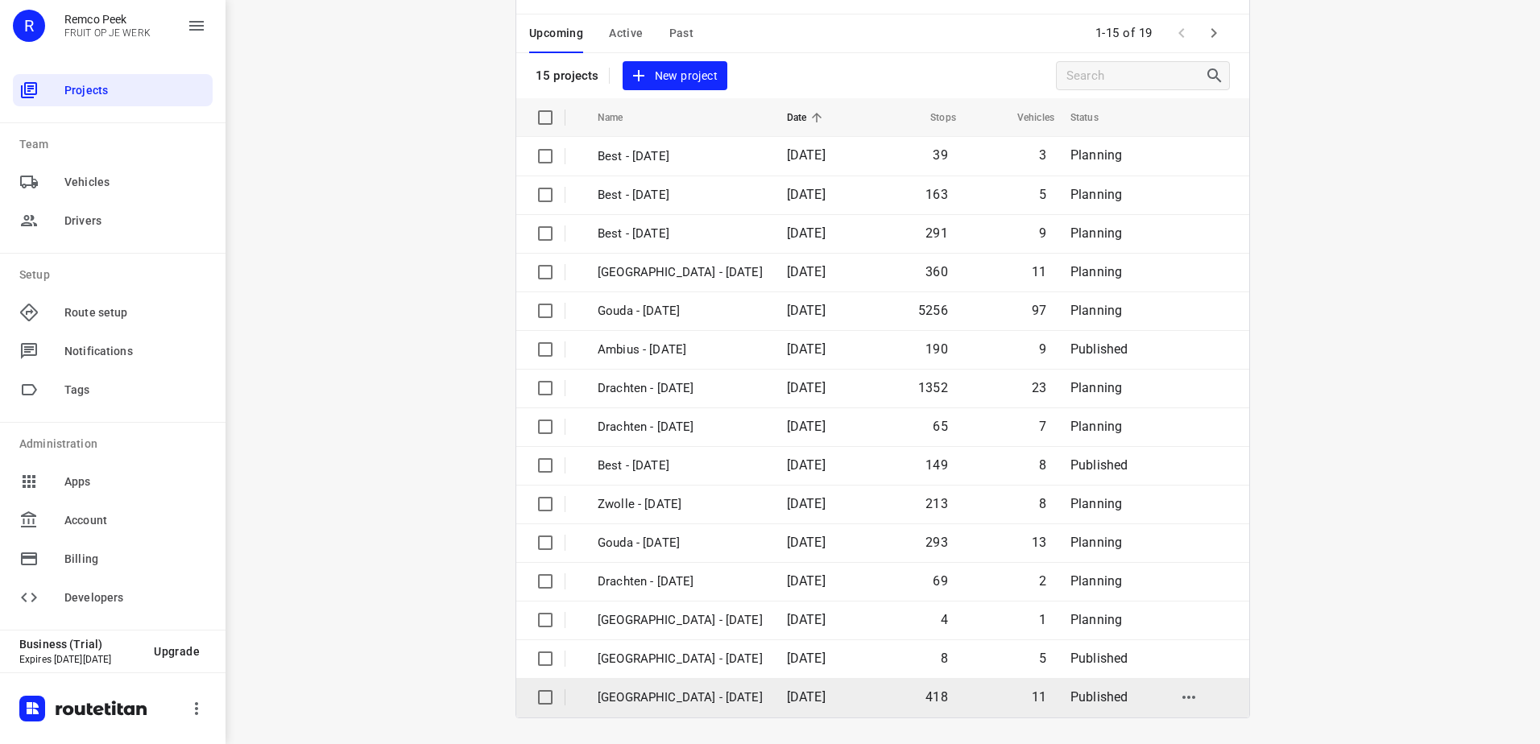
click at [866, 684] on td "18 Sep 2025" at bounding box center [820, 697] width 93 height 39
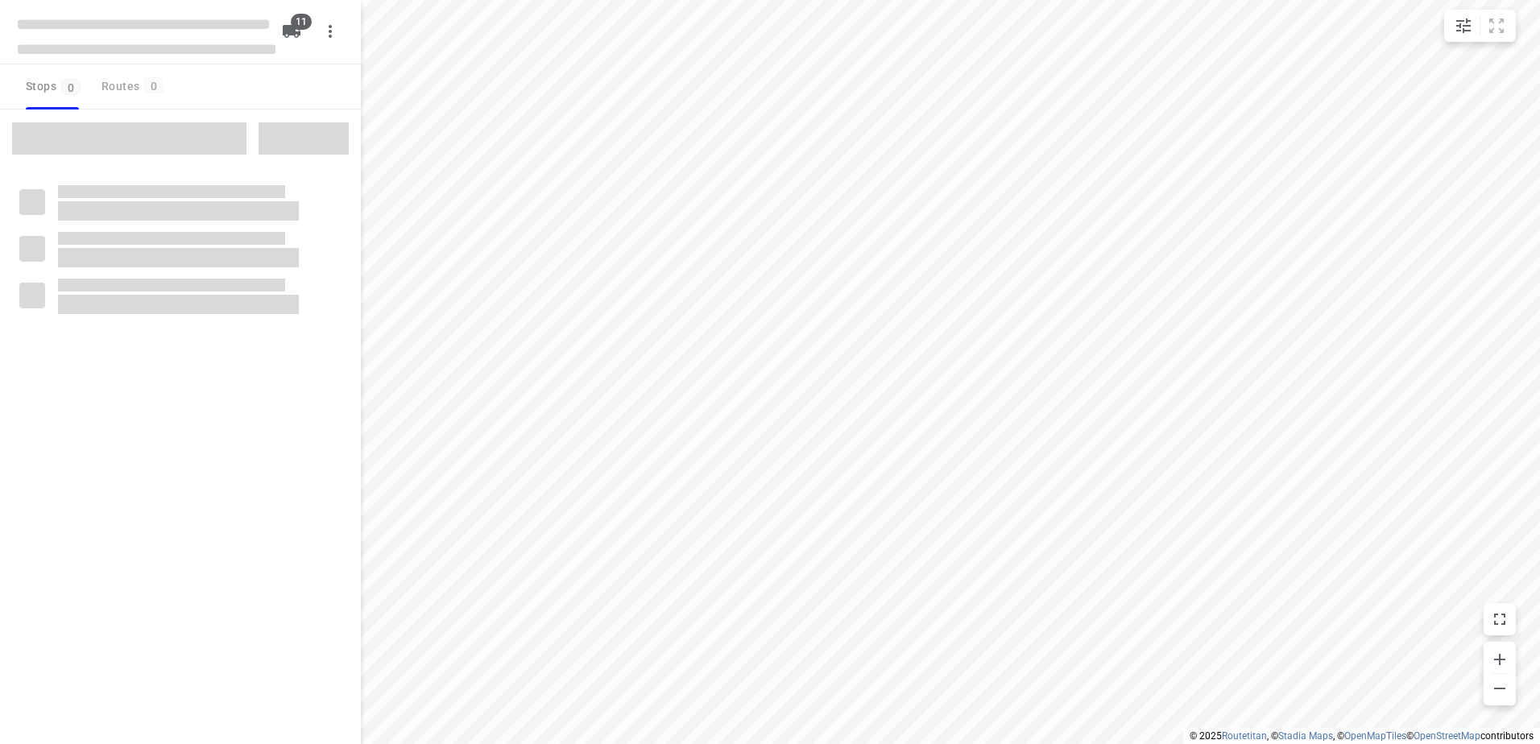
checkbox input "true"
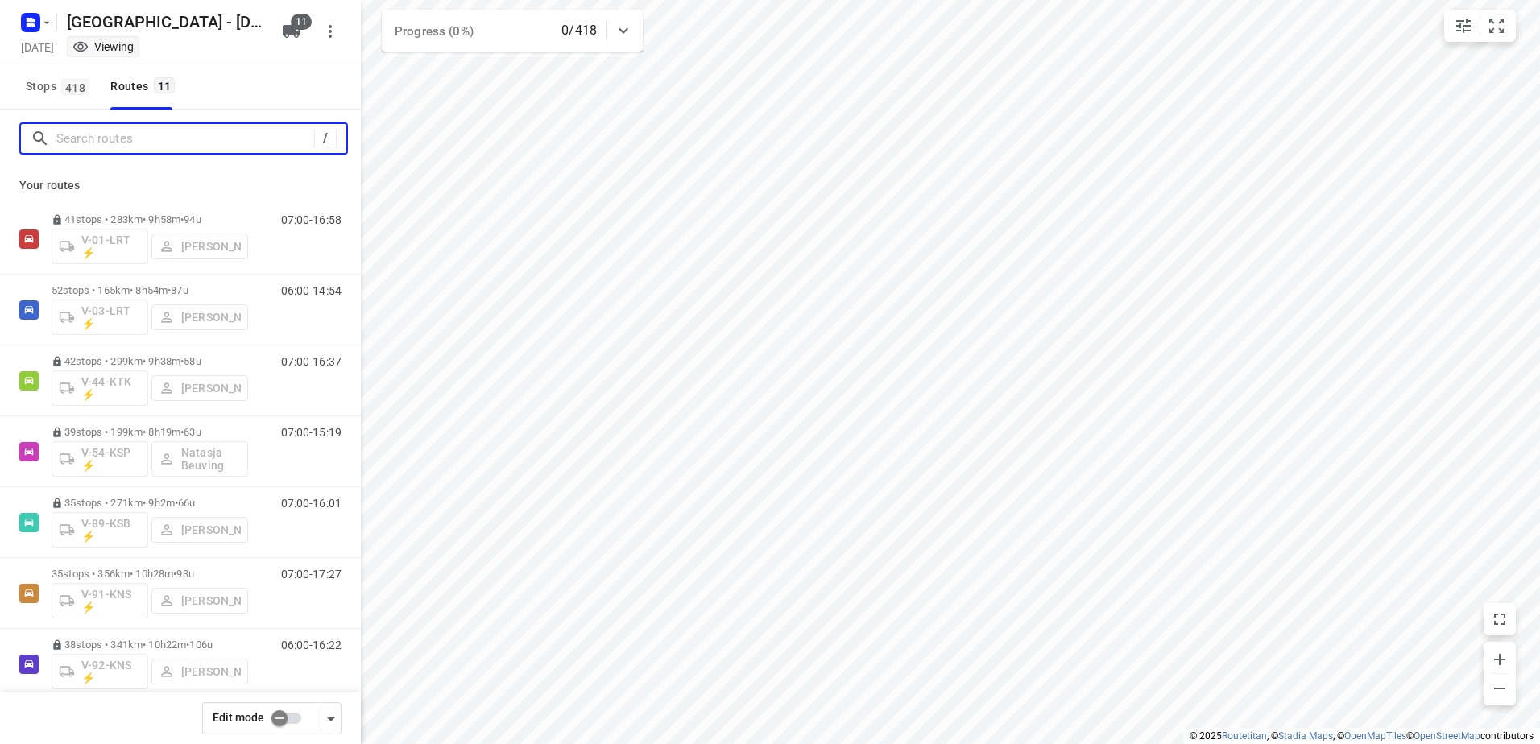
click at [192, 137] on input "Search routes" at bounding box center [185, 138] width 258 height 25
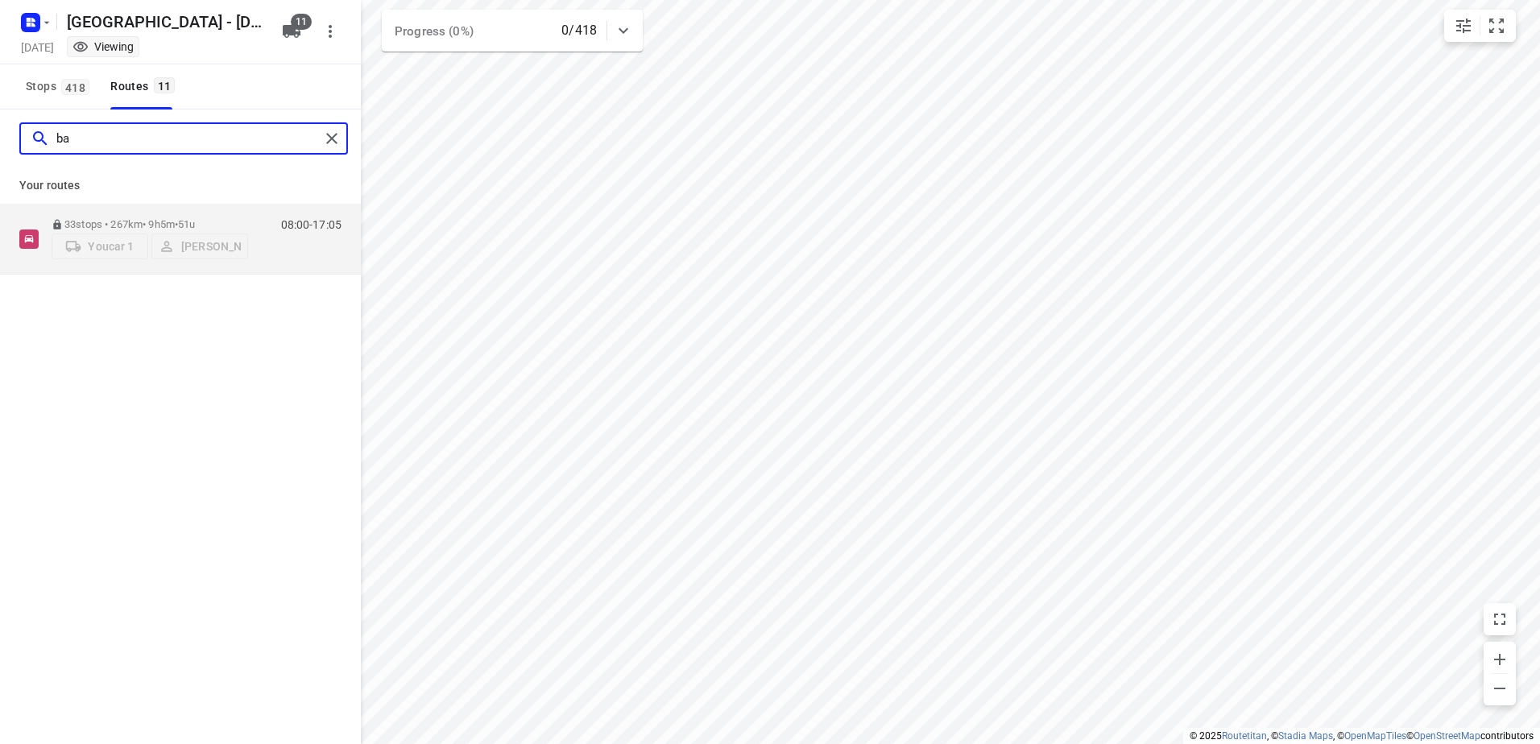
type input "bas"
click at [205, 133] on input "bas" at bounding box center [187, 138] width 263 height 25
drag, startPoint x: 205, startPoint y: 133, endPoint x: 38, endPoint y: 132, distance: 166.7
click at [38, 132] on div "bas" at bounding box center [175, 138] width 289 height 25
type input "har"
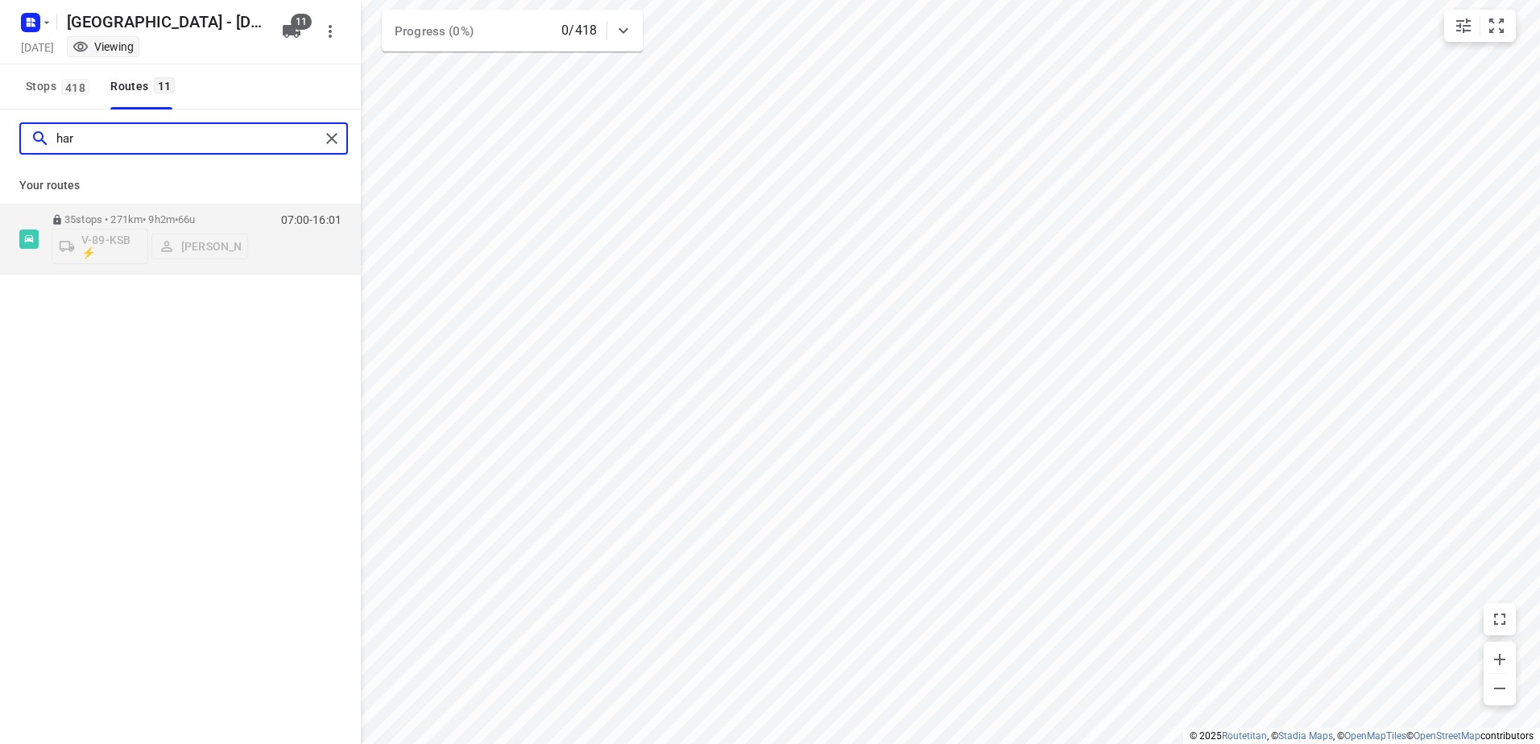
drag, startPoint x: 106, startPoint y: 147, endPoint x: -56, endPoint y: 130, distance: 163.5
click at [0, 130] on html "i © 2025 Routetitan , © Stadia Maps , © OpenMapTiles © OpenStreetMap contributo…" at bounding box center [770, 372] width 1540 height 744
type input "Hans"
click at [264, 218] on div "06:00-16:16" at bounding box center [301, 242] width 81 height 49
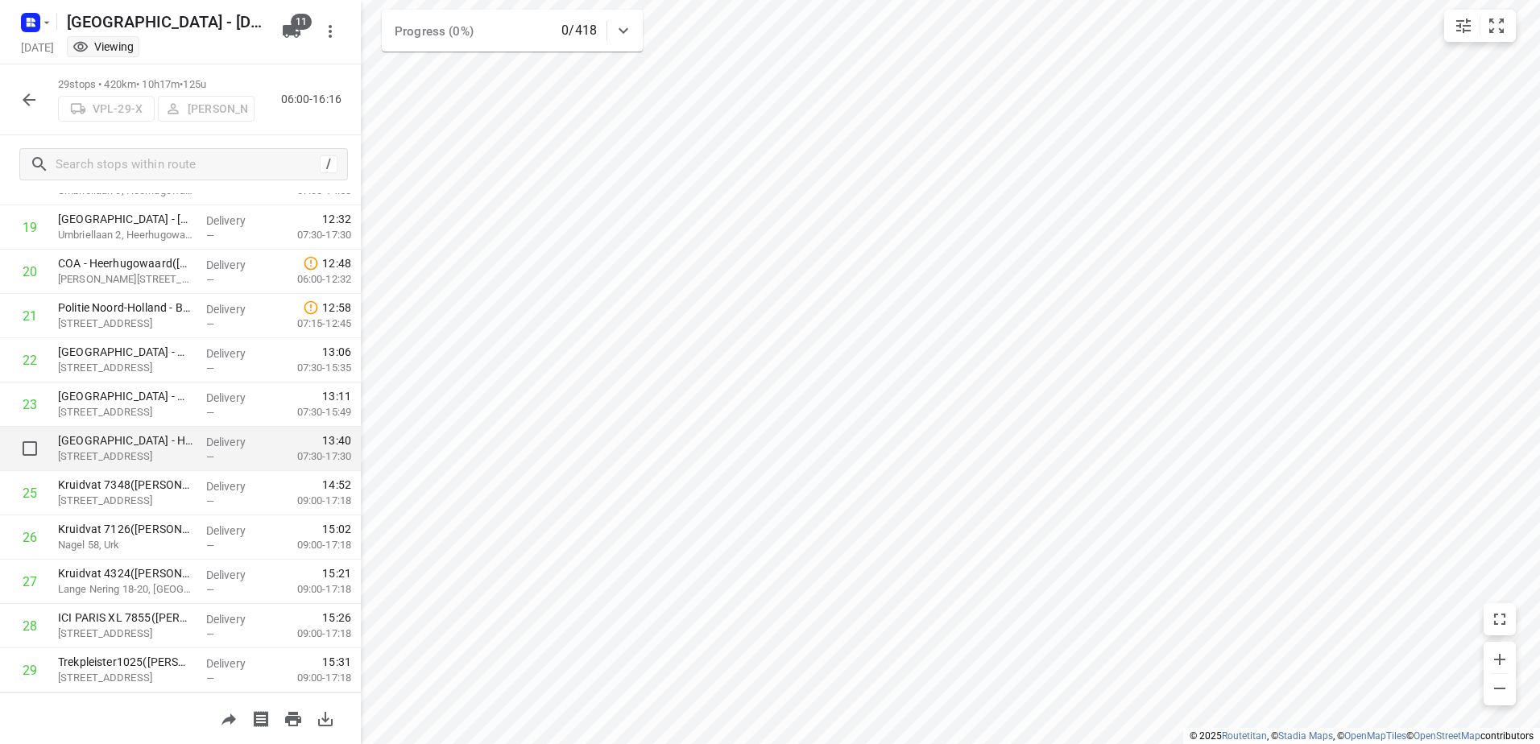
scroll to position [829, 0]
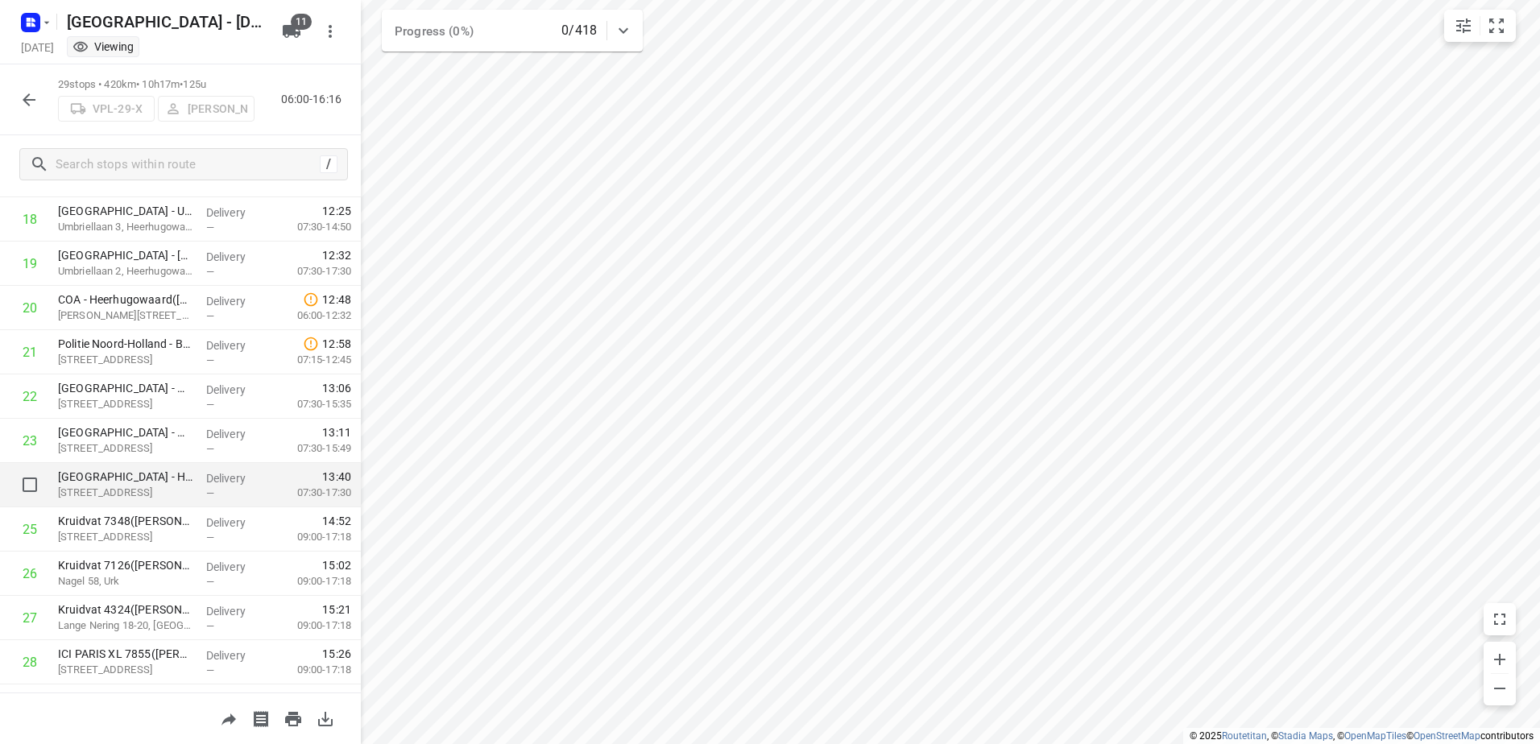
click at [225, 494] on div "—" at bounding box center [236, 493] width 60 height 12
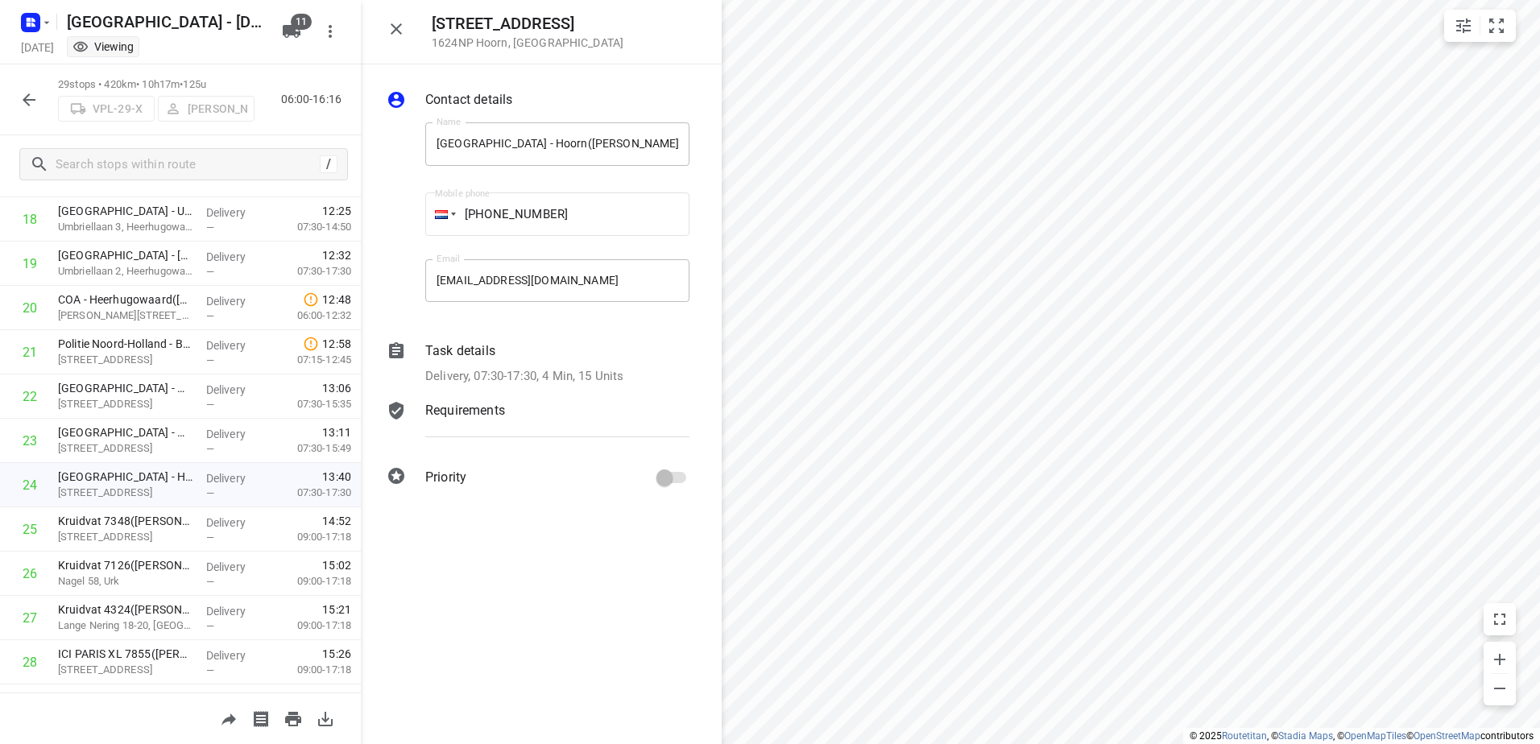
click at [494, 341] on p "Task details" at bounding box center [460, 350] width 70 height 19
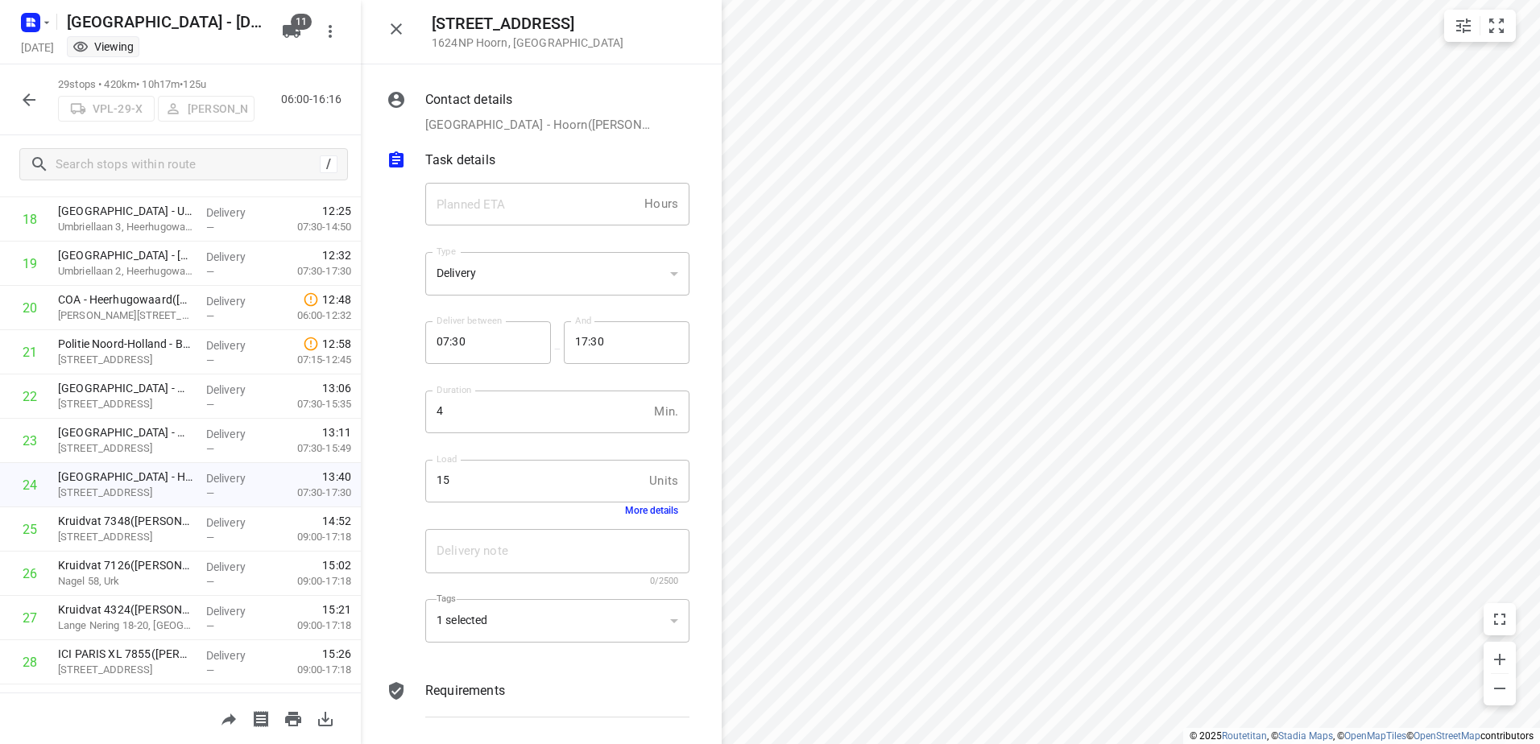
click at [647, 507] on button "More details" at bounding box center [651, 510] width 53 height 11
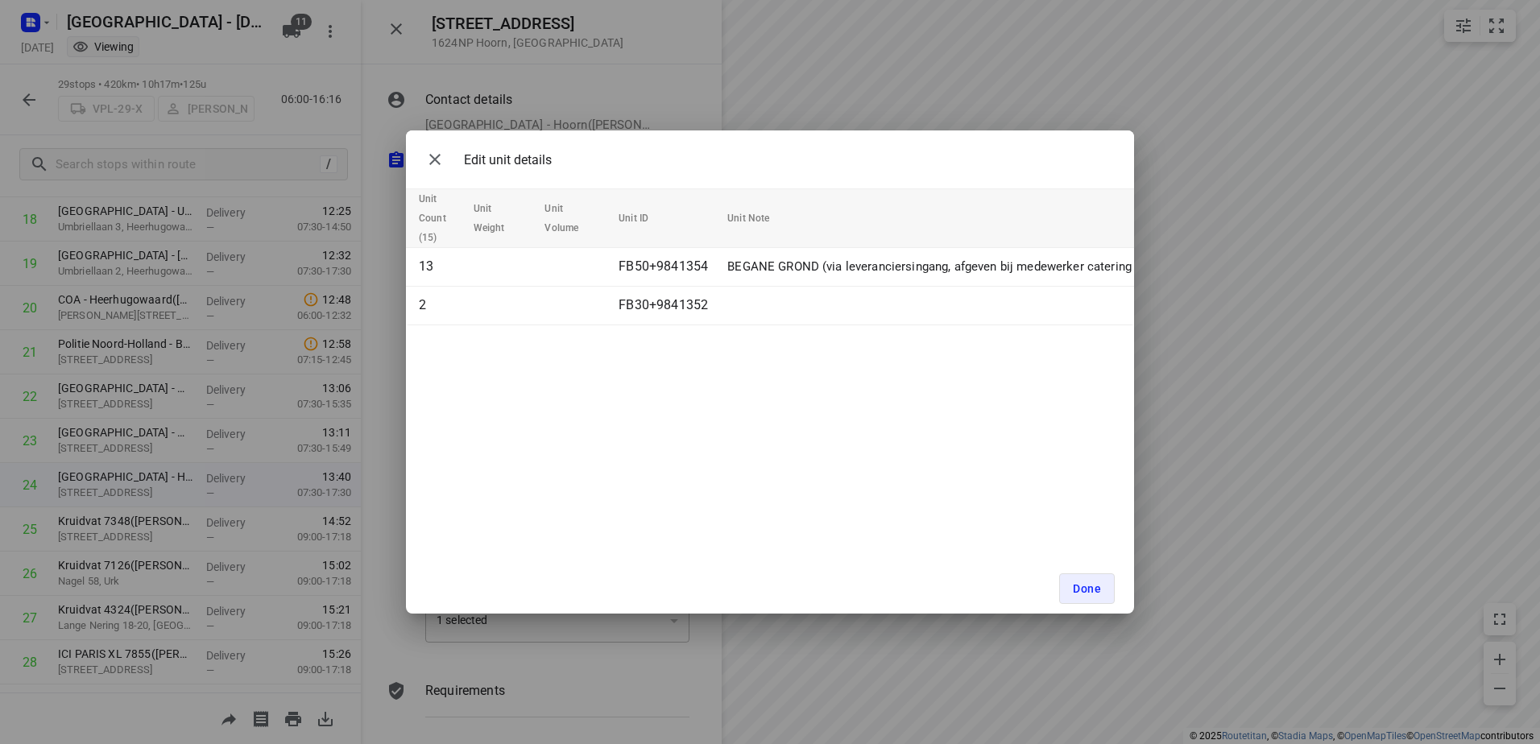
click at [698, 85] on div "Edit unit details Unit Count (15) Unit Weight Unit Volume Unit ID Unit Note 13 …" at bounding box center [770, 372] width 1540 height 744
click at [1071, 589] on button "Done" at bounding box center [1087, 588] width 56 height 31
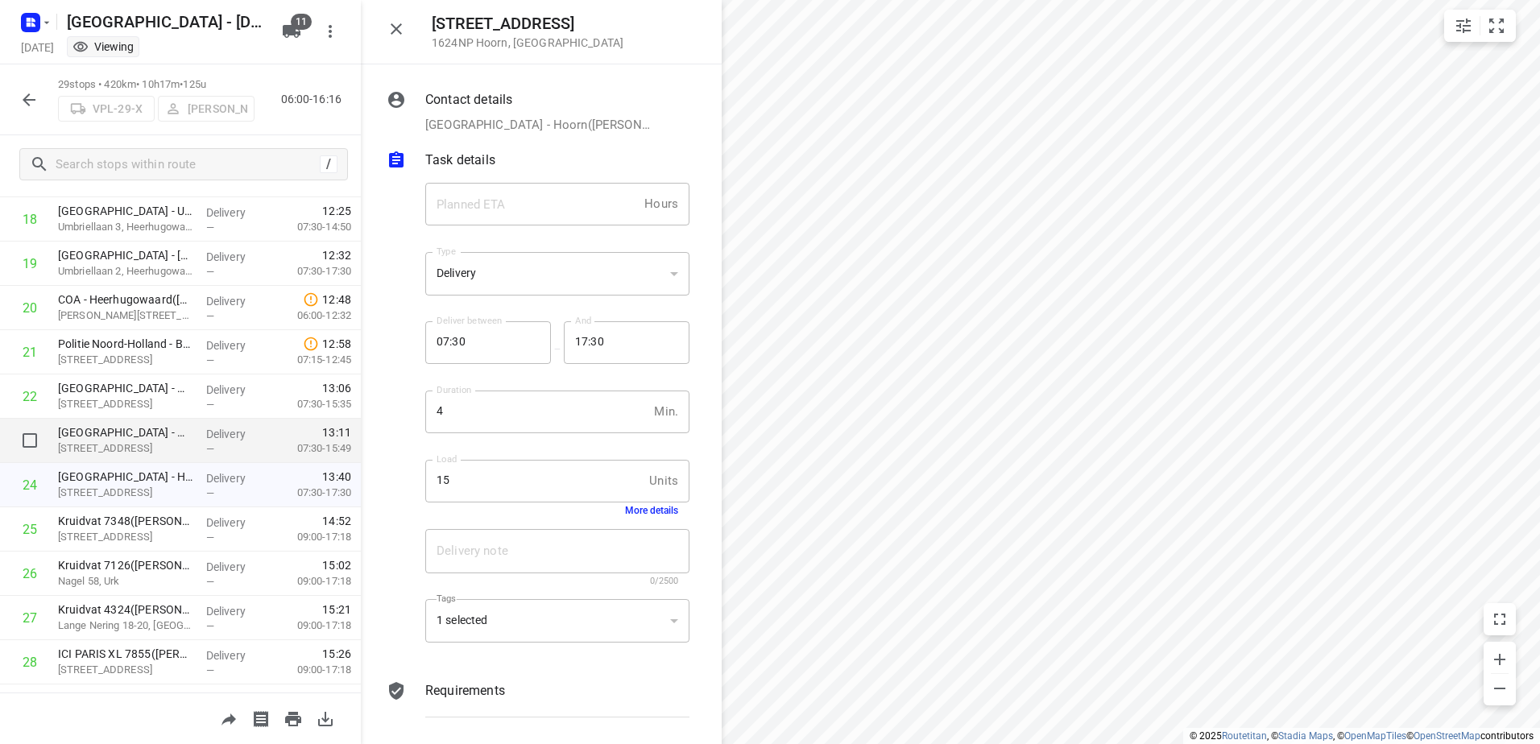
click at [209, 437] on p "Delivery" at bounding box center [236, 434] width 60 height 16
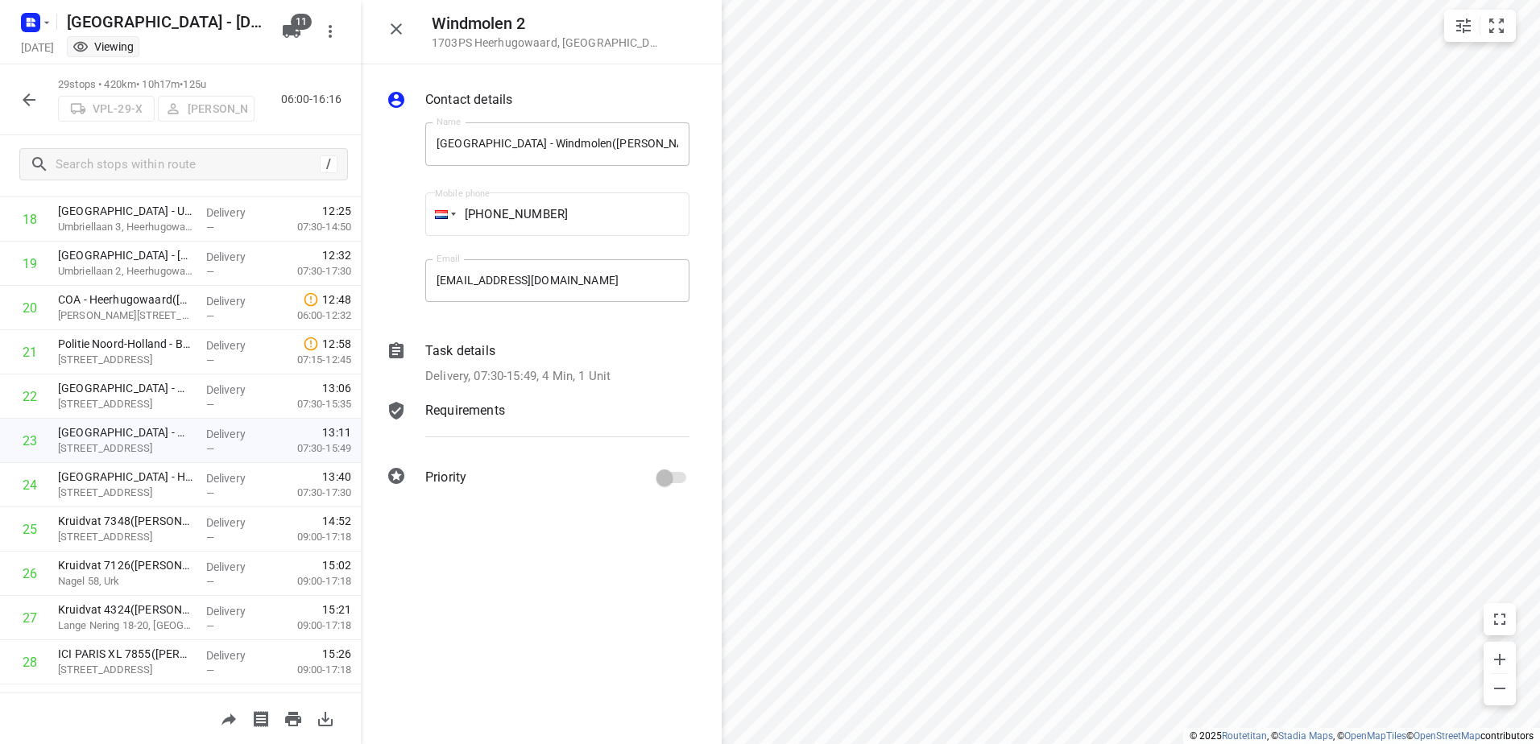
click at [536, 352] on div "Task details" at bounding box center [557, 350] width 264 height 19
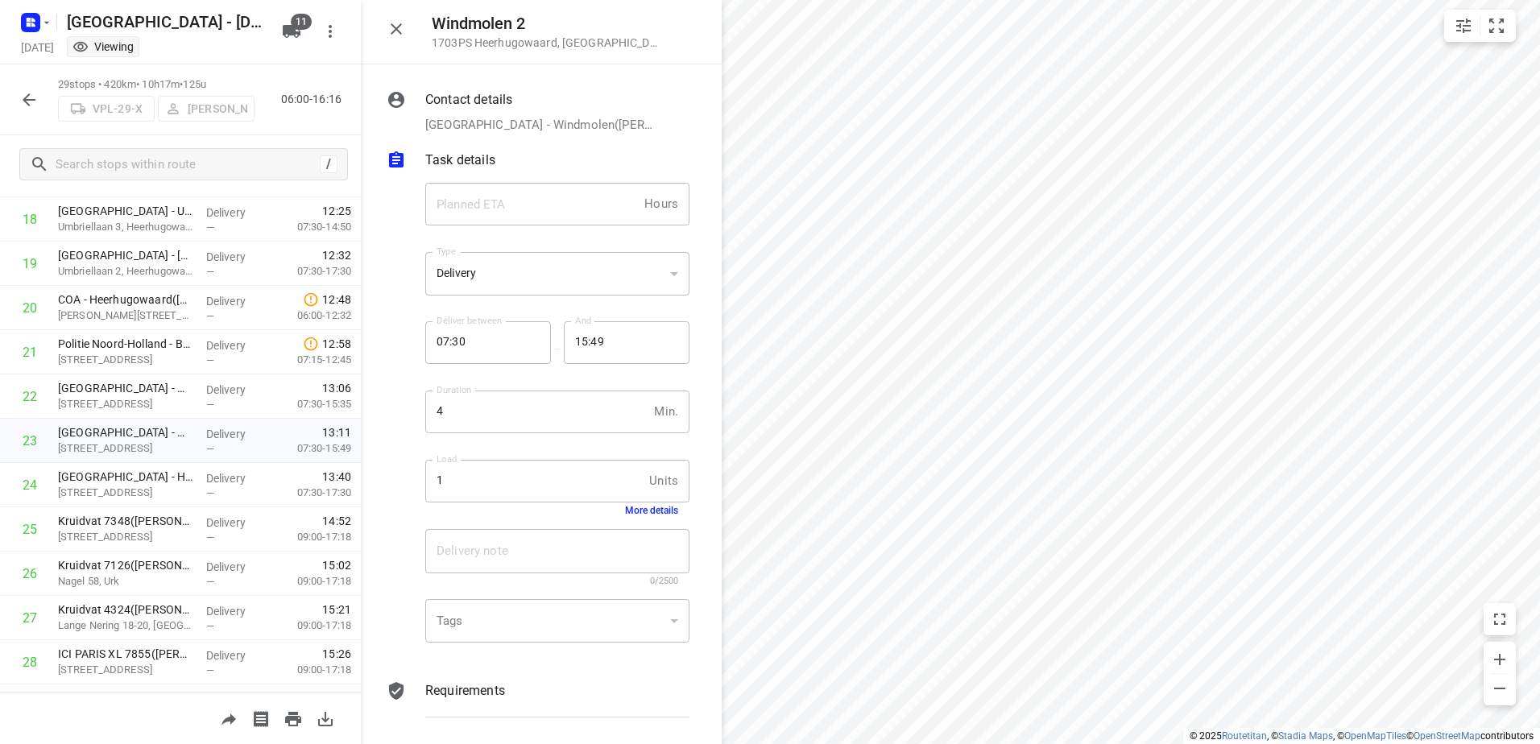
click at [662, 512] on button "More details" at bounding box center [651, 510] width 53 height 11
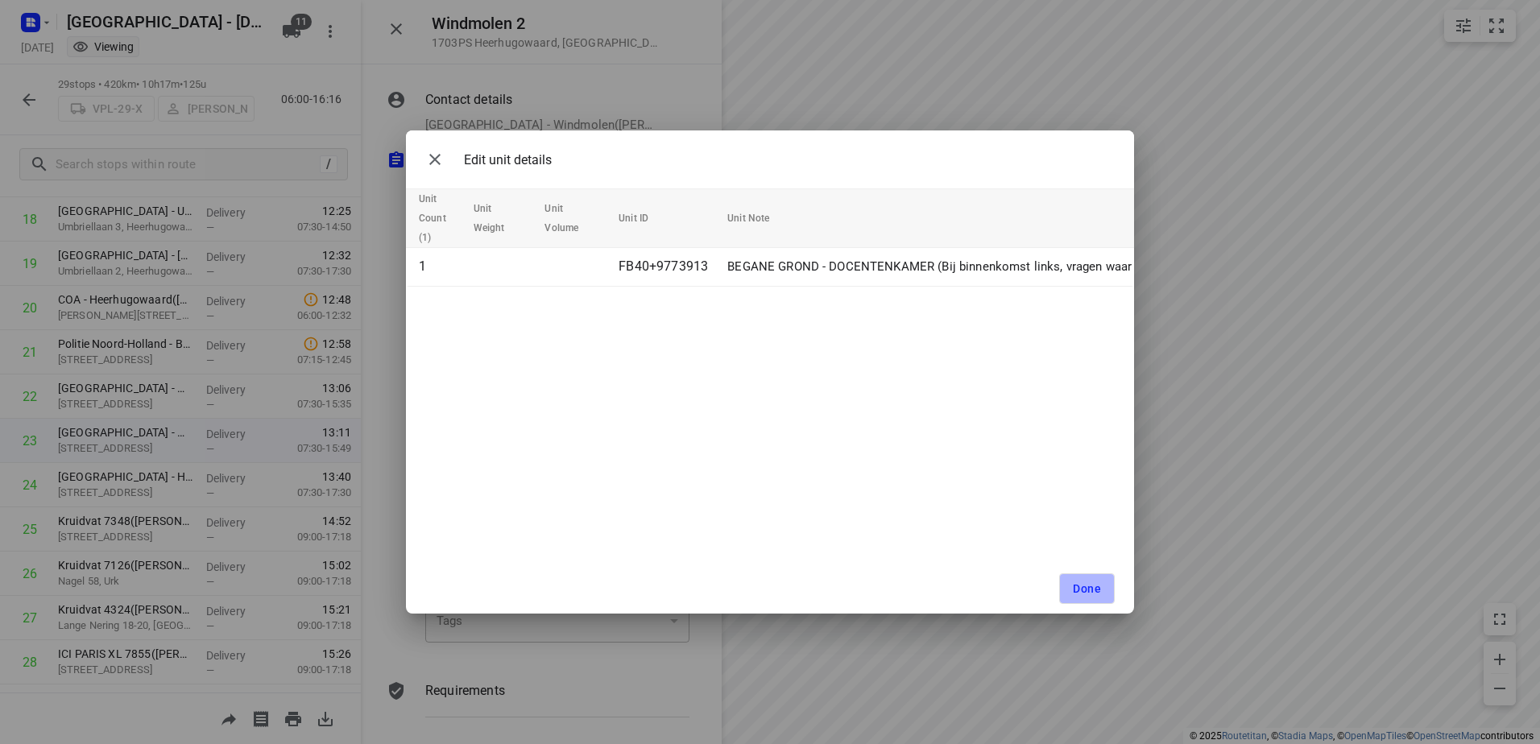
click at [1091, 584] on span "Done" at bounding box center [1087, 588] width 28 height 13
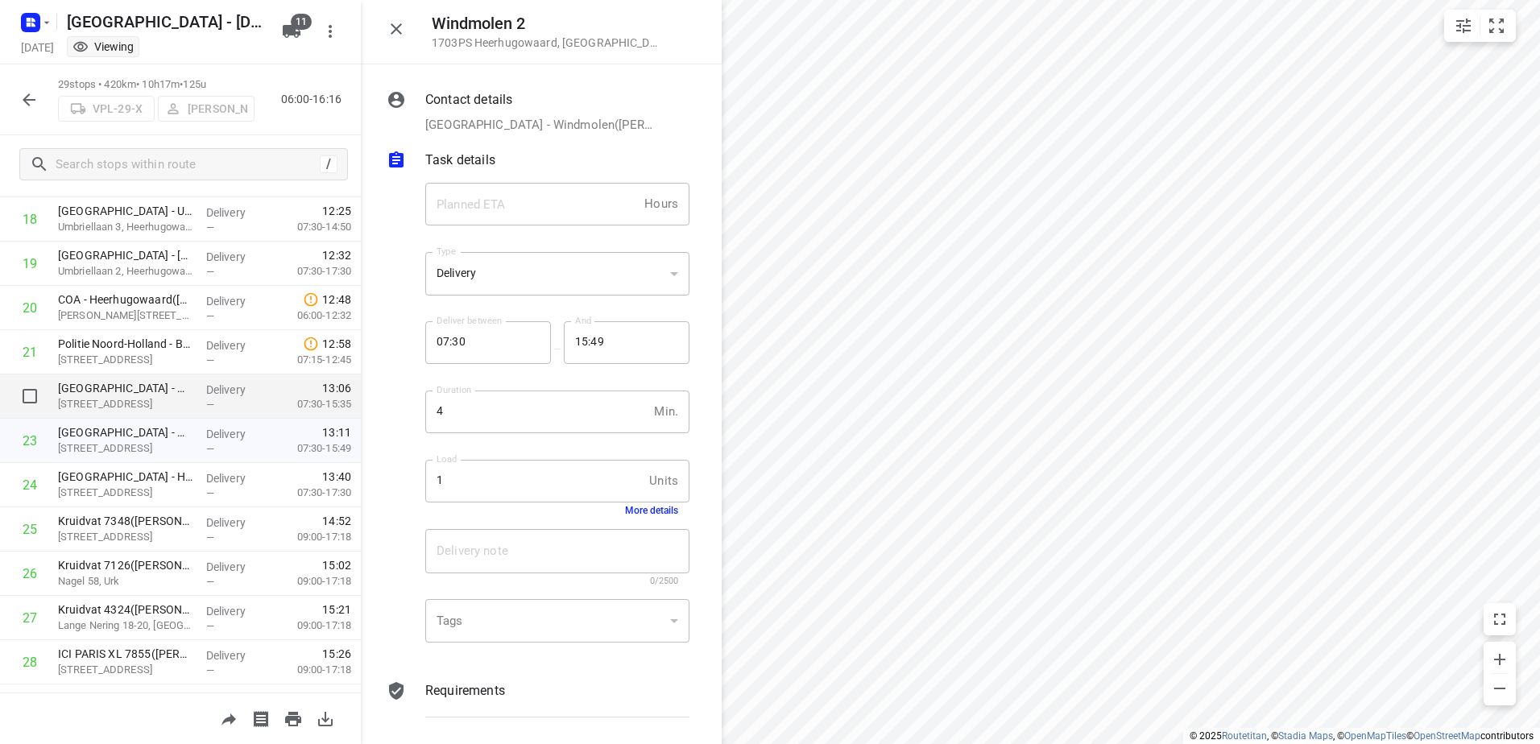
click at [174, 377] on div "Huygens College - Middenweg(Jos Muller) Middenweg 68, Heerhugowaard" at bounding box center [126, 396] width 148 height 44
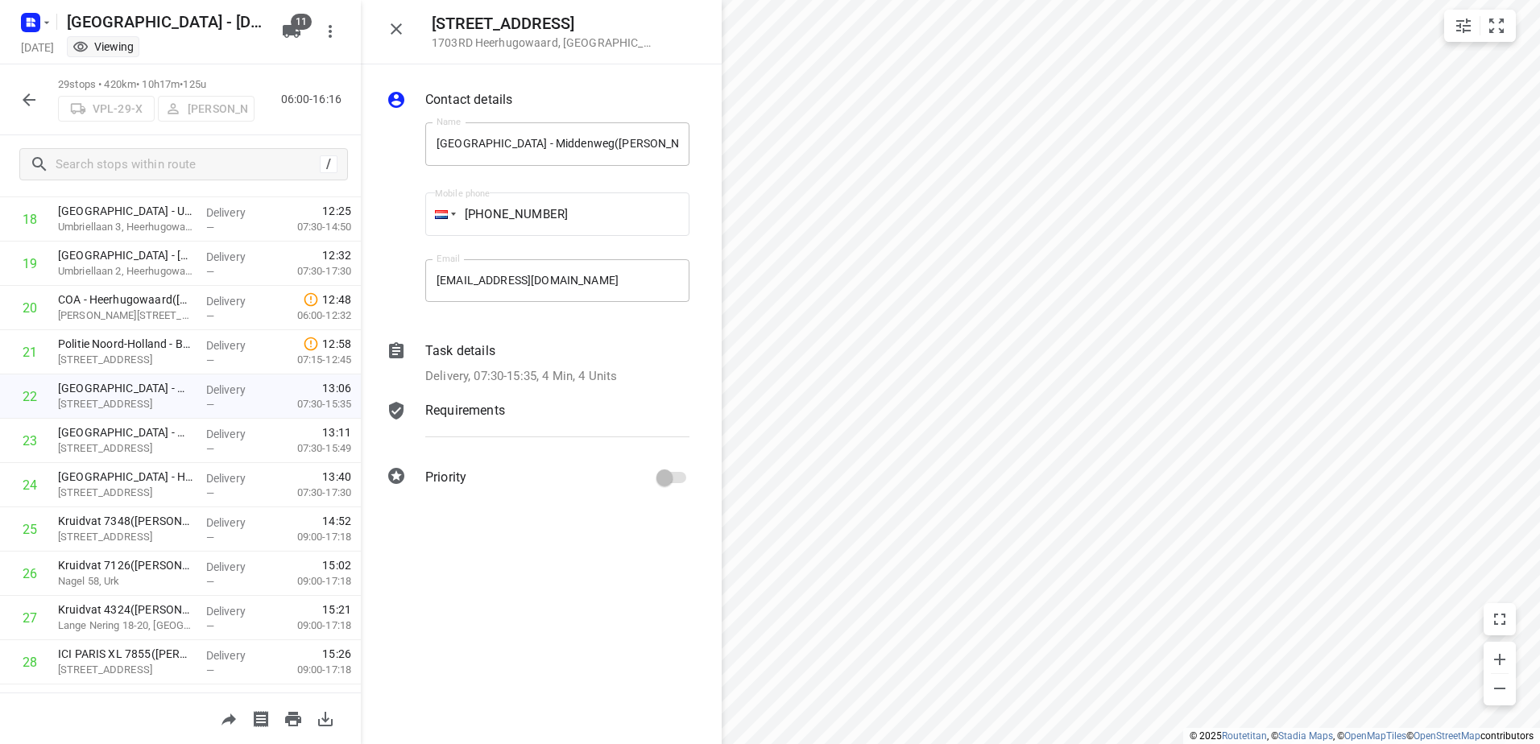
click at [527, 362] on div "Task details Delivery, 07:30-15:35, 4 Min, 4 Units" at bounding box center [557, 363] width 271 height 51
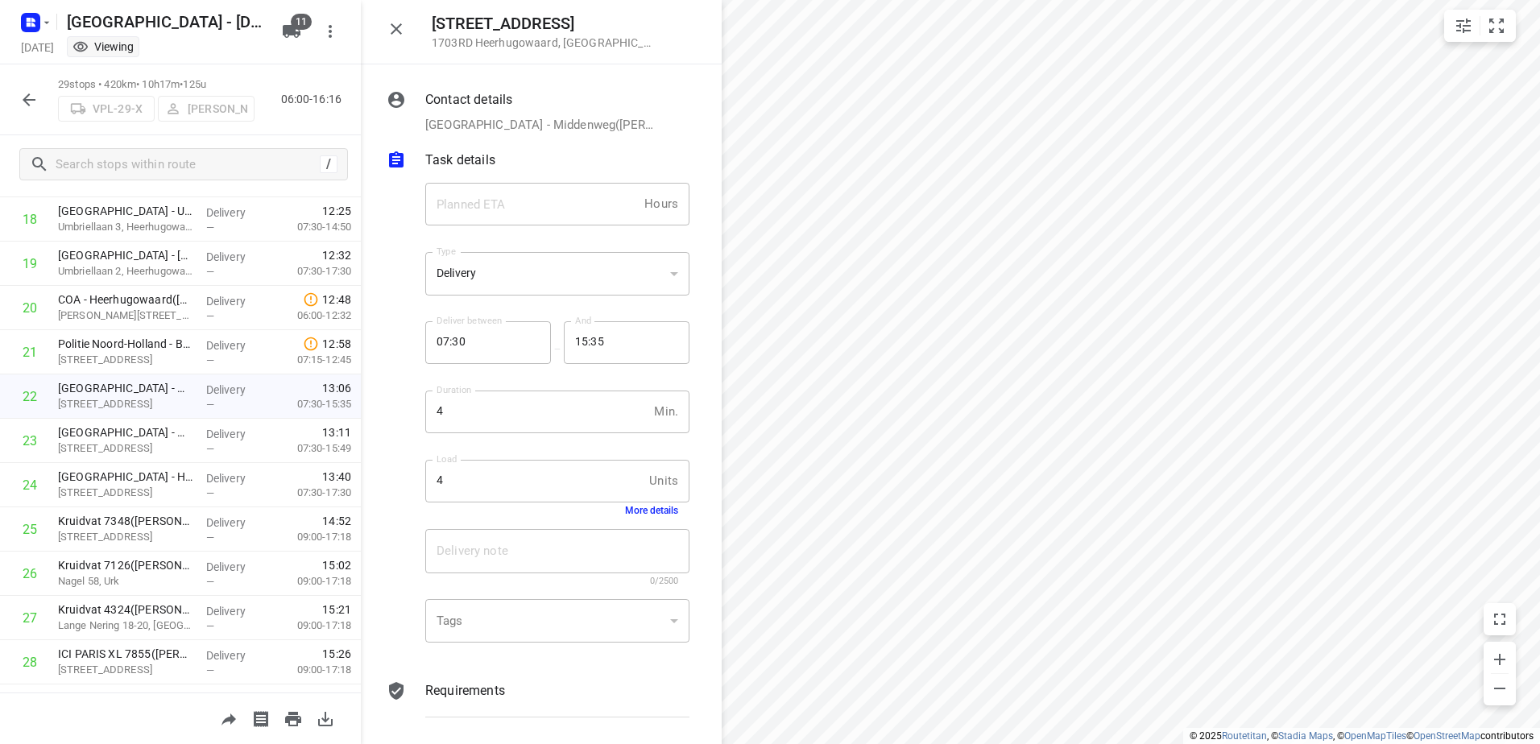
click at [649, 507] on button "More details" at bounding box center [651, 510] width 53 height 11
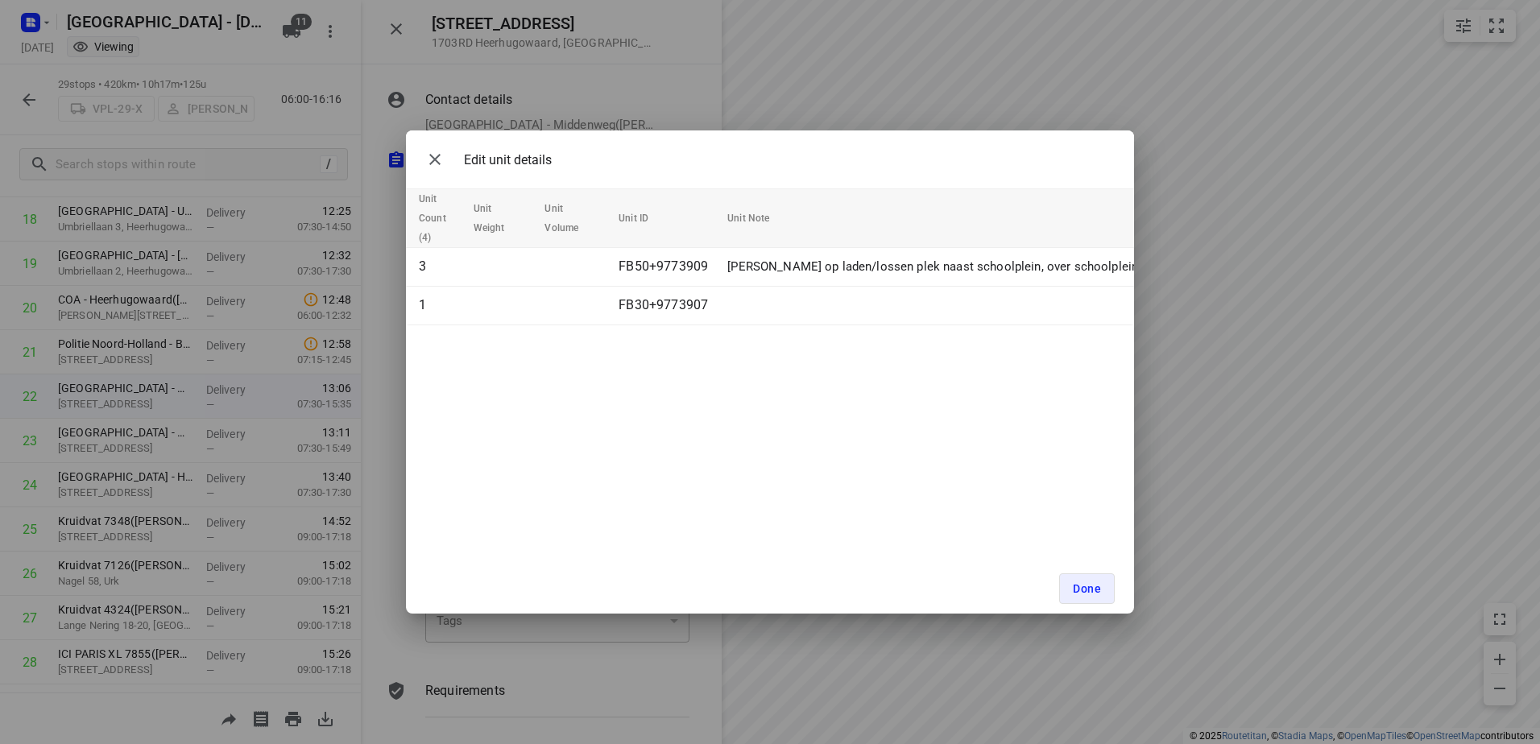
click at [1114, 594] on div "Done" at bounding box center [770, 589] width 728 height 50
click at [1077, 593] on span "Done" at bounding box center [1087, 588] width 28 height 13
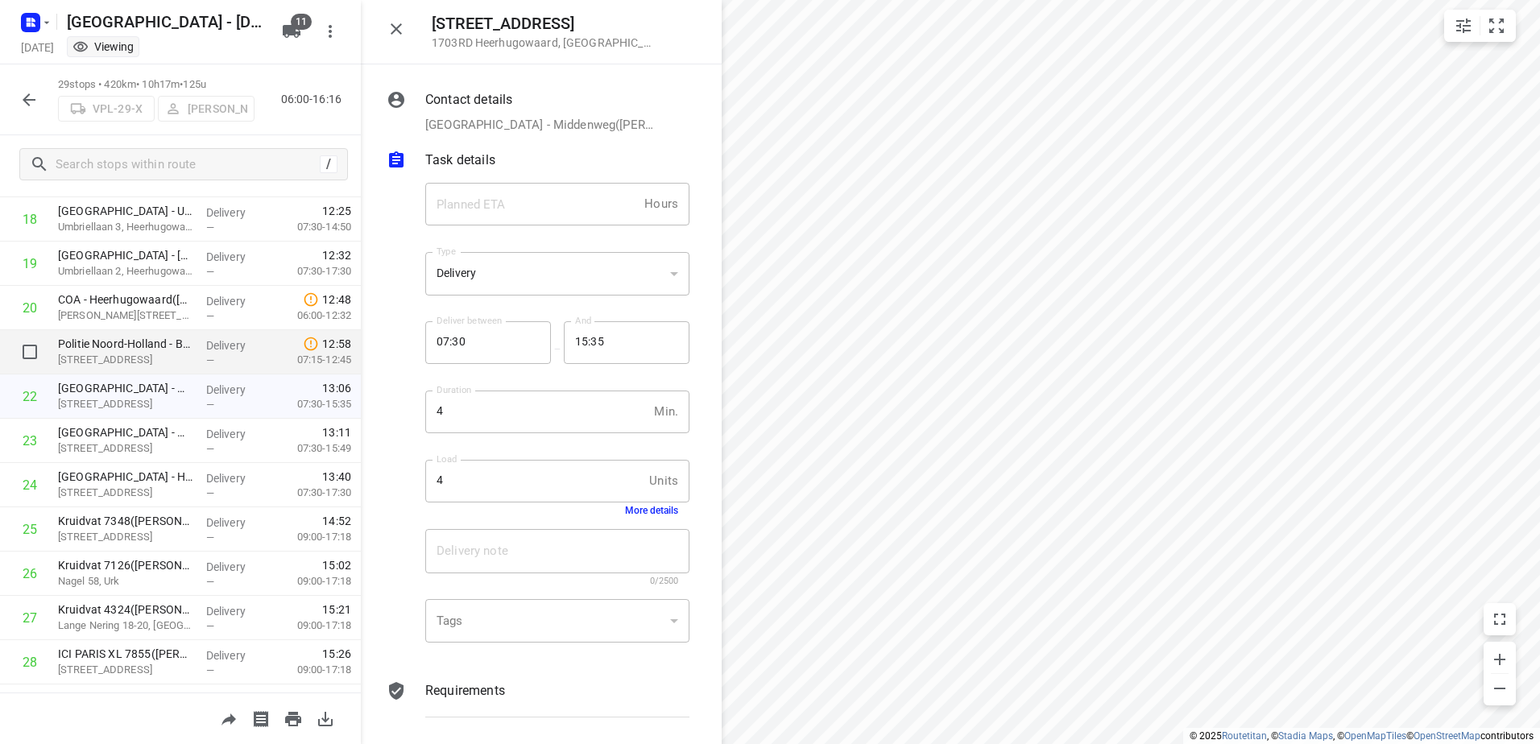
scroll to position [749, 0]
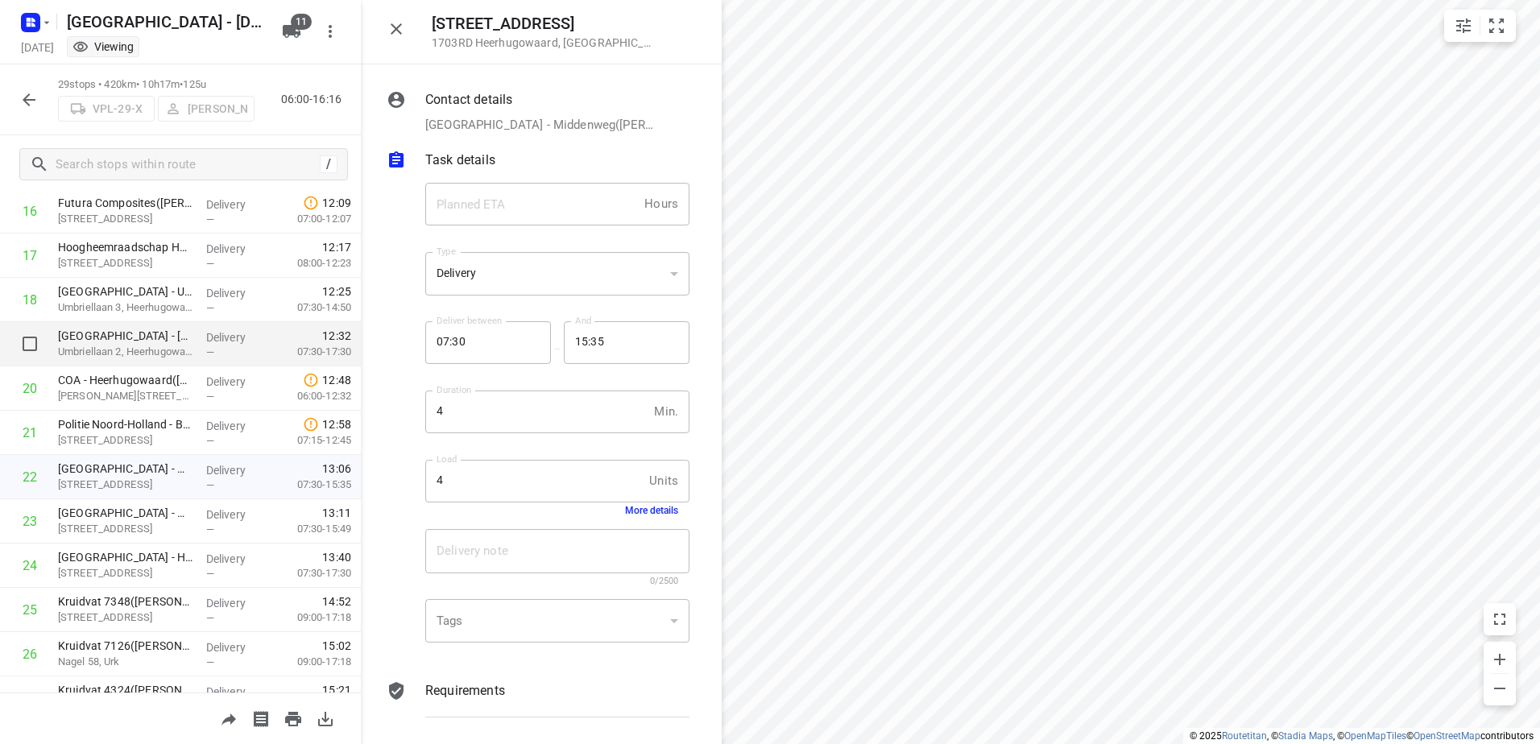
click at [200, 346] on div "Delivery —" at bounding box center [236, 344] width 72 height 44
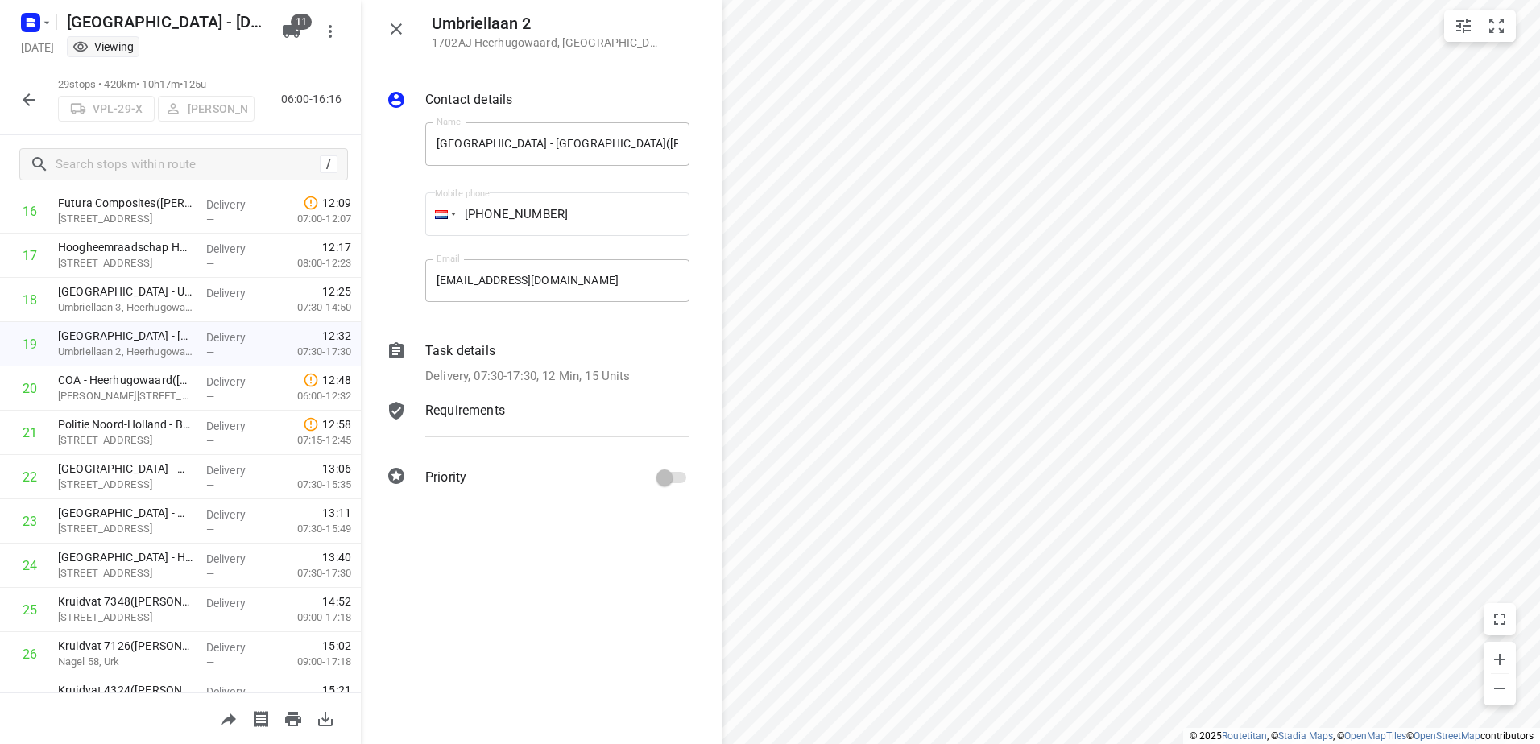
click at [531, 365] on div "Task details Delivery, 07:30-17:30, 12 Min, 15 Units" at bounding box center [557, 363] width 271 height 51
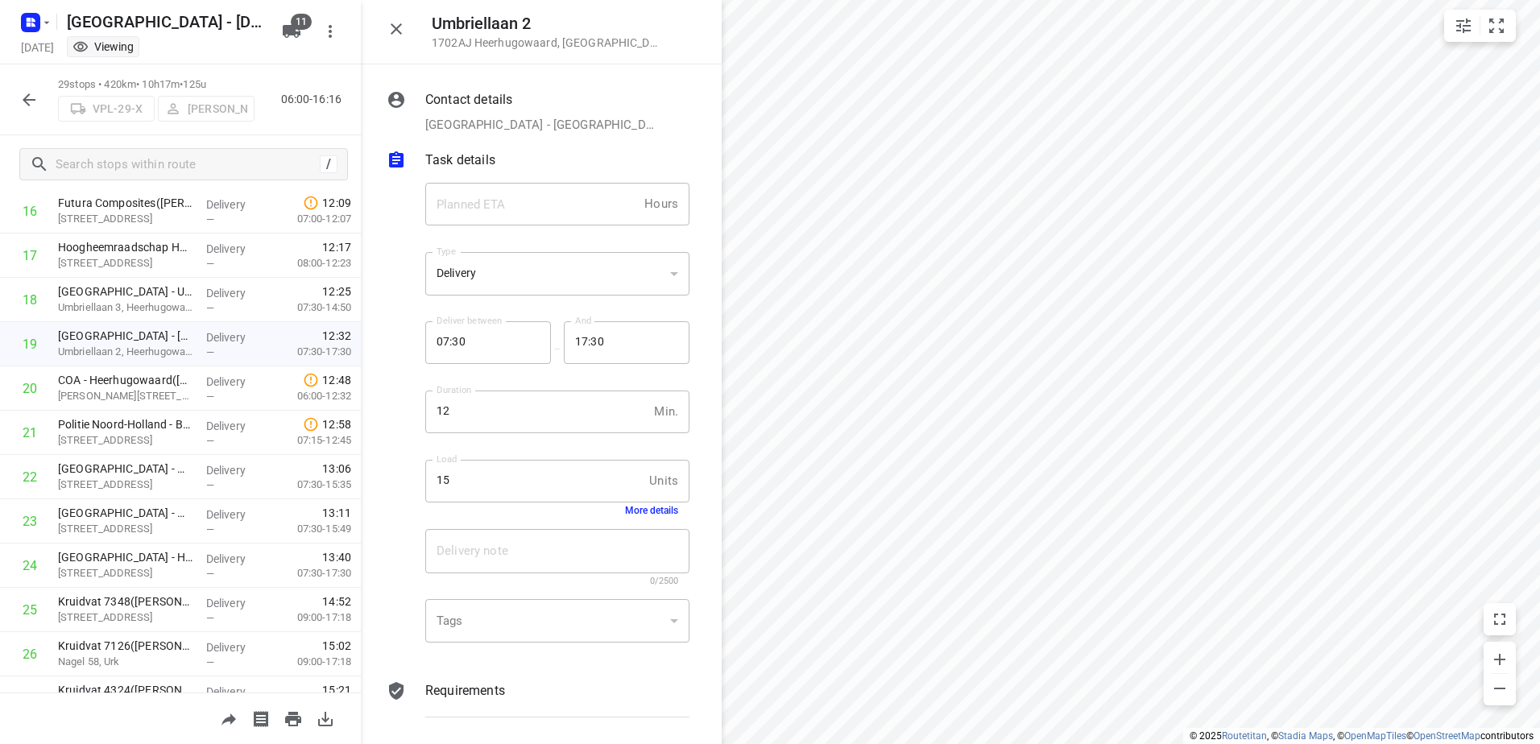
click at [651, 507] on button "More details" at bounding box center [651, 510] width 53 height 11
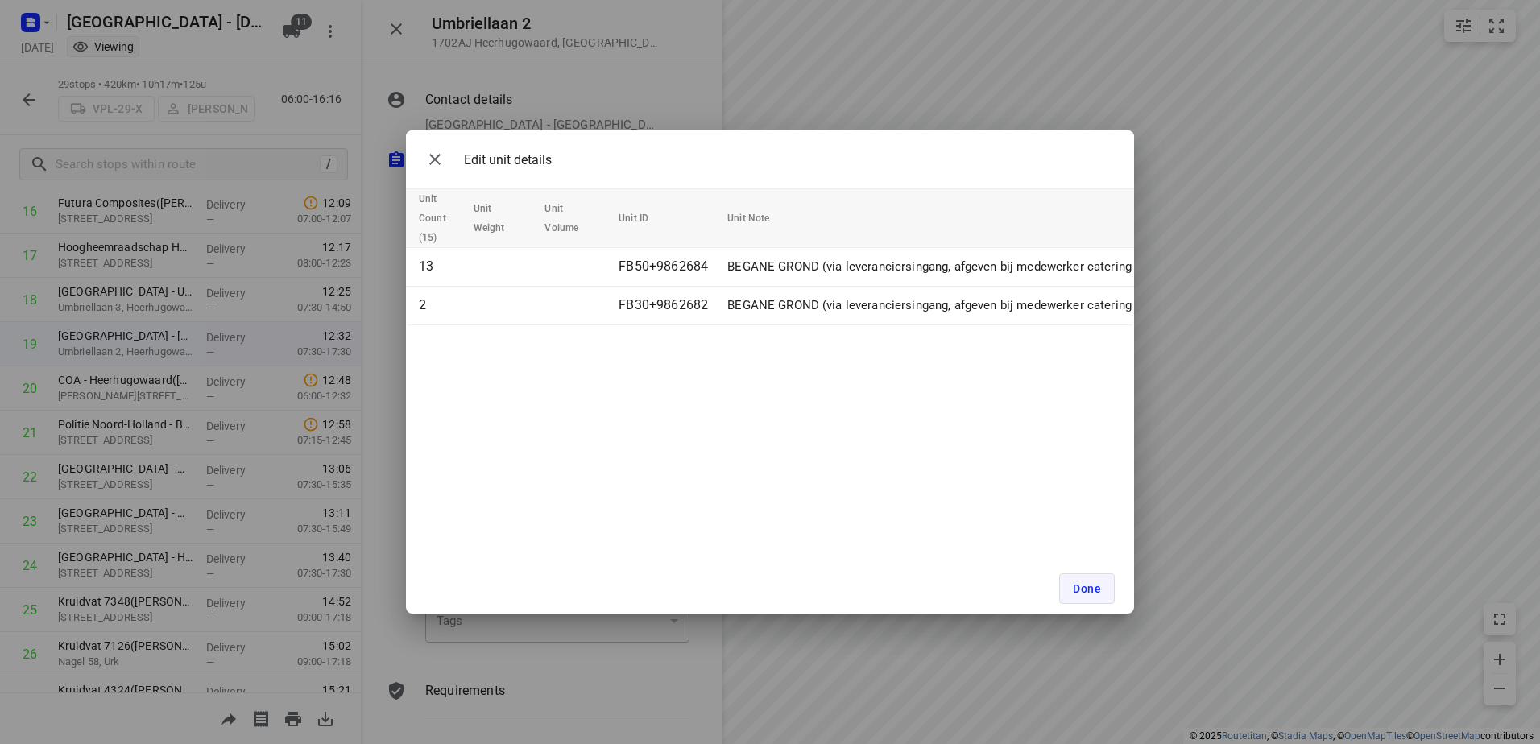
click at [1088, 593] on span "Done" at bounding box center [1087, 588] width 28 height 13
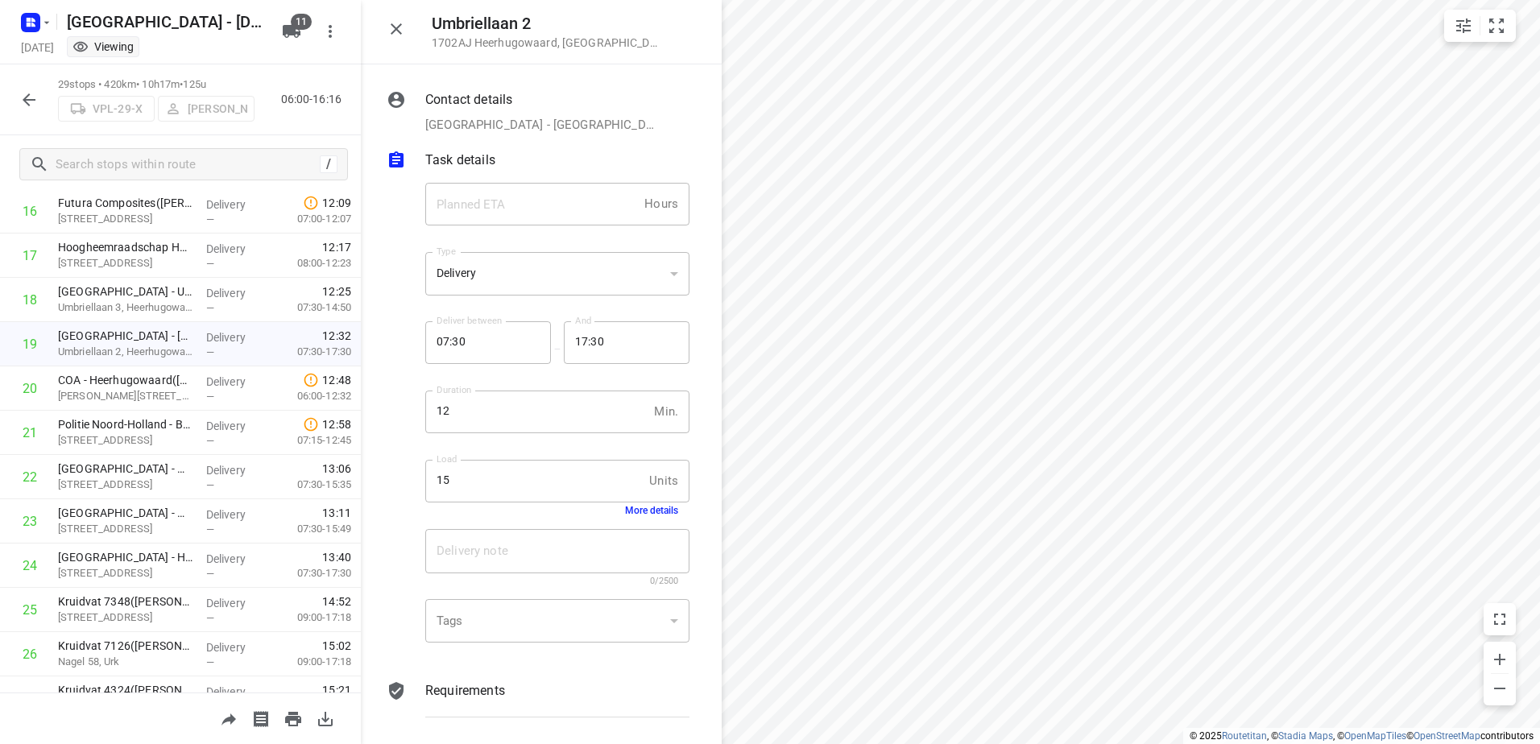
click at [32, 99] on icon "button" at bounding box center [29, 99] width 13 height 13
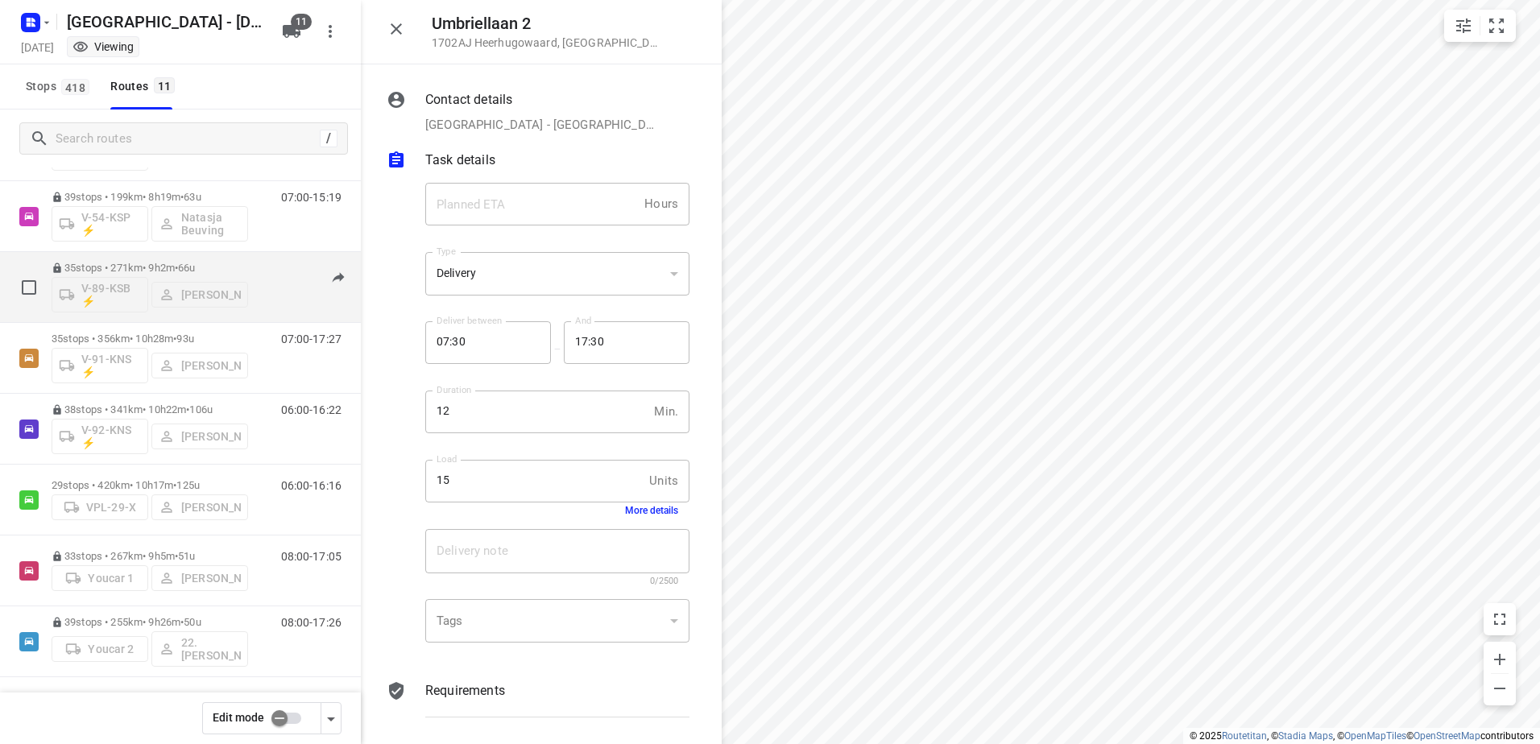
scroll to position [0, 0]
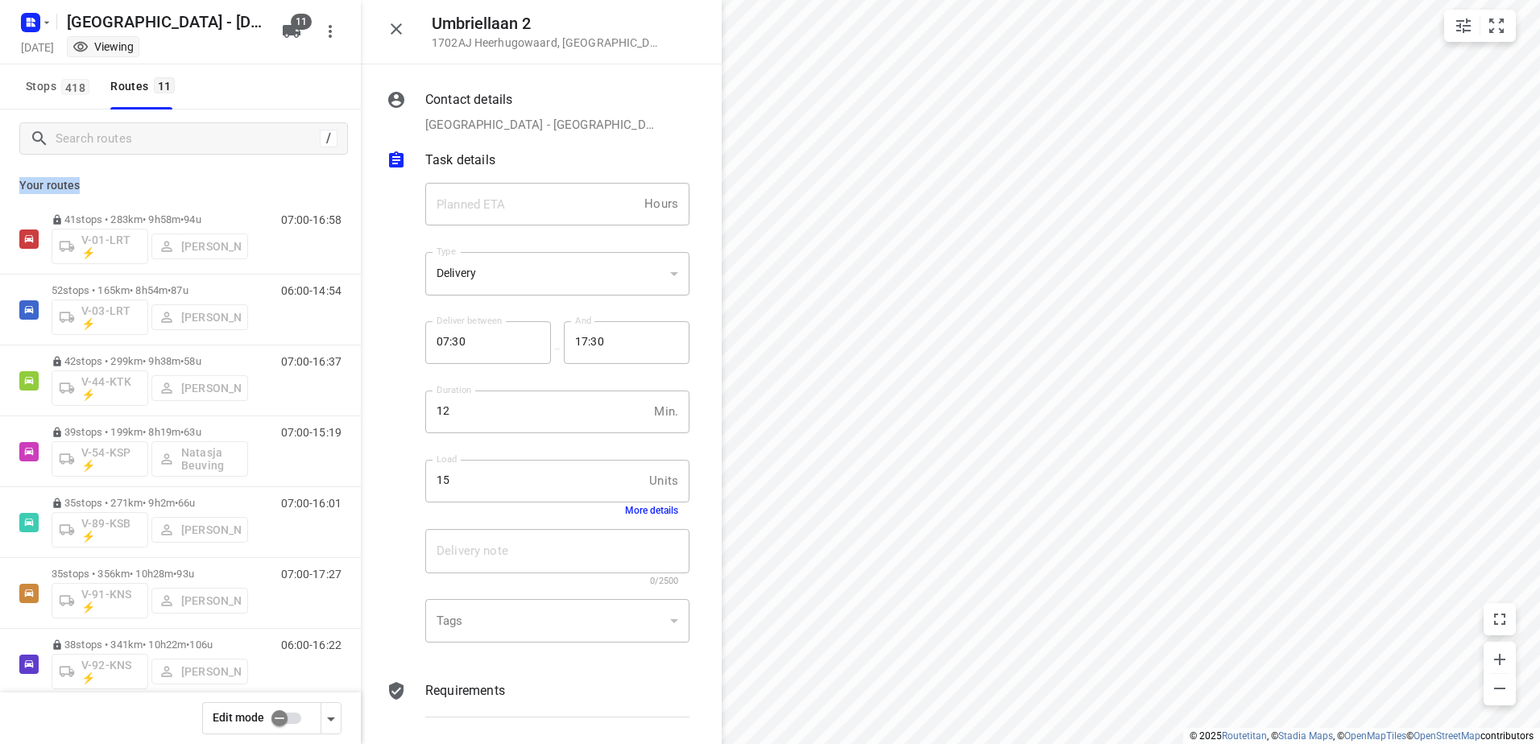
drag, startPoint x: 85, startPoint y: 183, endPoint x: 18, endPoint y: 184, distance: 67.7
click at [18, 184] on div "Your routes 41 stops • 283km • 9h58m • 94u V-01-LRT ⚡ Jorick Kok 07:00-16:58 52…" at bounding box center [180, 478] width 361 height 622
drag, startPoint x: 18, startPoint y: 184, endPoint x: 162, endPoint y: 182, distance: 144.2
click at [162, 182] on p "Your routes" at bounding box center [180, 185] width 322 height 17
click at [106, 144] on input "Search routes" at bounding box center [185, 138] width 258 height 25
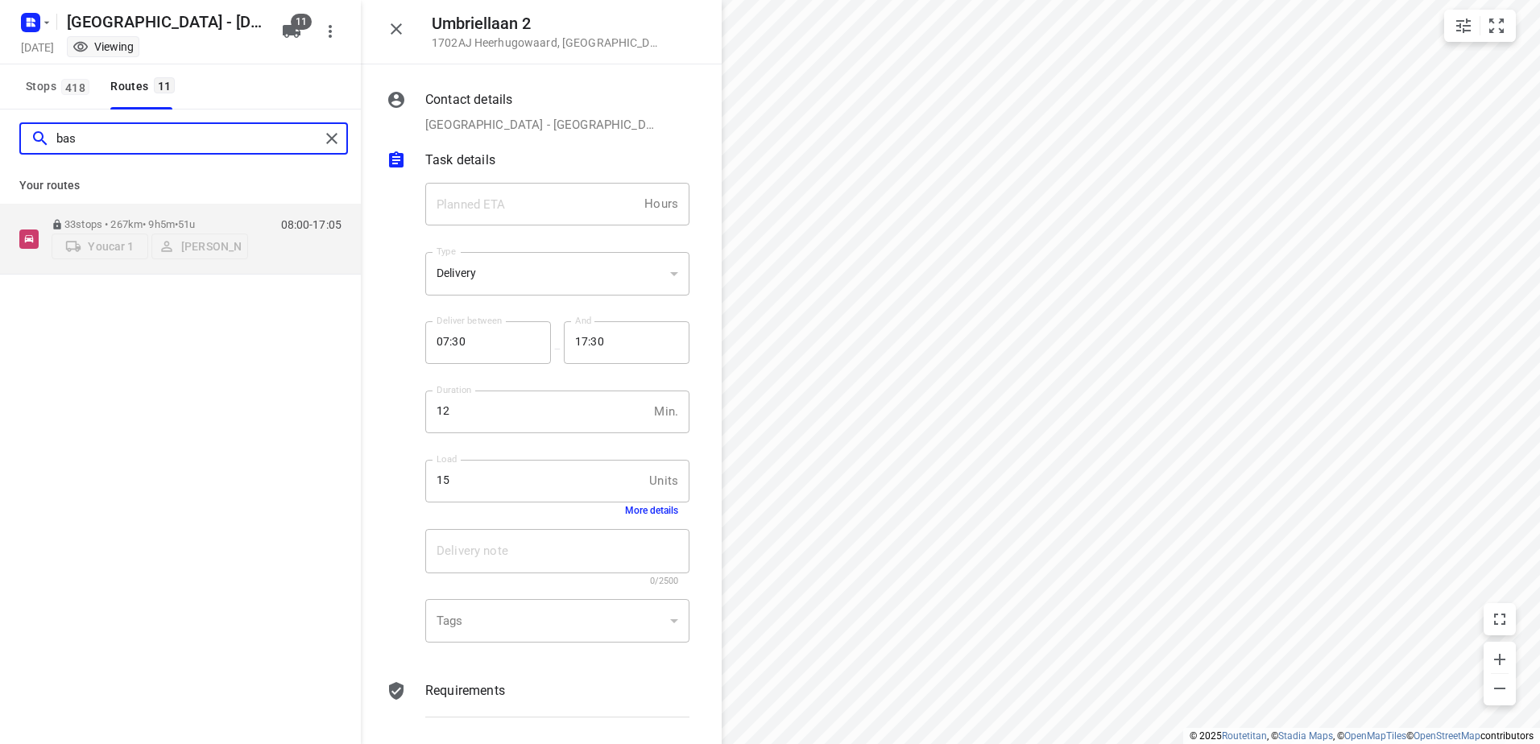
drag, startPoint x: 163, startPoint y: 138, endPoint x: -64, endPoint y: 138, distance: 226.3
click at [0, 138] on html "i © 2025 Routetitan , © Stadia Maps , © OpenMapTiles © OpenStreetMap contributo…" at bounding box center [770, 372] width 1540 height 744
click at [105, 147] on input "bas" at bounding box center [187, 138] width 263 height 25
type input "b"
drag, startPoint x: 183, startPoint y: 130, endPoint x: -51, endPoint y: 148, distance: 234.2
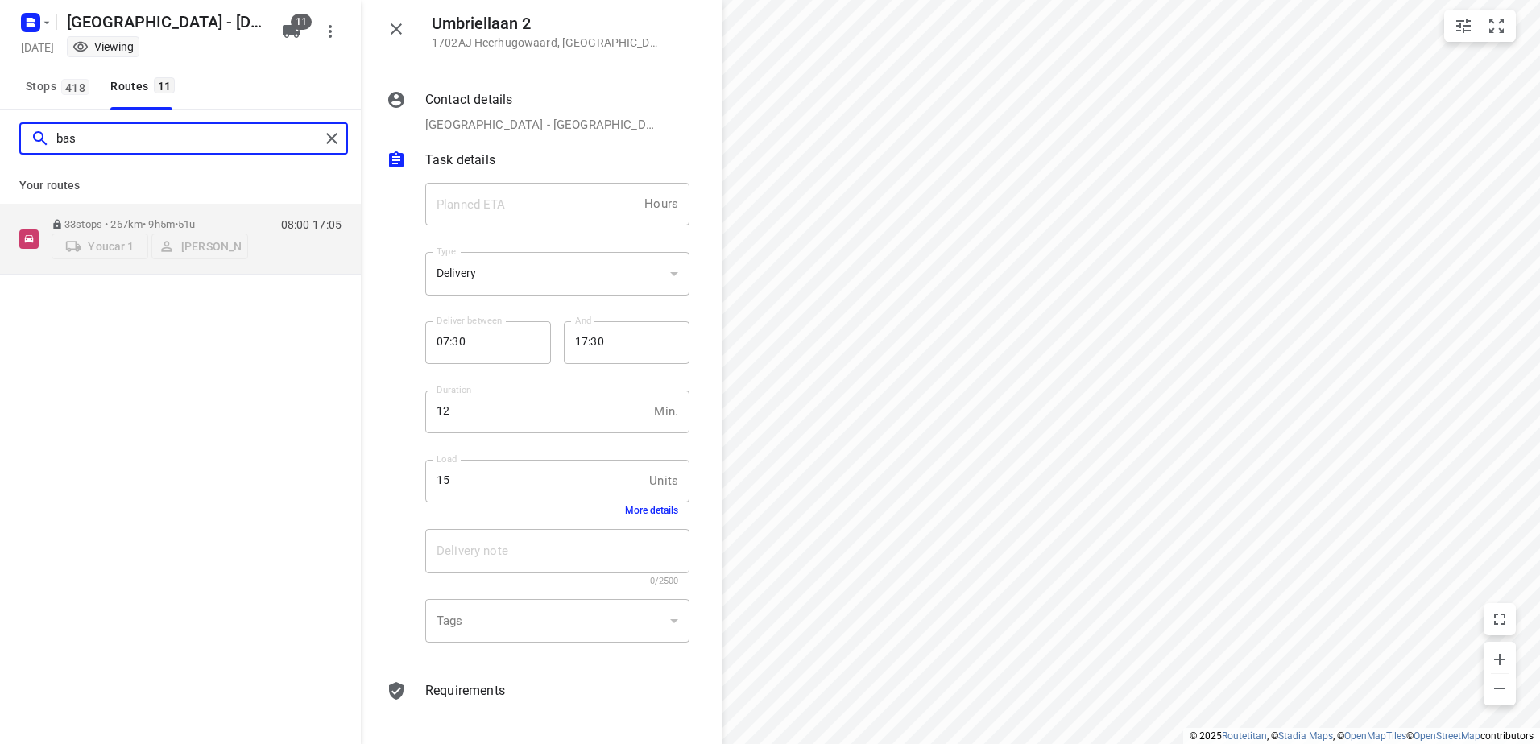
click at [0, 148] on html "i © 2025 Routetitan , © Stadia Maps , © OpenMapTiles © OpenStreetMap contributo…" at bounding box center [770, 372] width 1540 height 744
type input "harc"
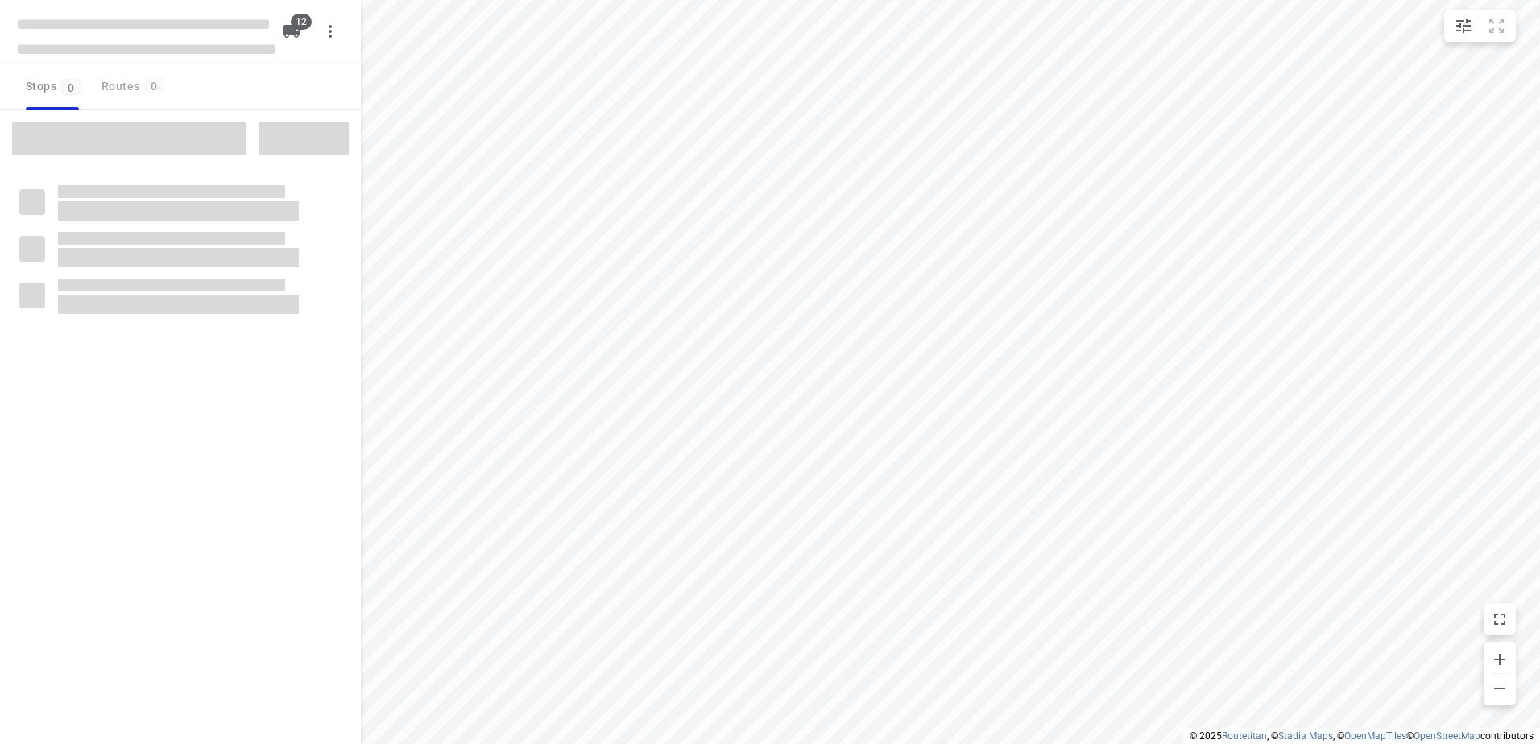
checkbox input "true"
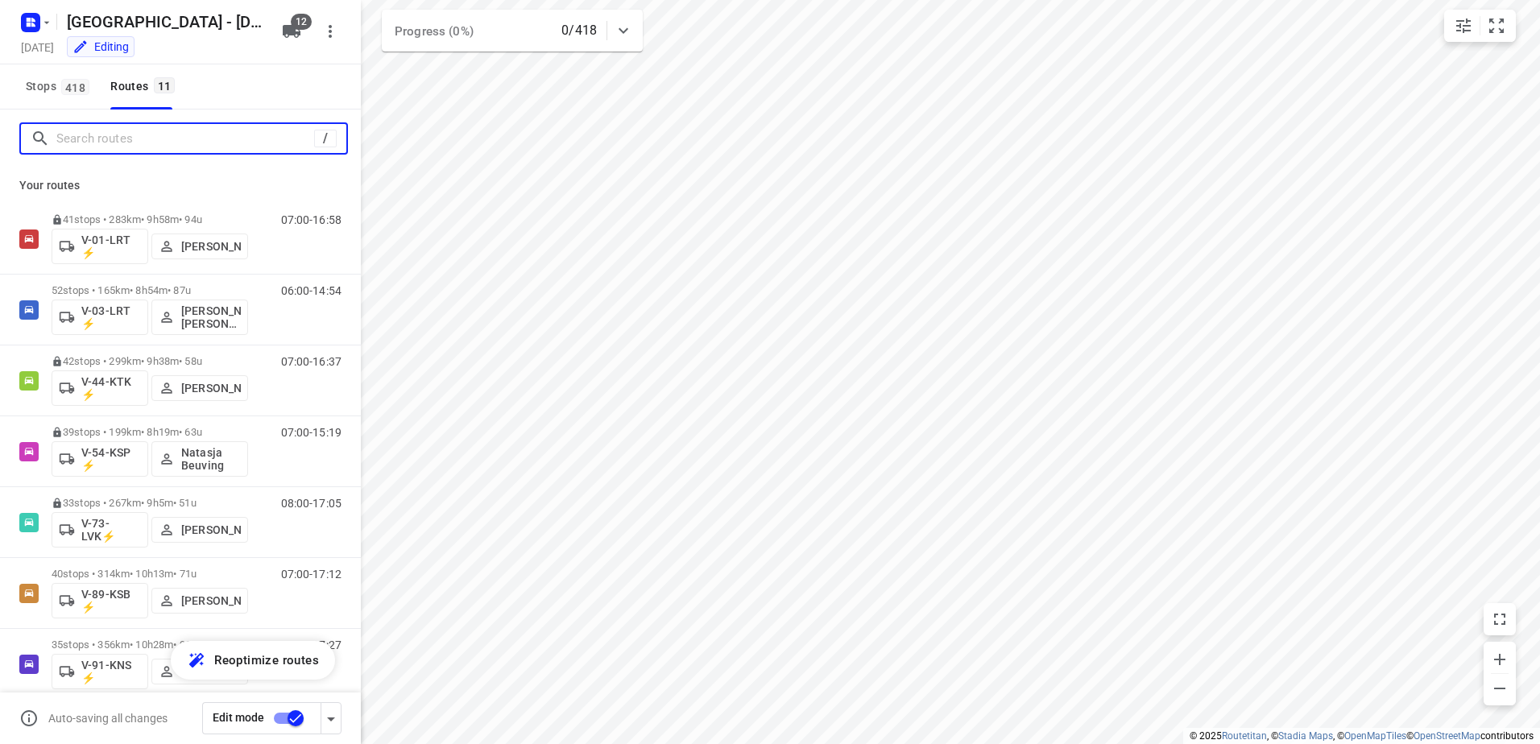
click at [111, 140] on input "Search routes" at bounding box center [185, 138] width 258 height 25
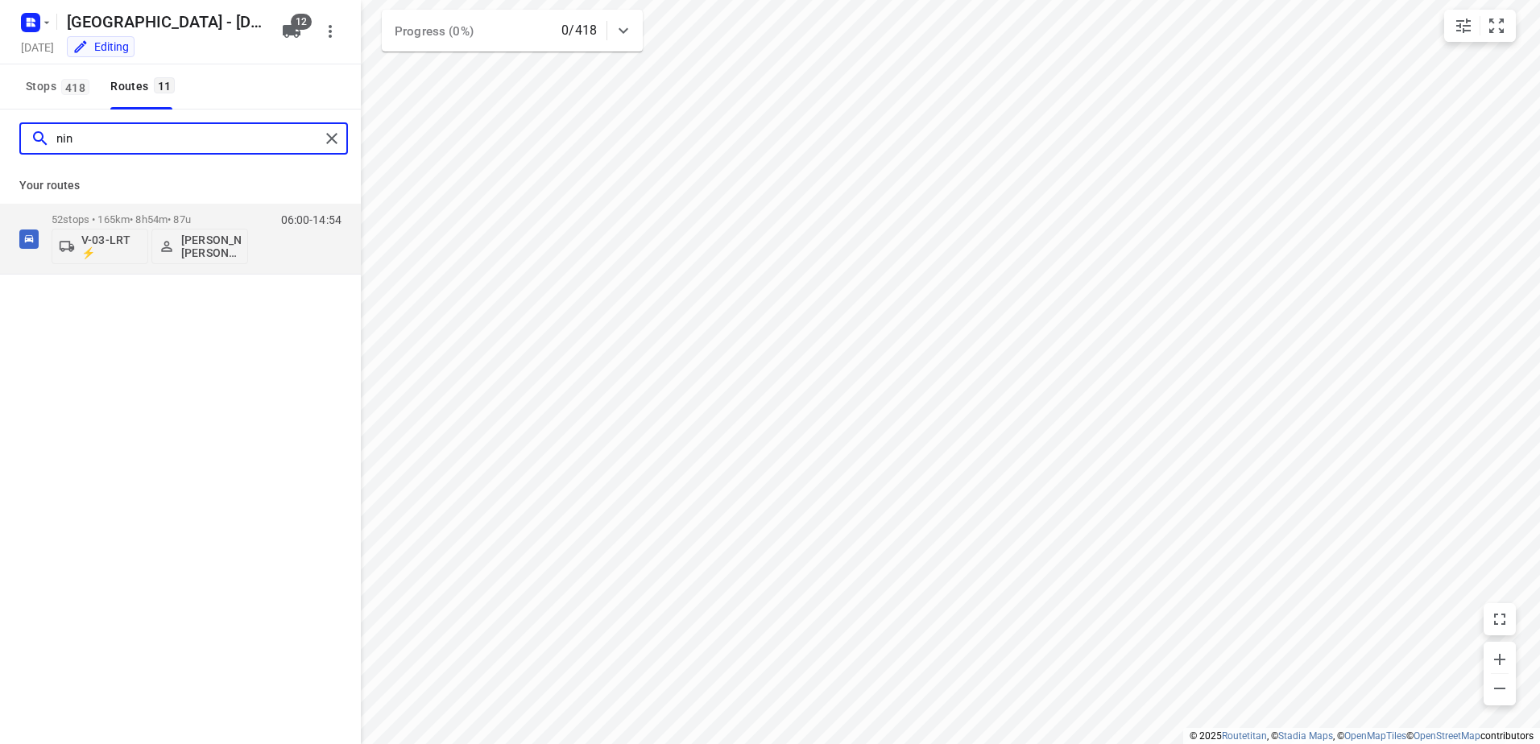
drag, startPoint x: 199, startPoint y: 147, endPoint x: -186, endPoint y: 148, distance: 384.9
click at [0, 148] on html "i © 2025 Routetitan , © Stadia Maps , © OpenMapTiles © OpenStreetMap contributo…" at bounding box center [770, 372] width 1540 height 744
drag, startPoint x: 156, startPoint y: 134, endPoint x: -448, endPoint y: 131, distance: 603.9
click at [0, 131] on html "i © 2025 Routetitan , © Stadia Maps , © OpenMapTiles © OpenStreetMap contributo…" at bounding box center [770, 372] width 1540 height 744
drag, startPoint x: 124, startPoint y: 137, endPoint x: -242, endPoint y: 141, distance: 365.6
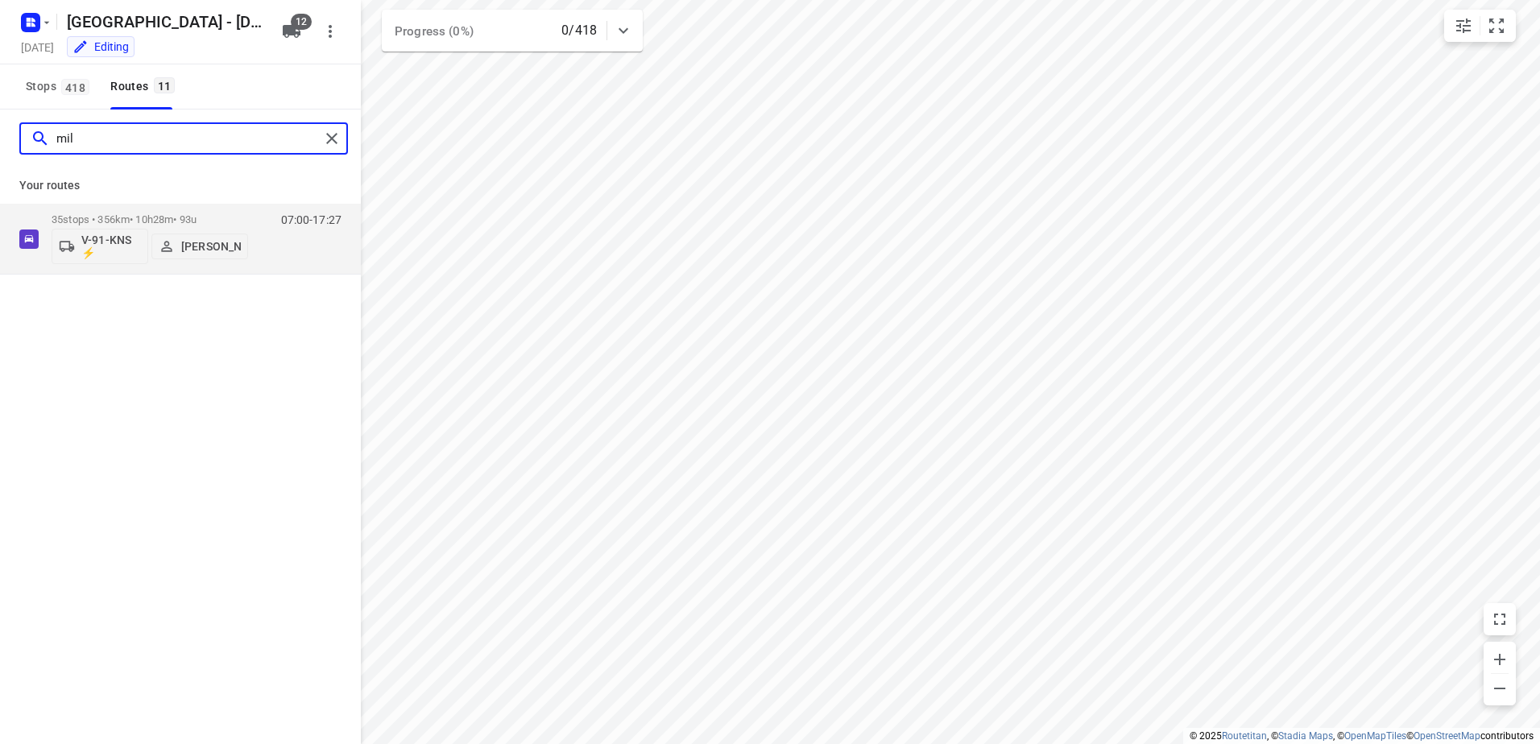
click at [0, 141] on html "i © 2025 Routetitan , © Stadia Maps , © OpenMapTiles © OpenStreetMap contributo…" at bounding box center [770, 372] width 1540 height 744
drag, startPoint x: 162, startPoint y: 129, endPoint x: 46, endPoint y: 131, distance: 116.0
click at [78, 134] on input "nat" at bounding box center [187, 138] width 263 height 25
drag, startPoint x: 115, startPoint y: 137, endPoint x: 23, endPoint y: 140, distance: 92.7
click at [23, 140] on div "nat" at bounding box center [170, 138] width 299 height 25
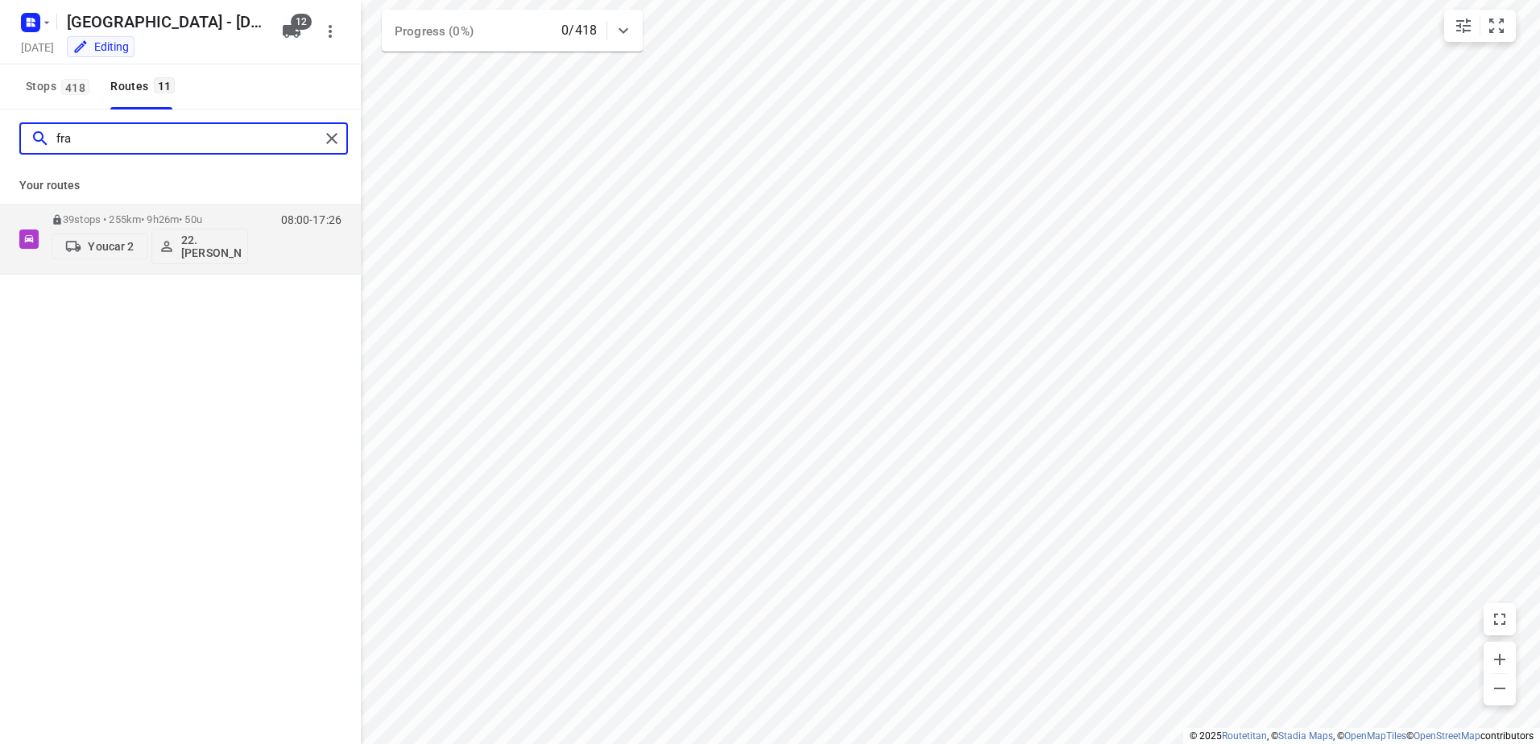
drag, startPoint x: 140, startPoint y: 130, endPoint x: -186, endPoint y: 171, distance: 328.7
click at [0, 171] on html "i © 2025 Routetitan , © Stadia Maps , © OpenMapTiles © OpenStreetMap contributo…" at bounding box center [770, 372] width 1540 height 744
drag, startPoint x: 119, startPoint y: 134, endPoint x: -56, endPoint y: 159, distance: 176.5
click at [0, 159] on html "i © 2025 Routetitan , © Stadia Maps , © OpenMapTiles © OpenStreetMap contributo…" at bounding box center [770, 372] width 1540 height 744
type input "wes"
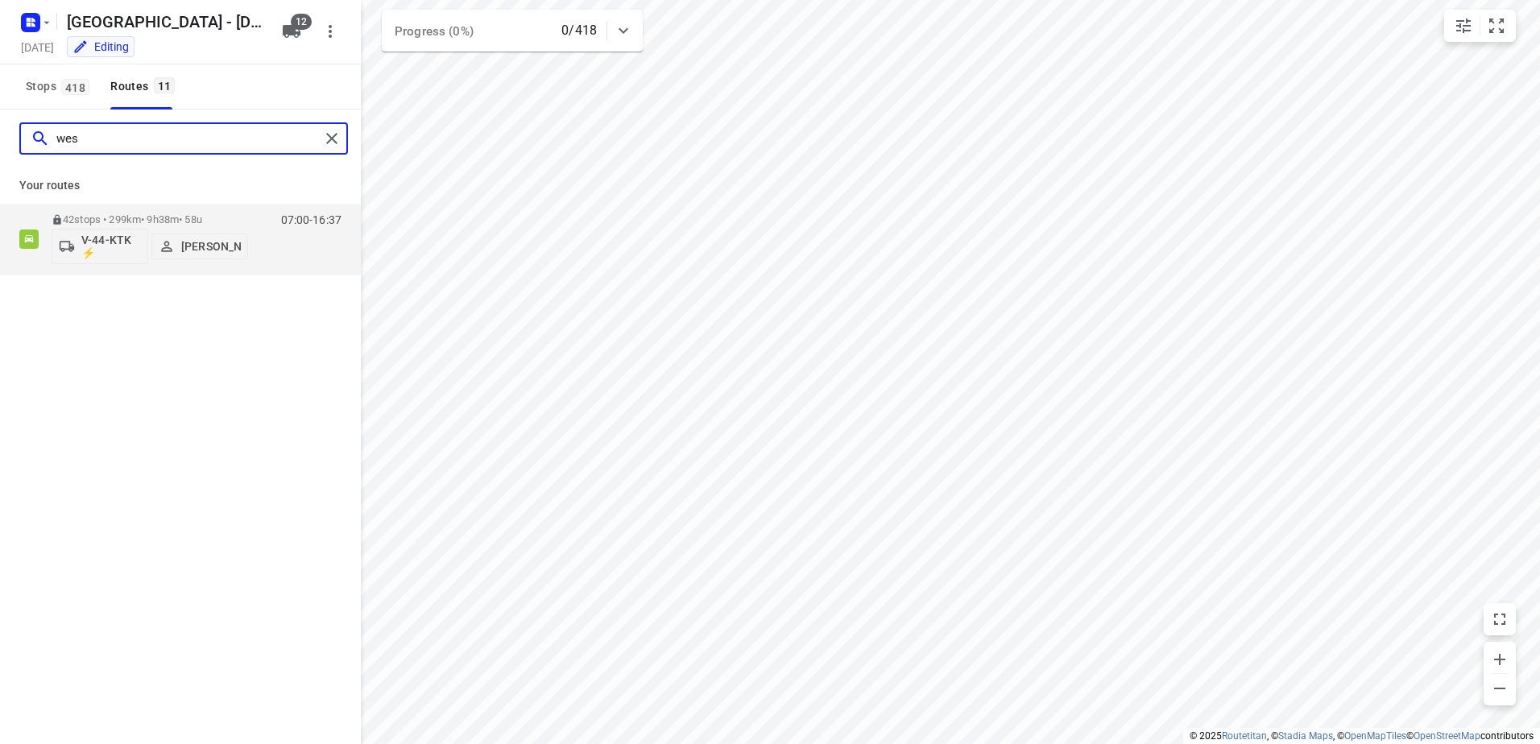
drag, startPoint x: 205, startPoint y: 143, endPoint x: -2, endPoint y: 151, distance: 207.1
click at [0, 151] on html "i © 2025 Routetitan , © Stadia Maps , © OpenMapTiles © OpenStreetMap contributo…" at bounding box center [770, 372] width 1540 height 744
